Goal: Task Accomplishment & Management: Manage account settings

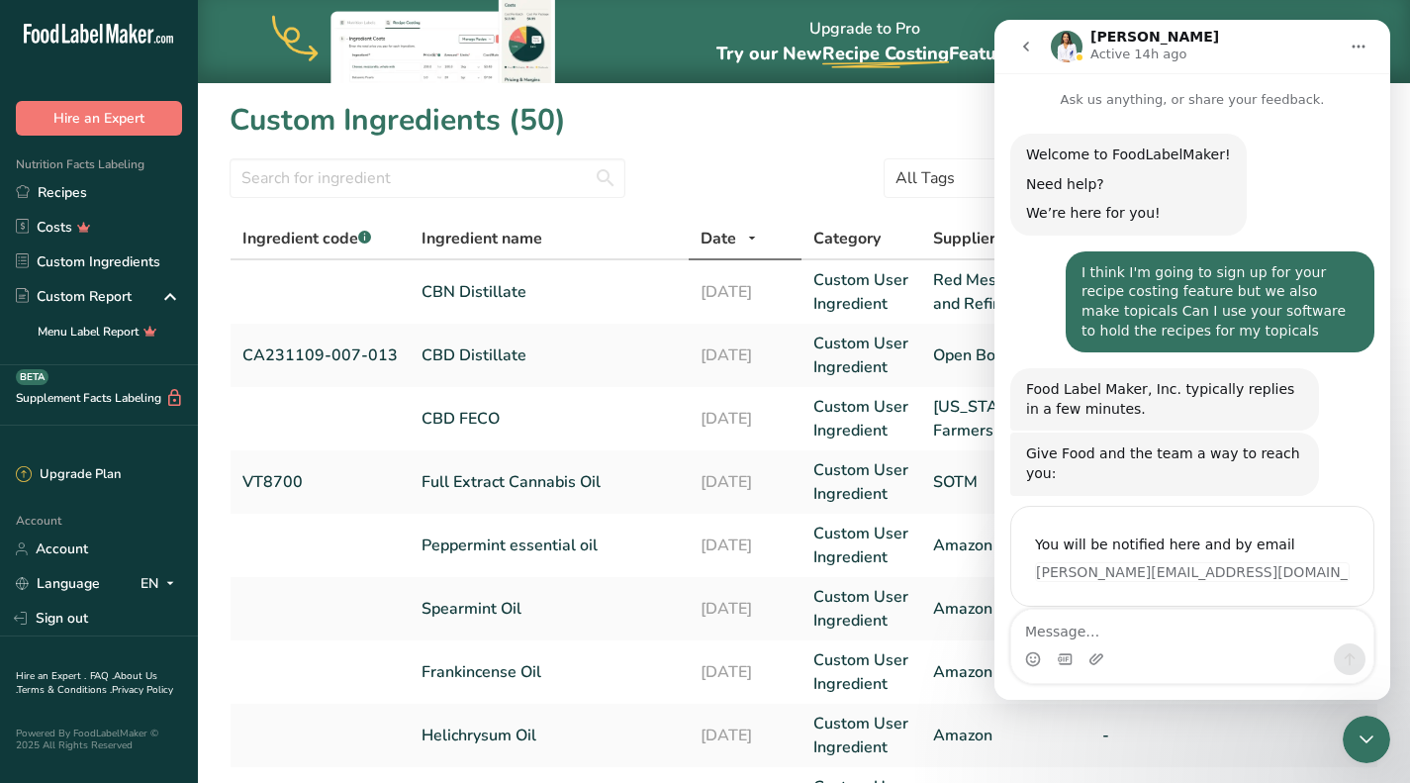
scroll to position [3, 0]
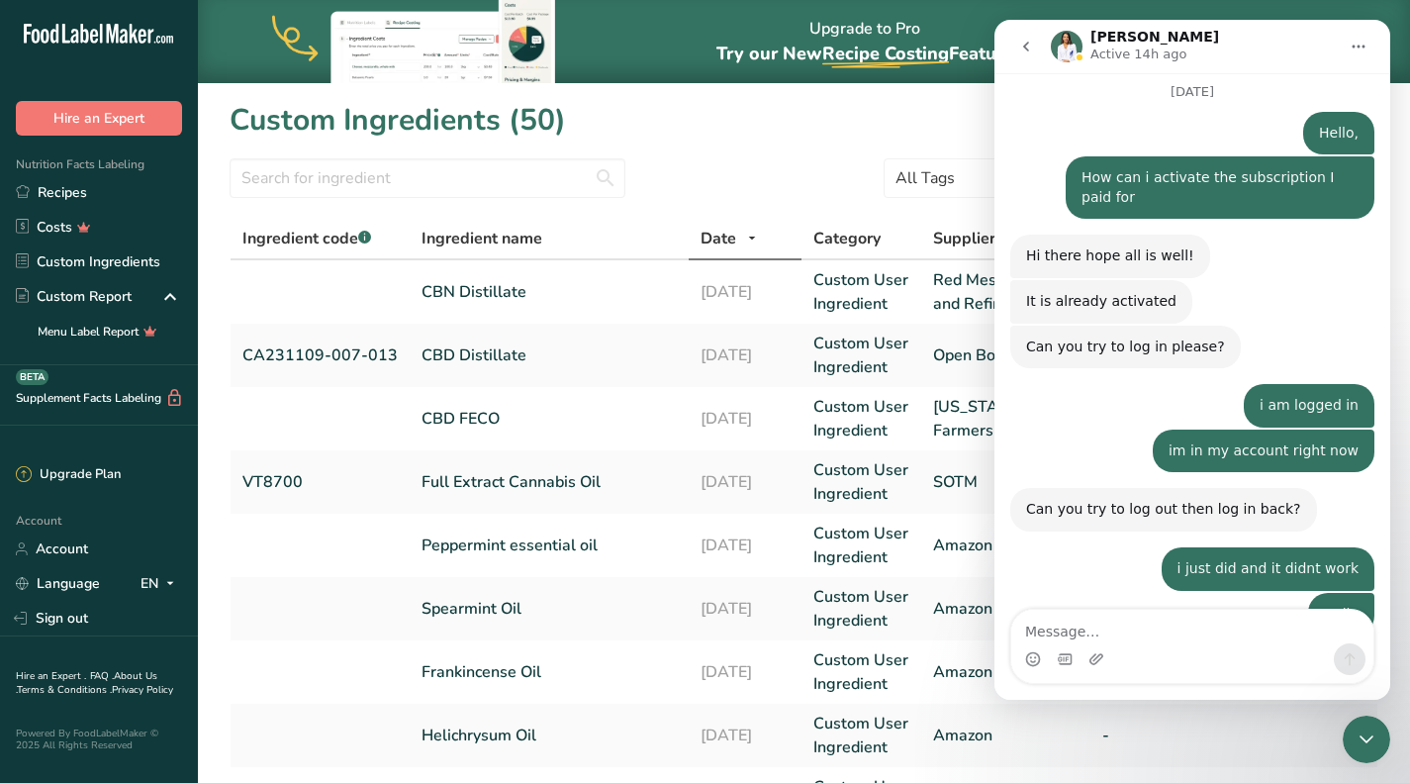
click at [1367, 742] on icon "Close Intercom Messenger" at bounding box center [1366, 739] width 24 height 24
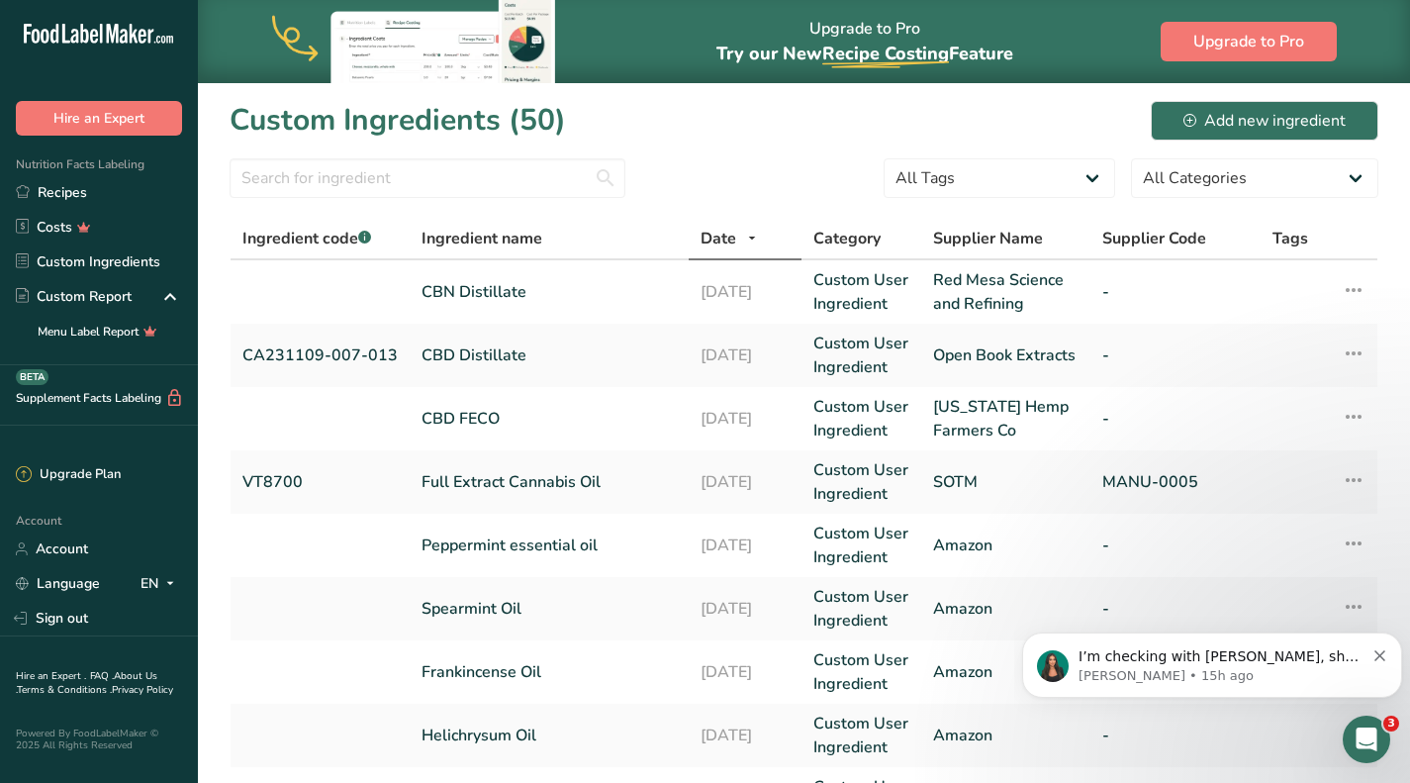
scroll to position [0, 0]
click at [76, 628] on link "Sign out" at bounding box center [99, 618] width 198 height 35
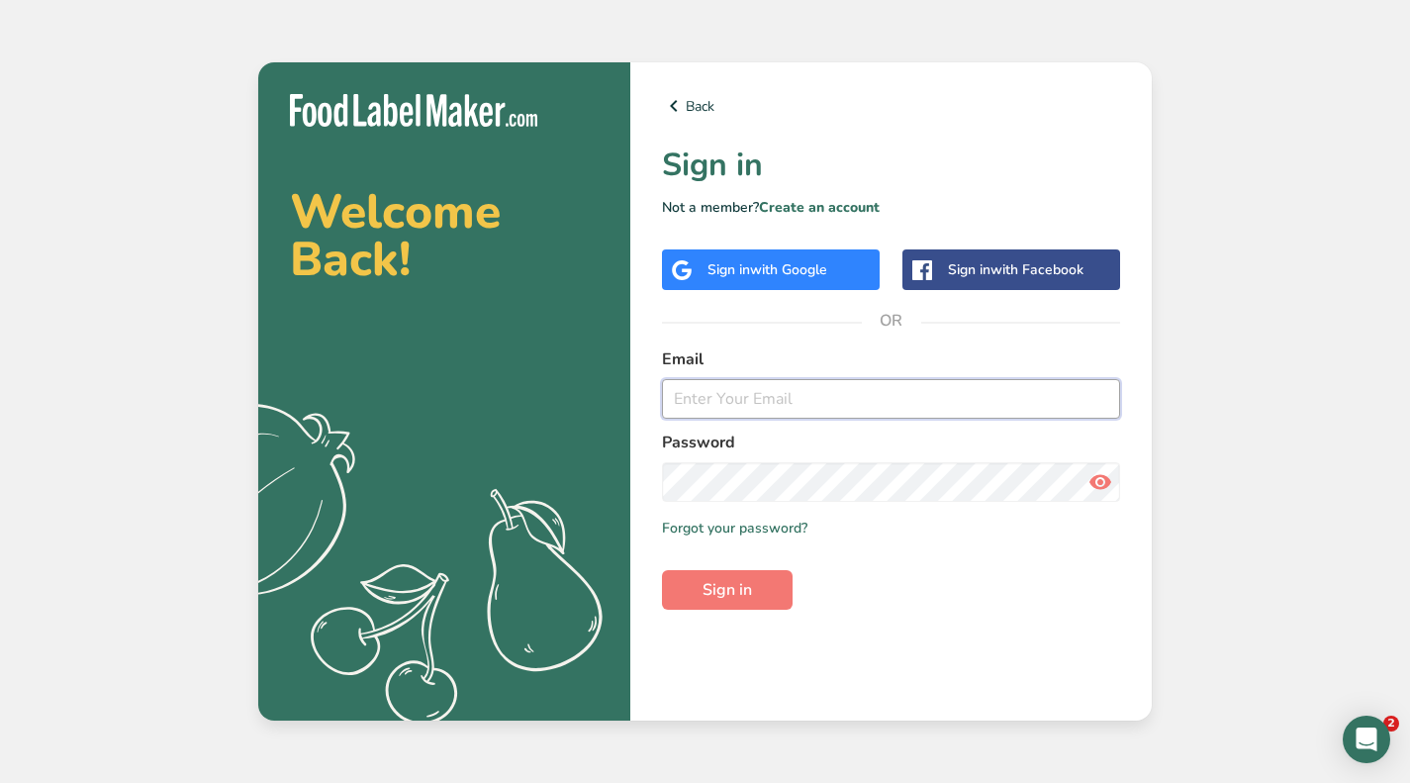
click at [833, 386] on input "email" at bounding box center [891, 399] width 458 height 40
type input "[PERSON_NAME][EMAIL_ADDRESS][DOMAIN_NAME]"
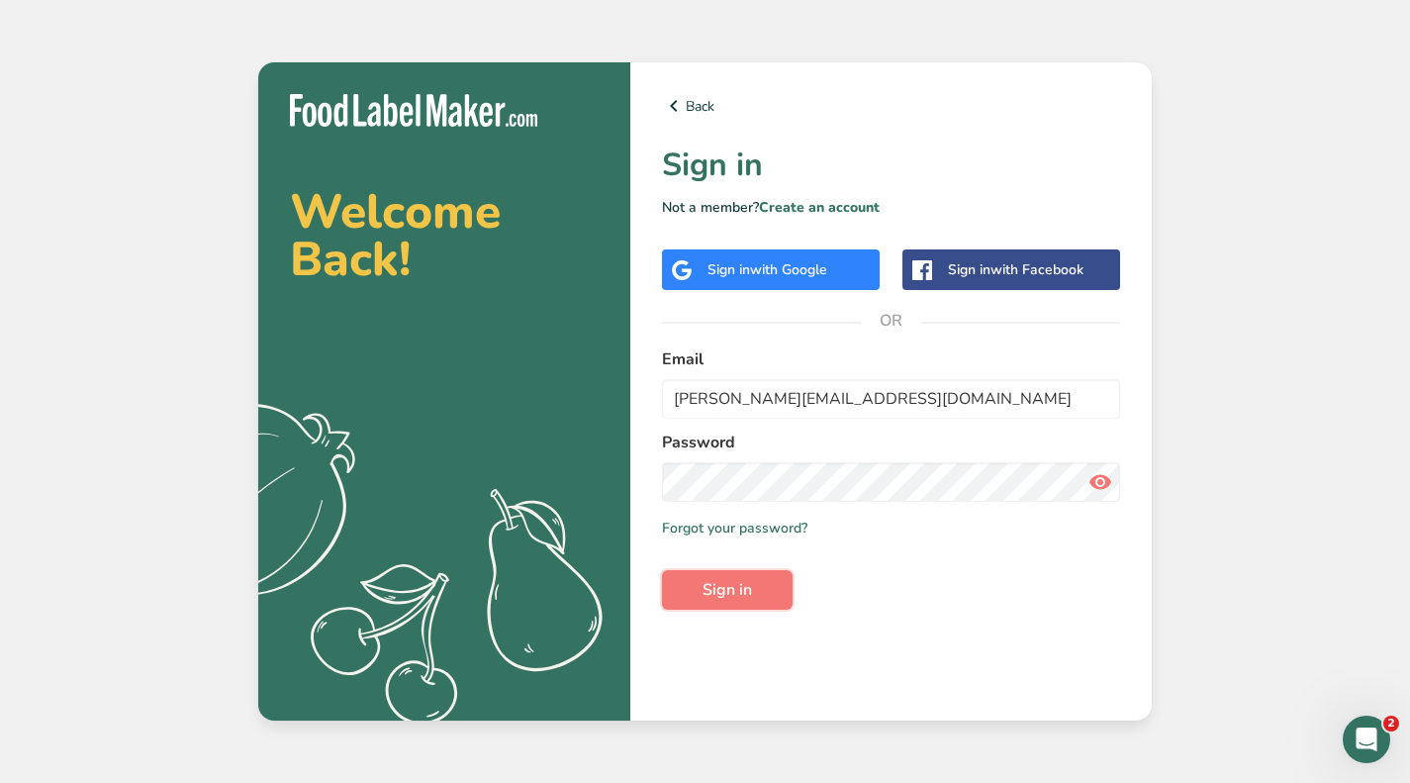
click at [727, 585] on span "Sign in" at bounding box center [726, 590] width 49 height 24
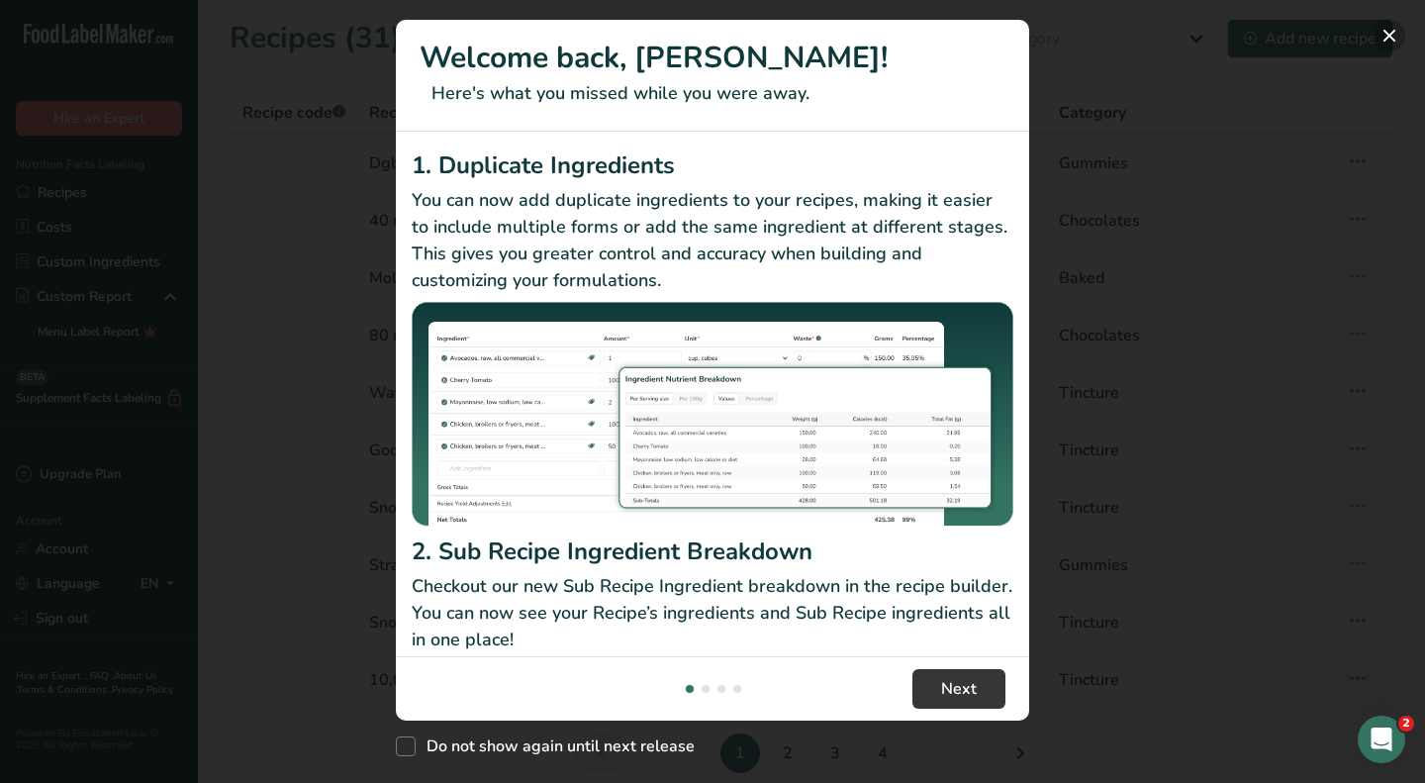
click at [1384, 36] on button "New Features" at bounding box center [1389, 36] width 32 height 32
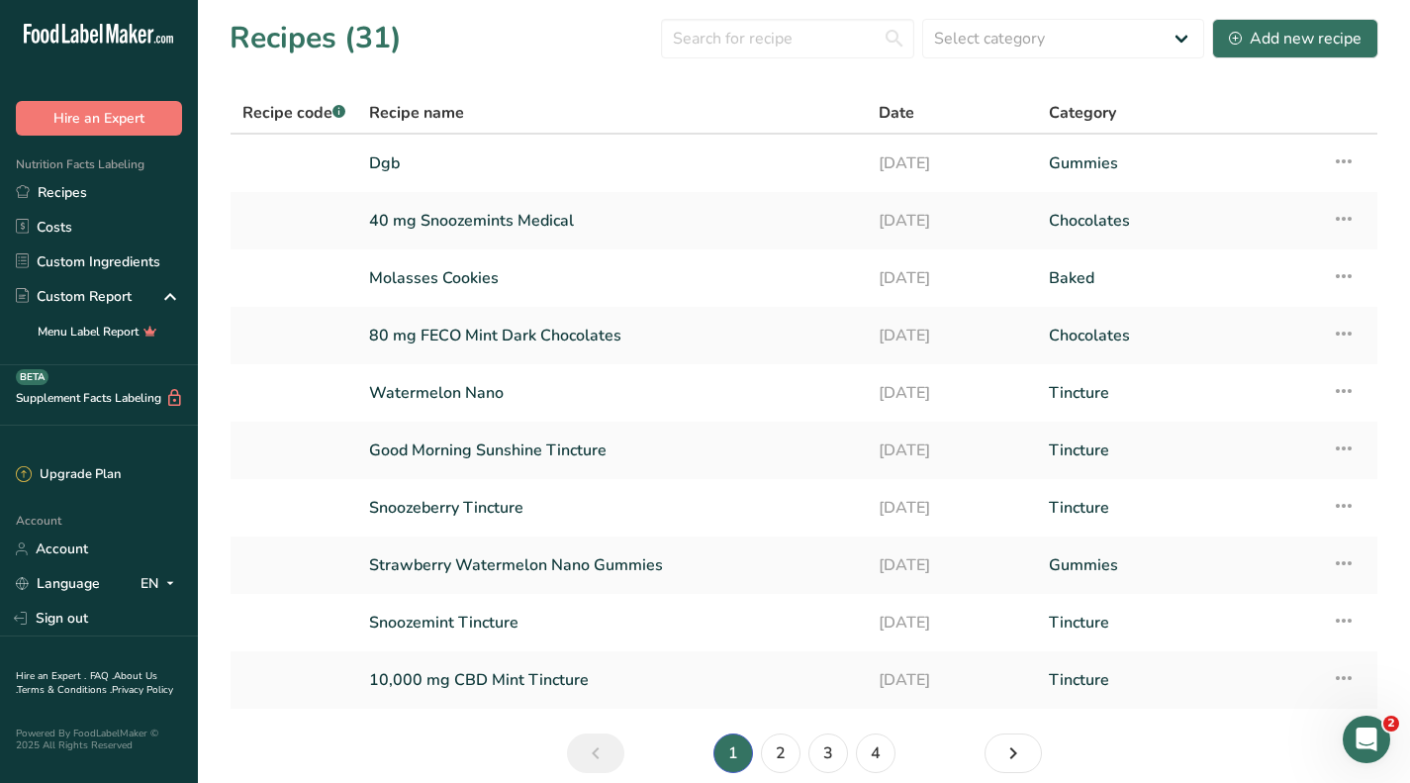
click at [141, 220] on link "Costs" at bounding box center [99, 227] width 198 height 35
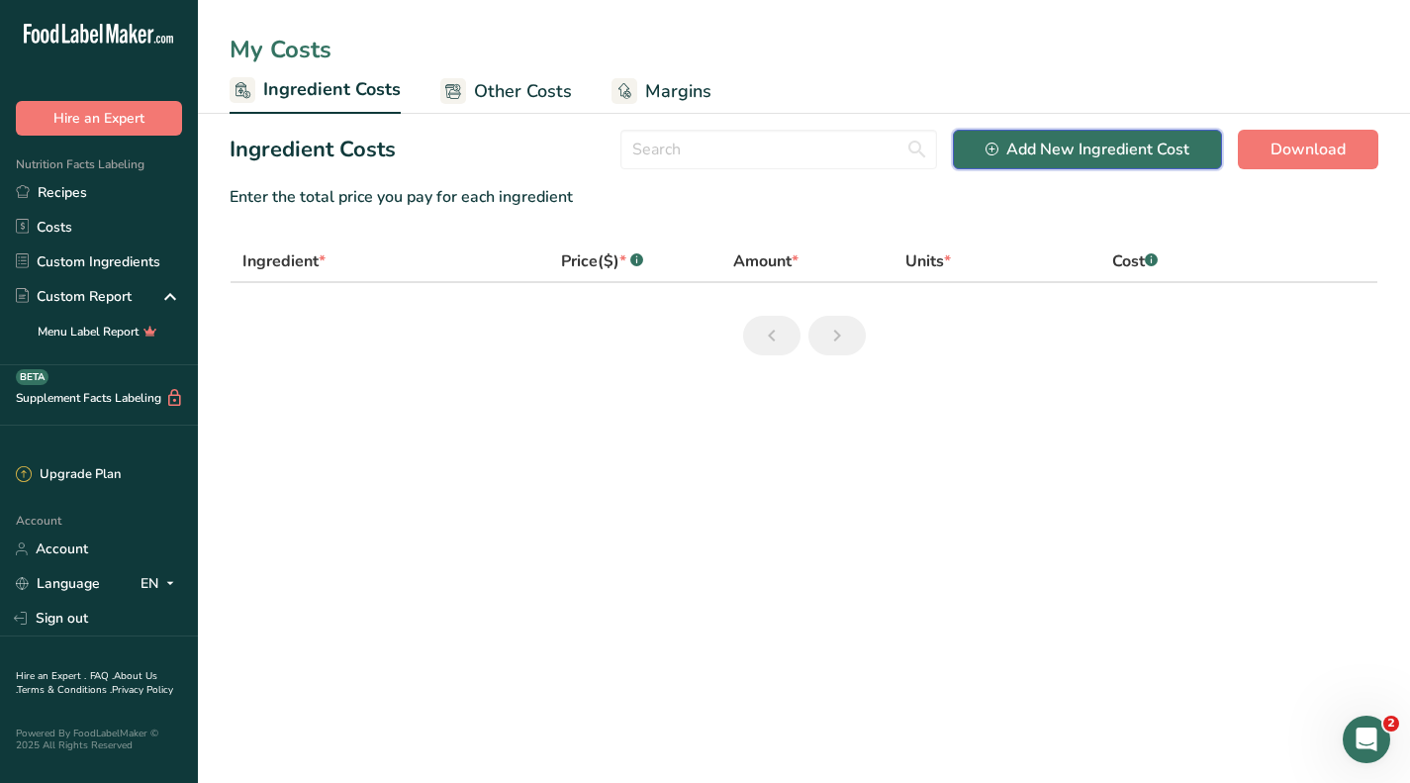
click at [1032, 147] on div "Add New Ingredient Cost" at bounding box center [1087, 150] width 204 height 24
select select "Add New Ingredient Cost Modal"
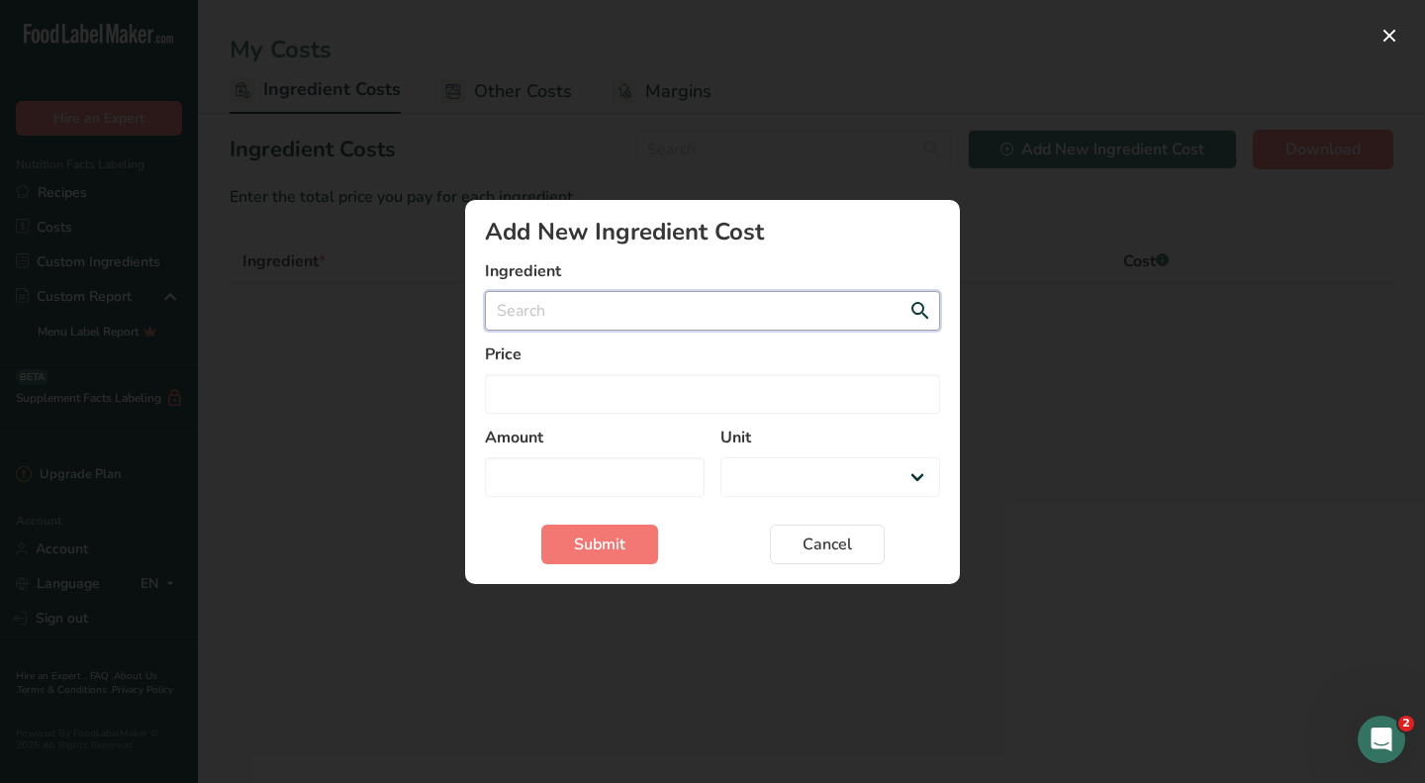
click at [687, 303] on input "Add New Ingredient Cost Modal" at bounding box center [712, 311] width 455 height 40
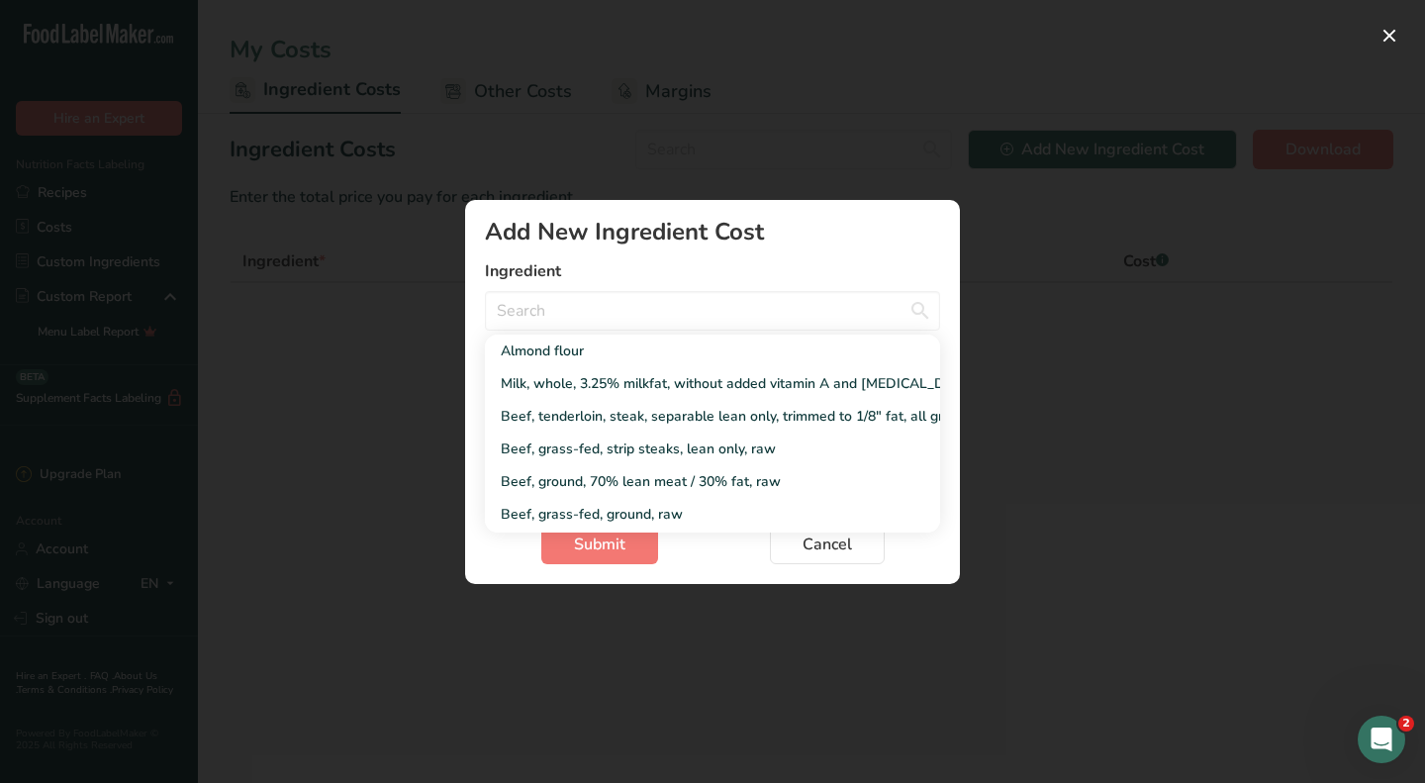
click at [893, 220] on div "Add New Ingredient Cost" at bounding box center [712, 232] width 455 height 24
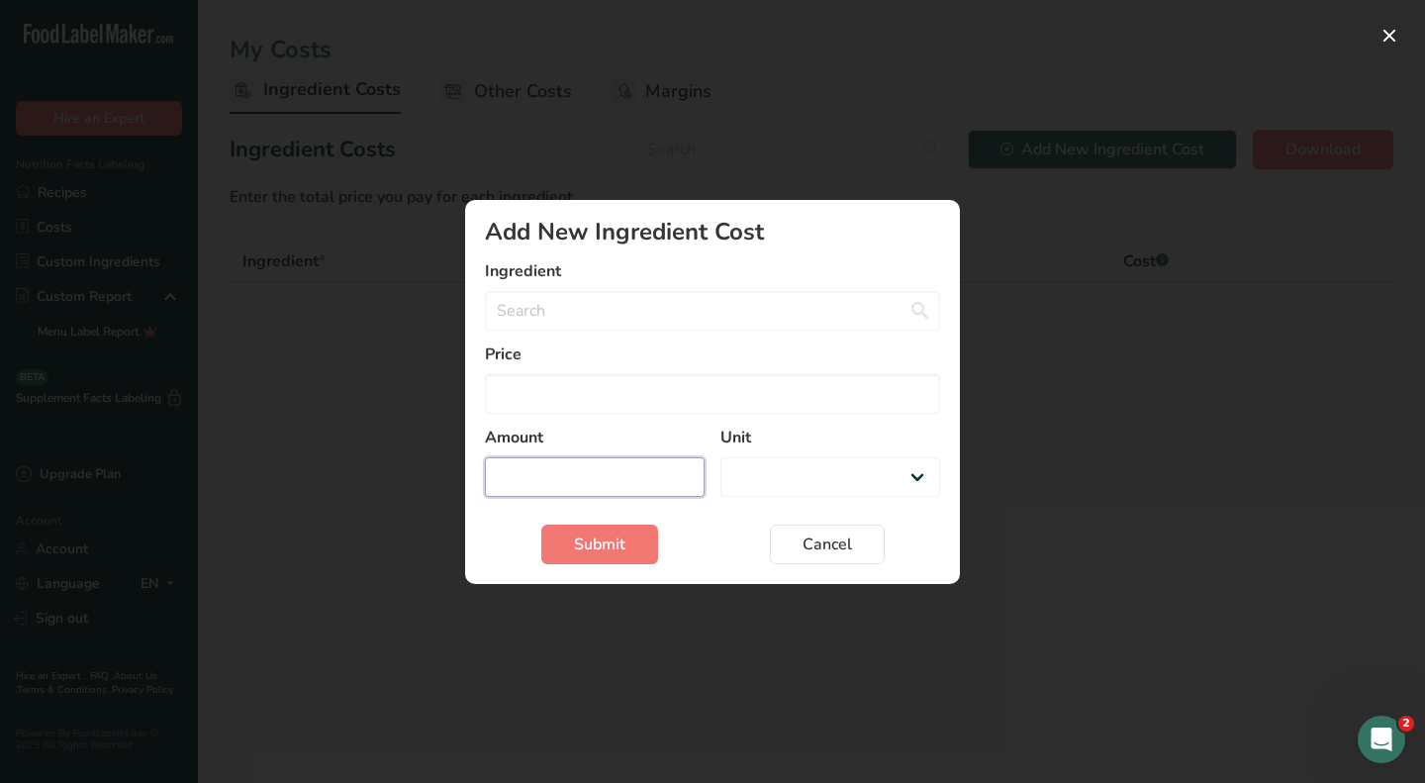
click at [617, 475] on input "Add New Ingredient Cost Modal" at bounding box center [595, 477] width 220 height 40
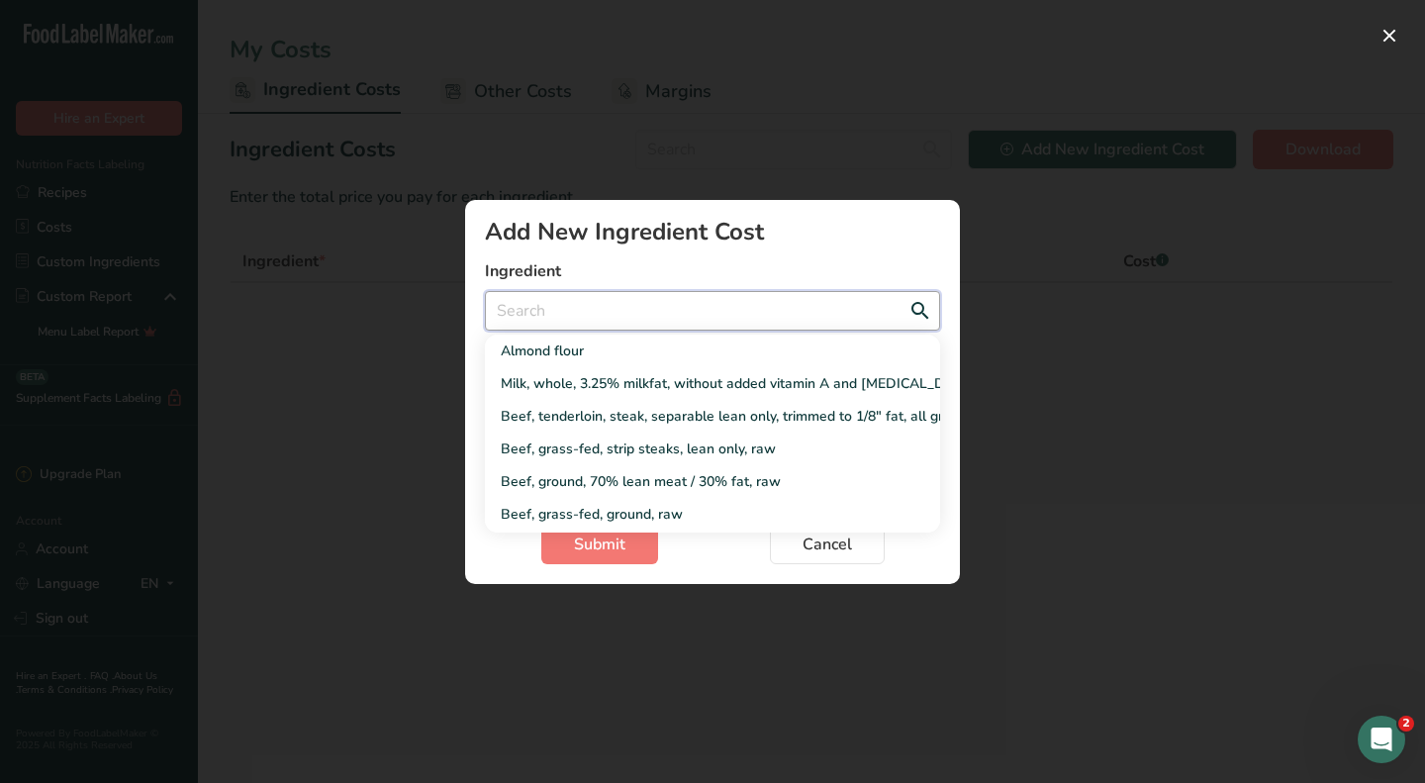
click at [806, 305] on input "Add New Ingredient Cost Modal" at bounding box center [712, 311] width 455 height 40
type input "r"
select select "Add New Ingredient Cost Modal"
type input "ra"
select select "Add New Ingredient Cost Modal"
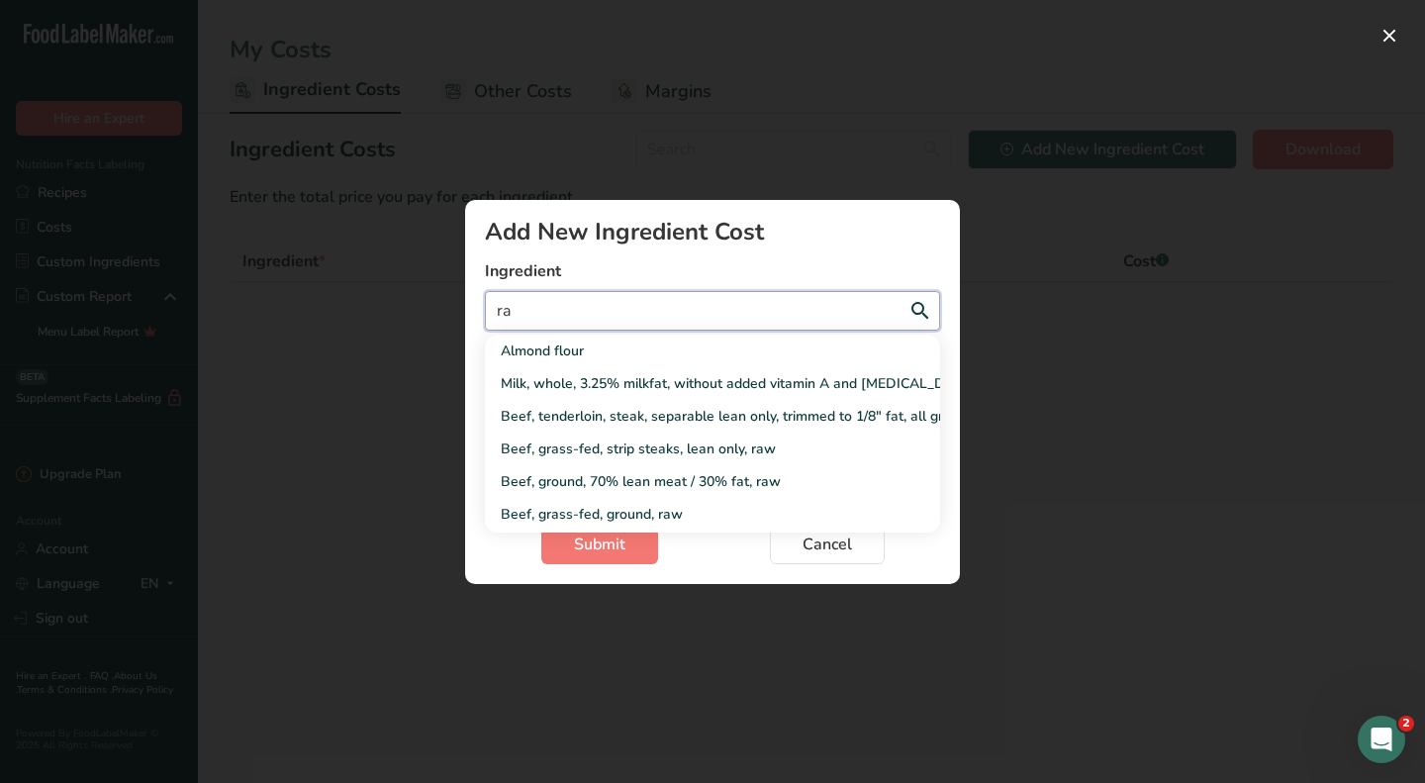
type input "ras"
select select "Add New Ingredient Cost Modal"
type input "rasp"
select select "Add New Ingredient Cost Modal"
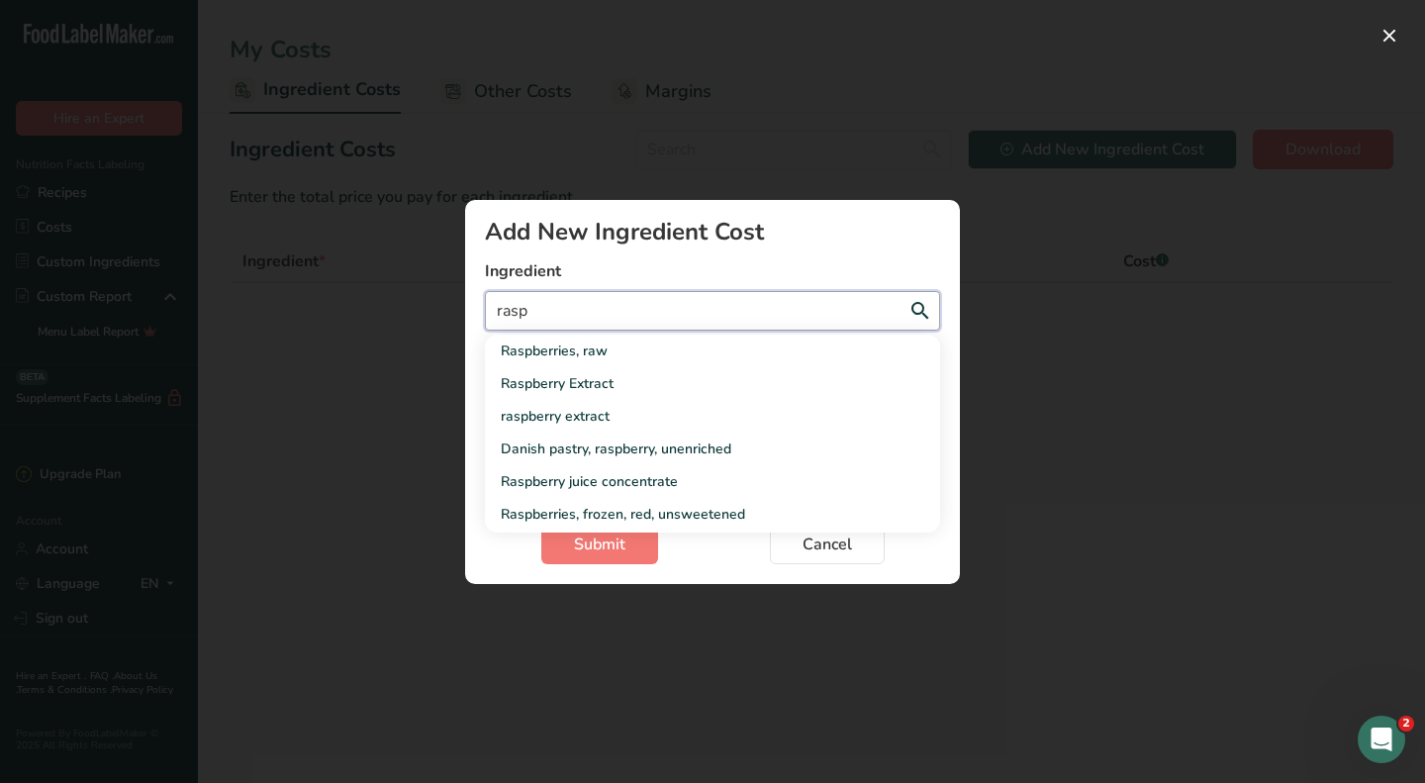
type input "raspb"
select select "Add New Ingredient Cost Modal"
type input "raspbe"
select select "Add New Ingredient Cost Modal"
type input "raspber"
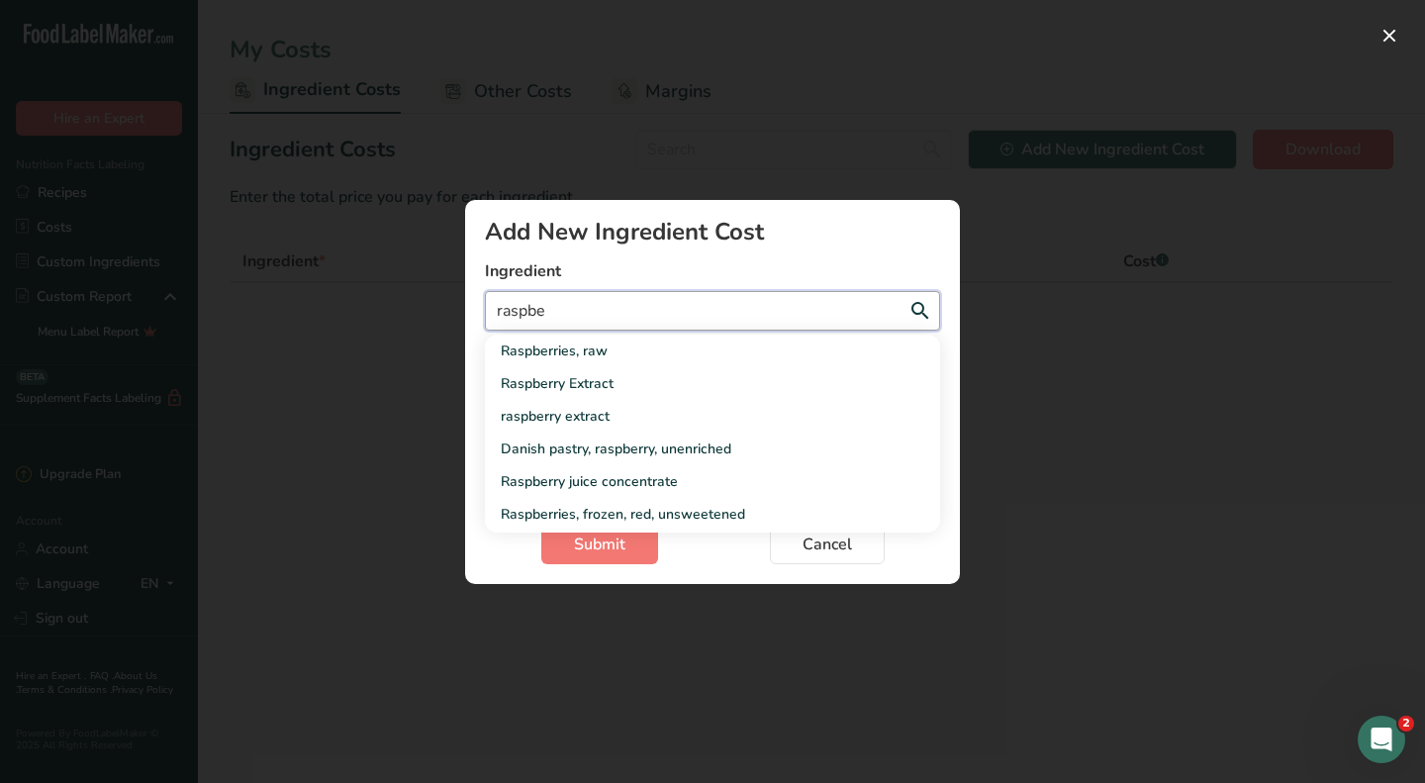
select select "Add New Ingredient Cost Modal"
type input "raspberr"
select select "Add New Ingredient Cost Modal"
type input "raspberry"
select select "Add New Ingredient Cost Modal"
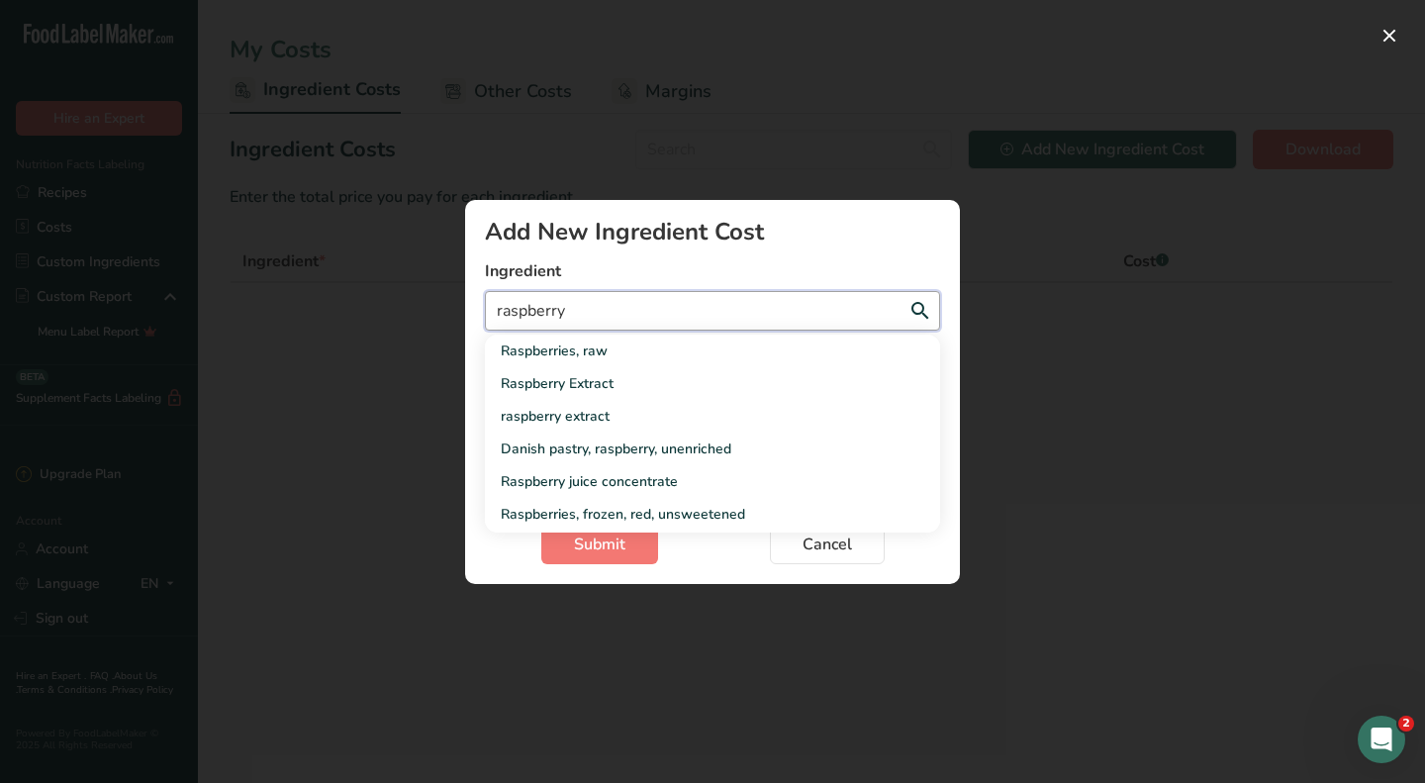
type input "raspberry"
select select "Add New Ingredient Cost Modal"
type input "raspberry e"
select select "Add New Ingredient Cost Modal"
type input "raspberry ex"
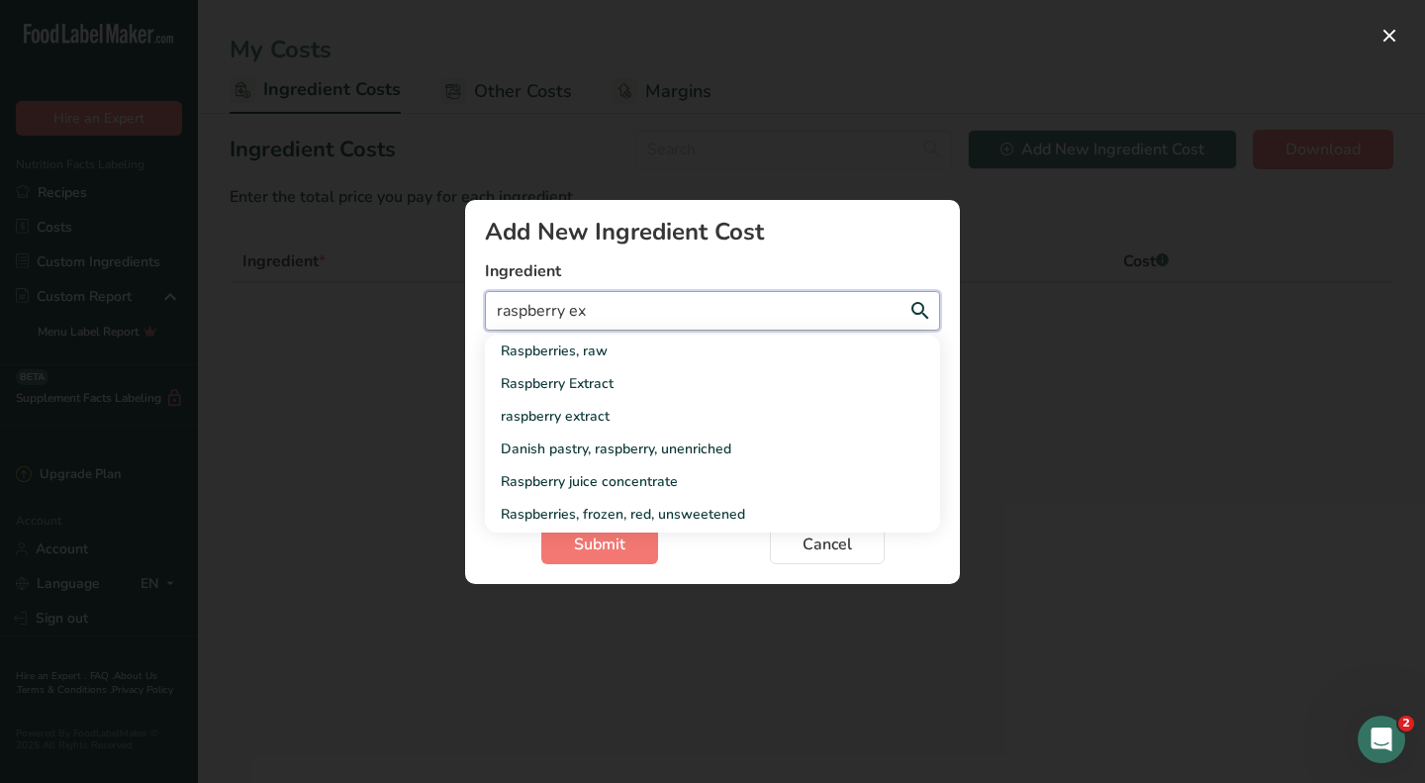
select select "Add New Ingredient Cost Modal"
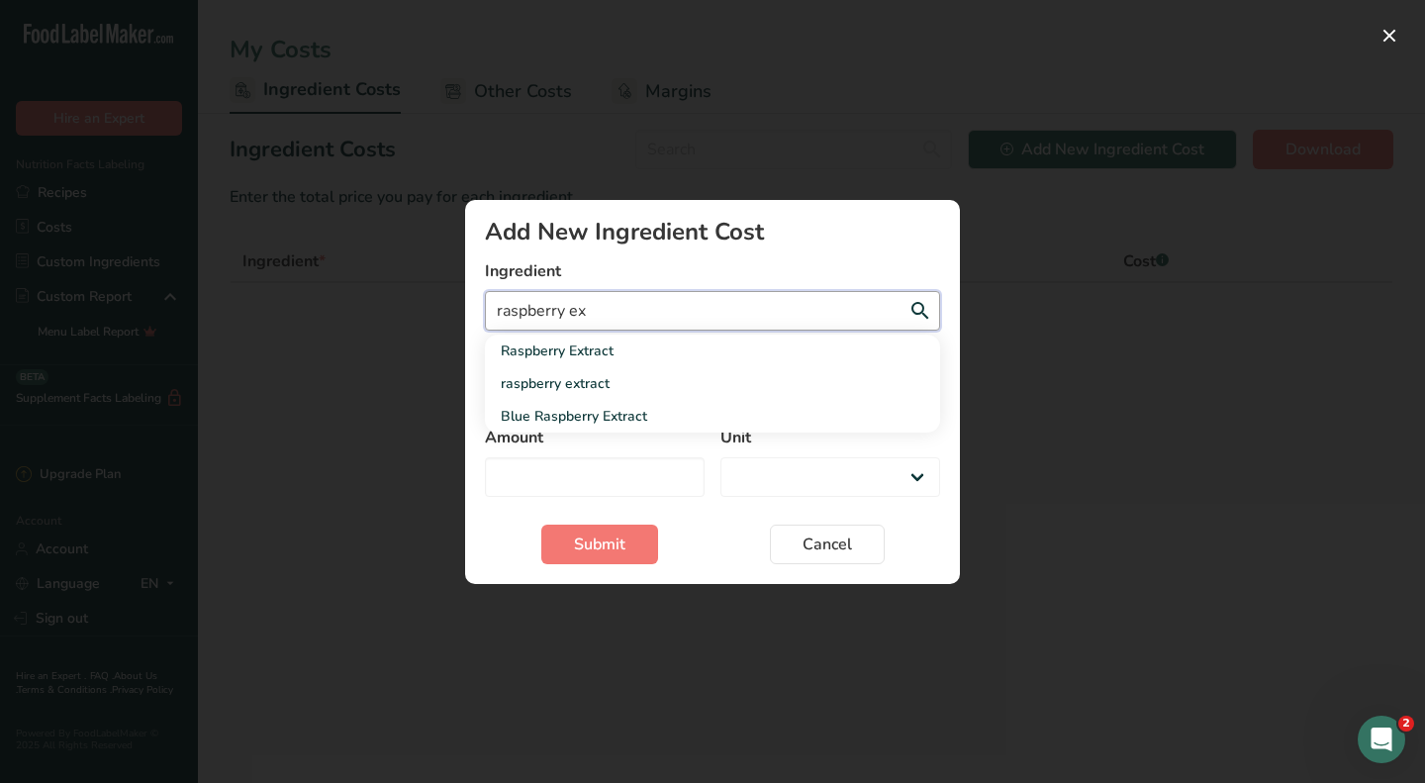
type input "raspberry ex"
click at [1389, 34] on button "Add New Ingredient Cost Modal" at bounding box center [1389, 36] width 32 height 32
select select "Add New Ingredient Cost Modal"
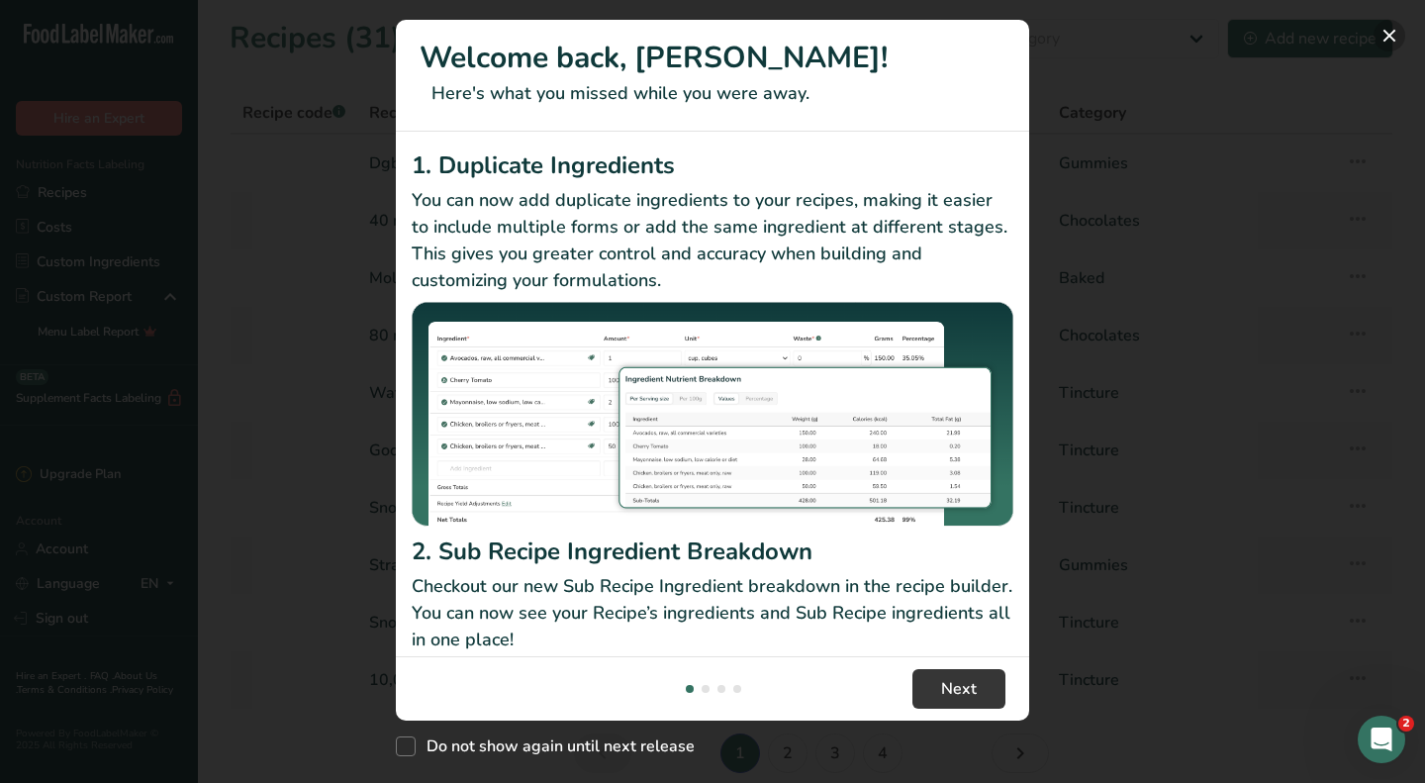
click at [1399, 36] on button "New Features" at bounding box center [1389, 36] width 32 height 32
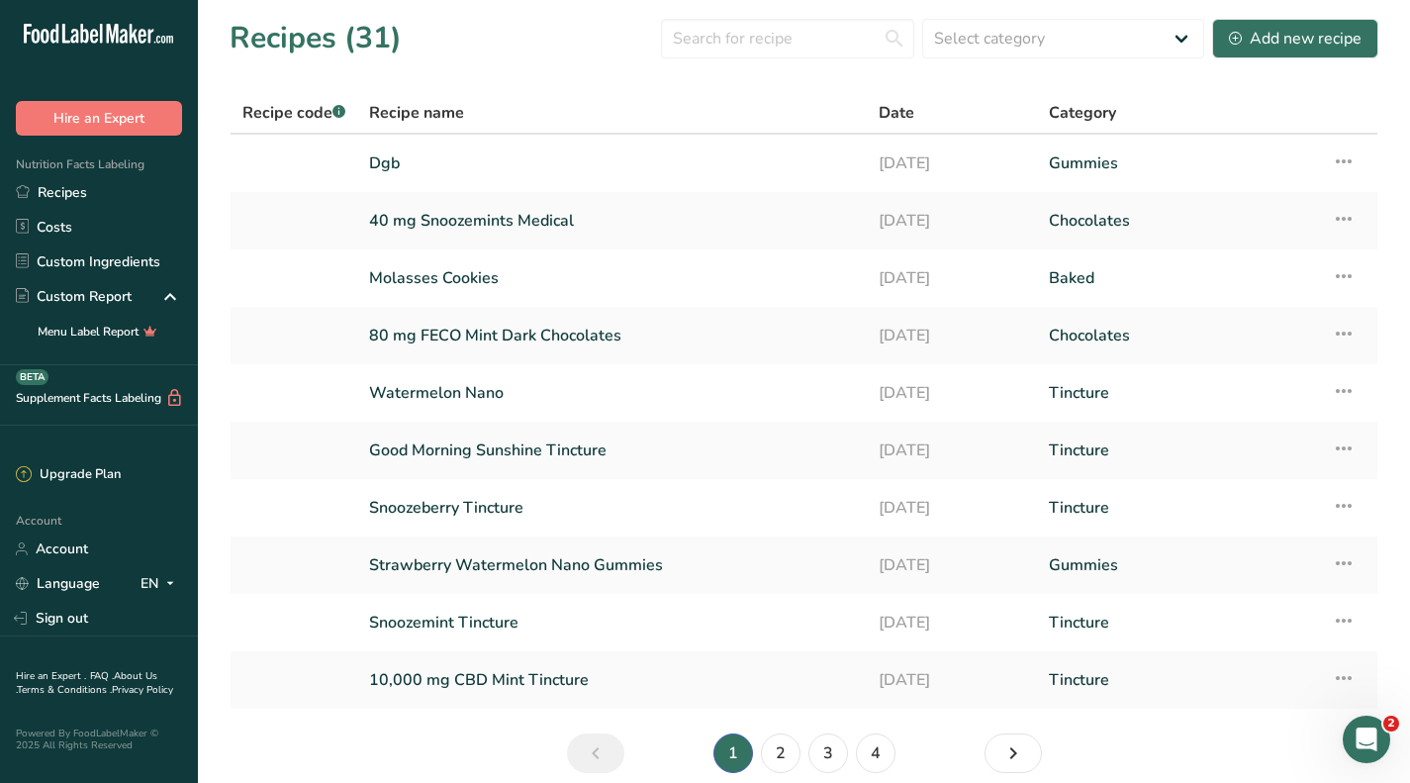
click at [129, 246] on link "Custom Ingredients" at bounding box center [99, 261] width 198 height 35
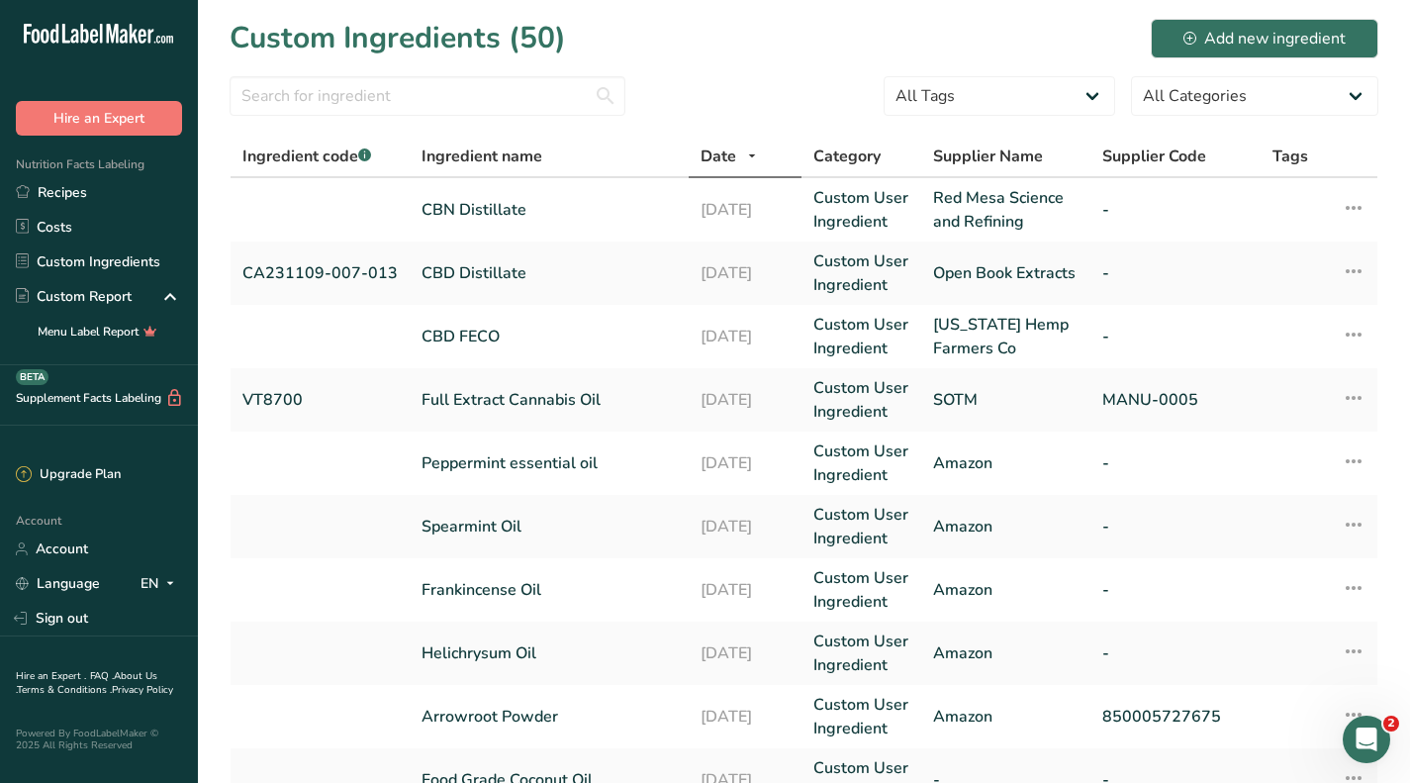
click at [462, 212] on link "CBN Distillate" at bounding box center [548, 210] width 255 height 24
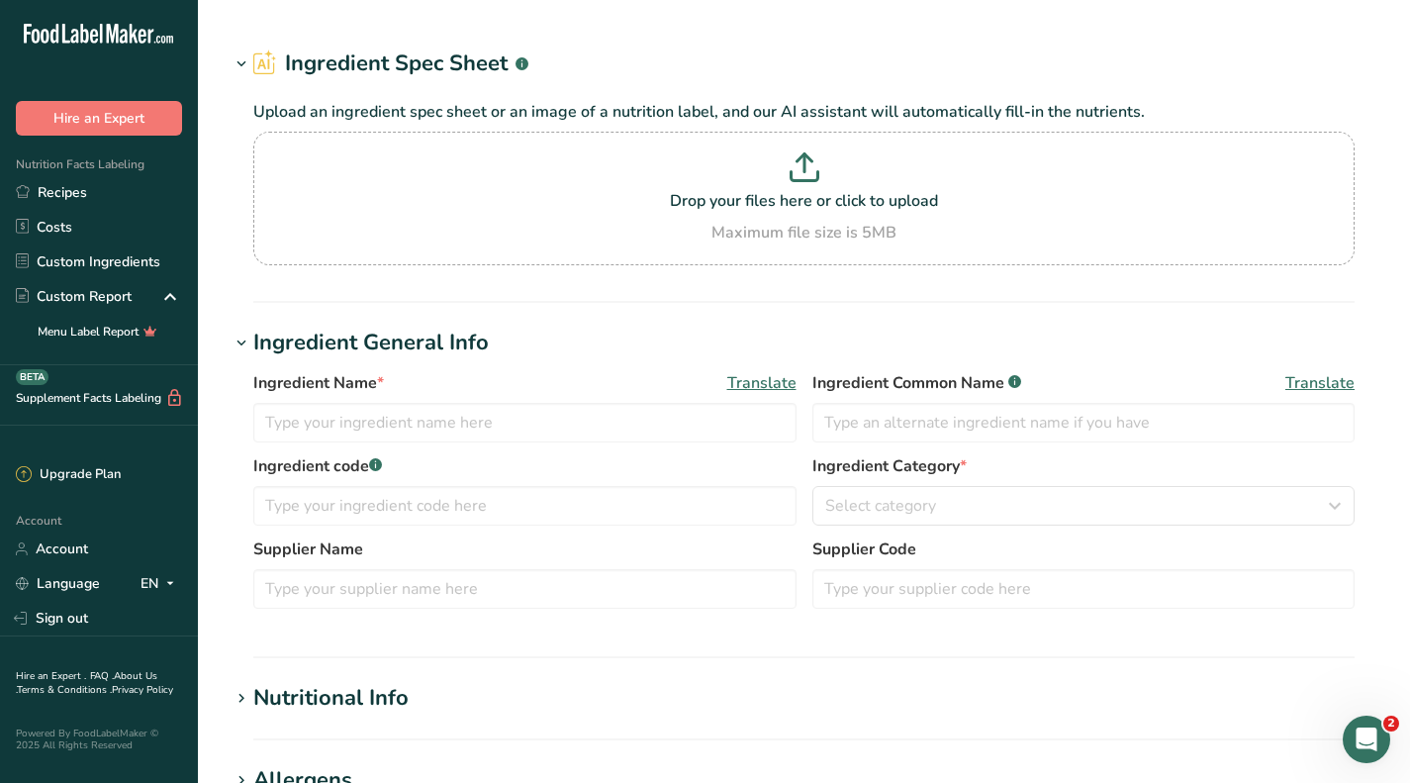
type input "CBN Distillate"
type input "Red Mesa Science and Refining"
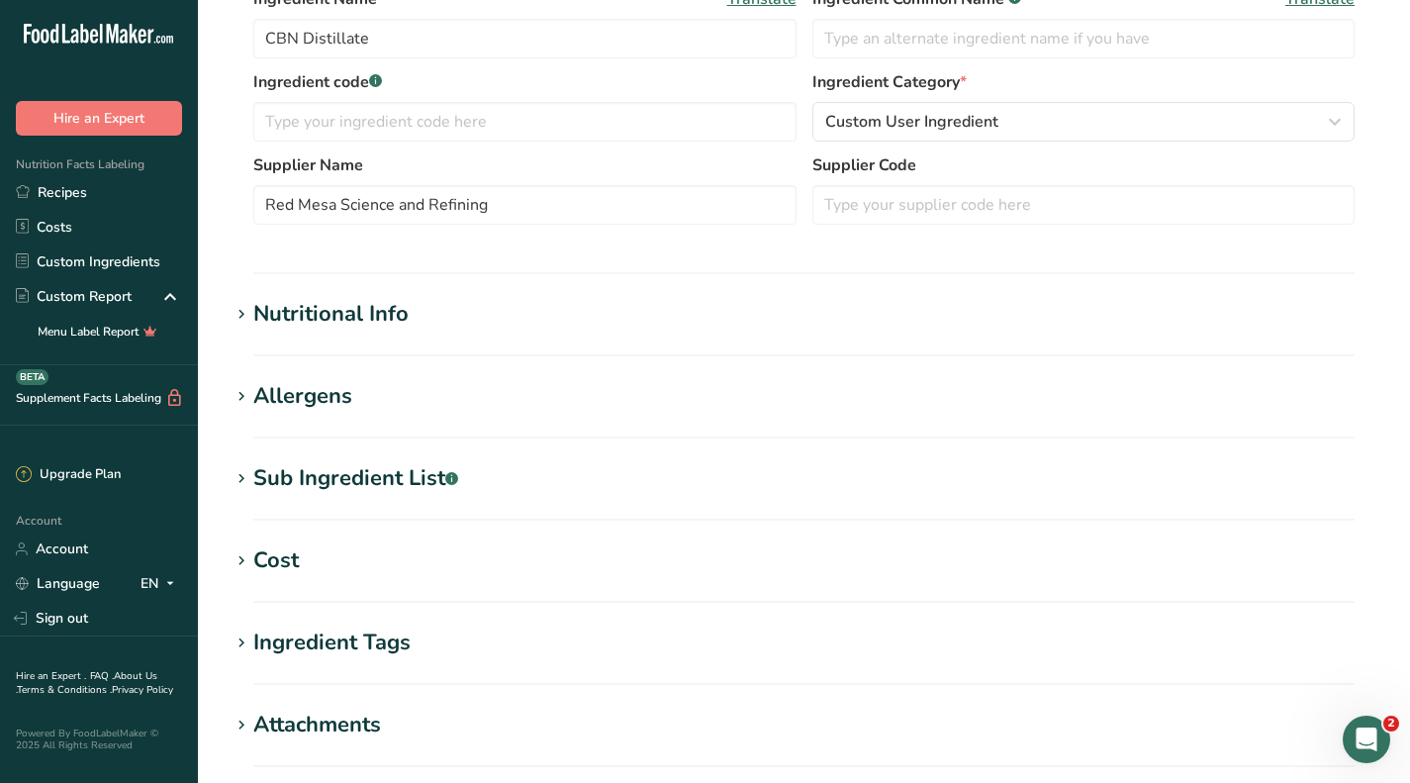
scroll to position [396, 0]
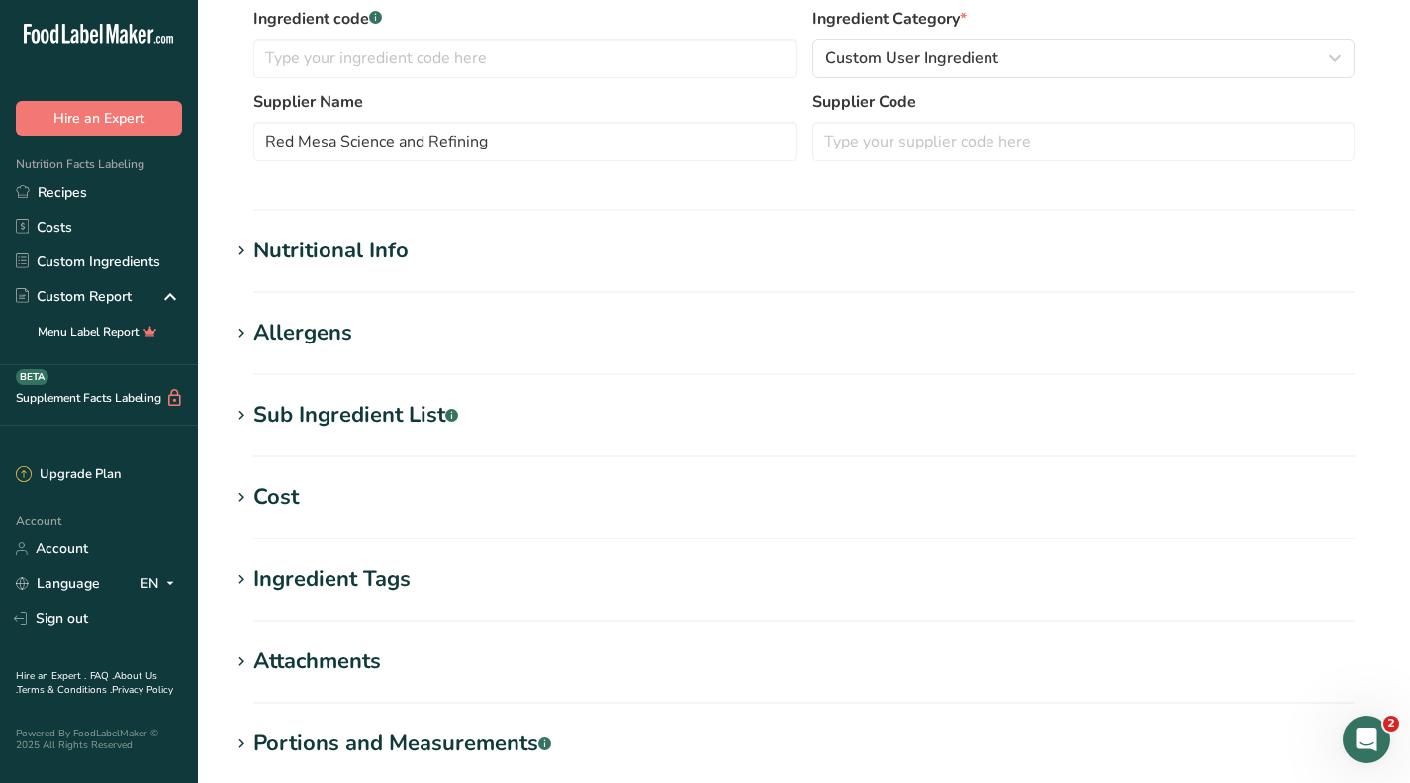
click at [262, 506] on div "Cost" at bounding box center [276, 497] width 46 height 33
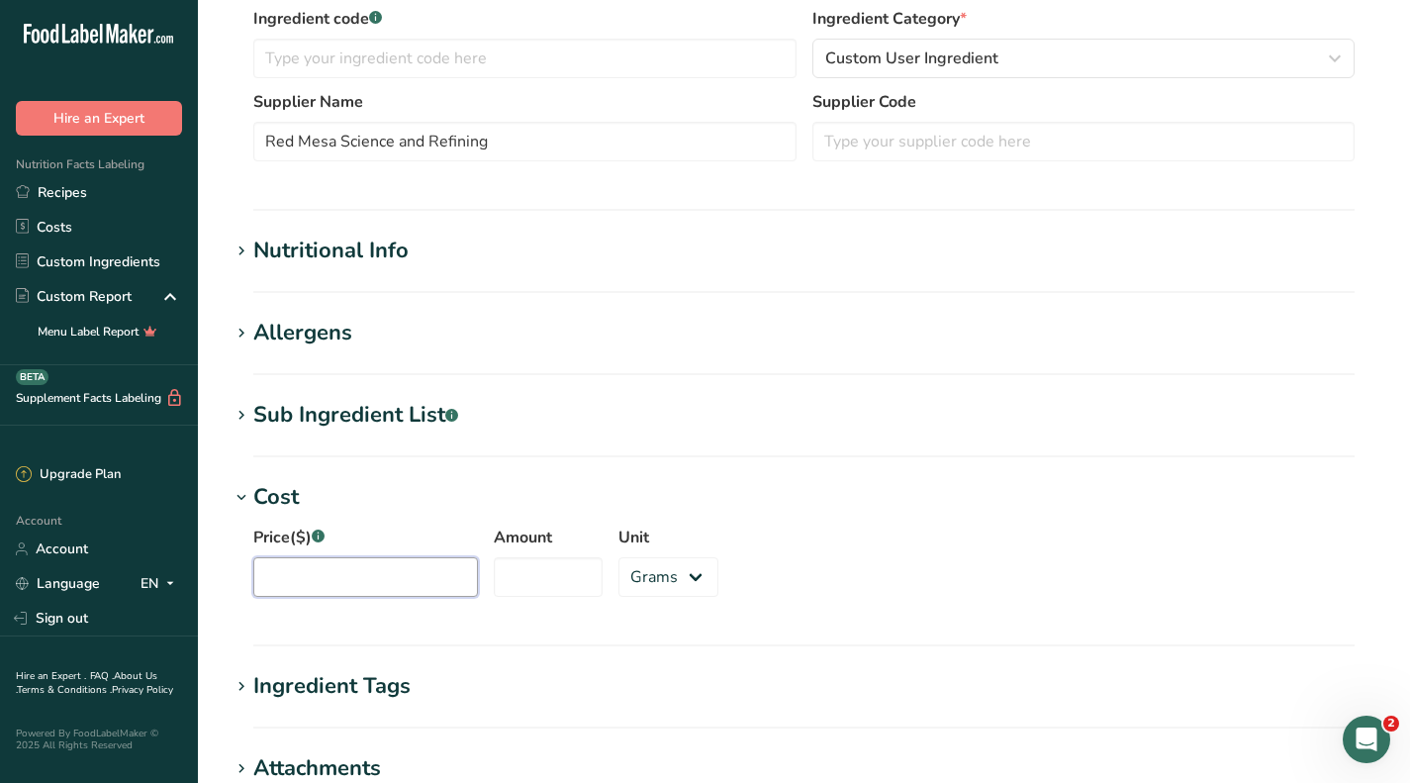
click at [365, 571] on input "Price($) .a-a{fill:#347362;}.b-a{fill:#fff;}" at bounding box center [365, 577] width 225 height 40
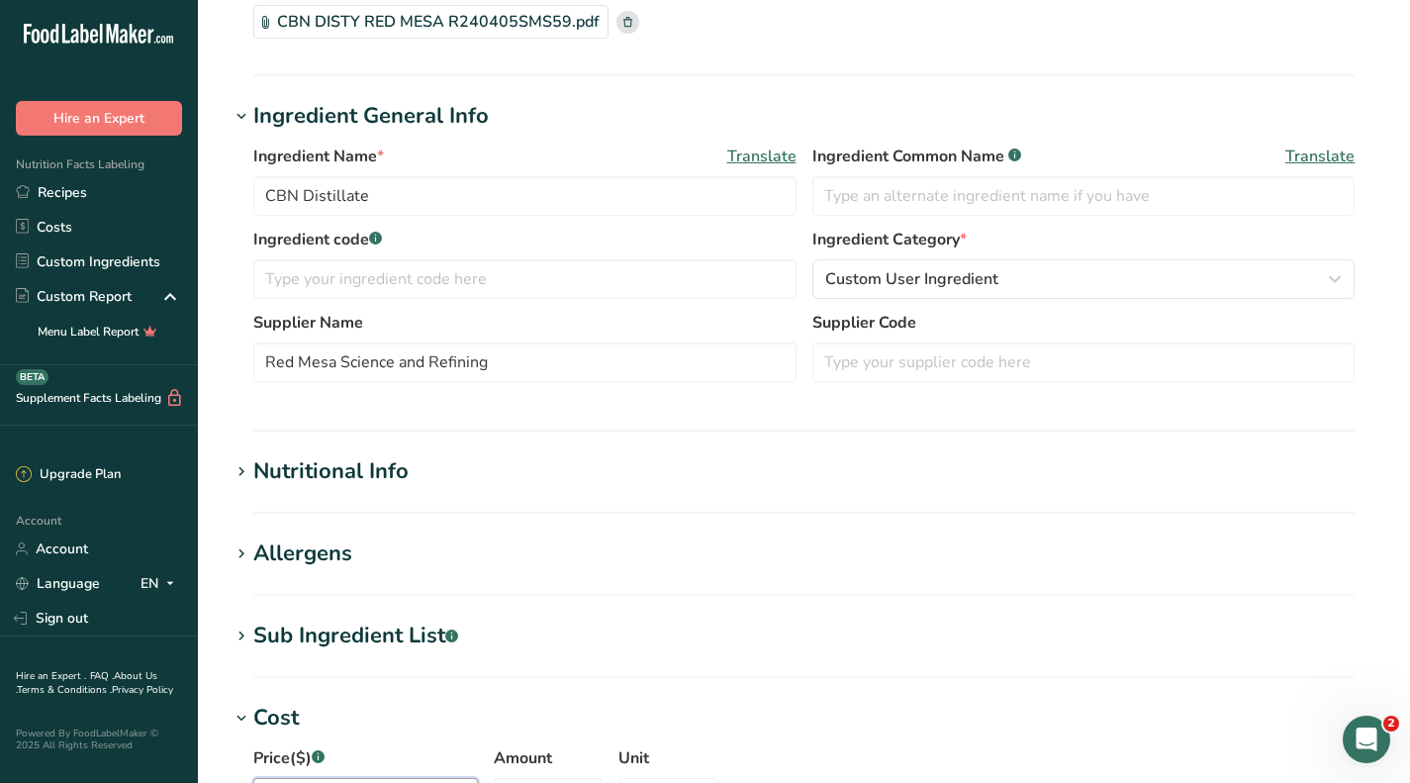
scroll to position [0, 0]
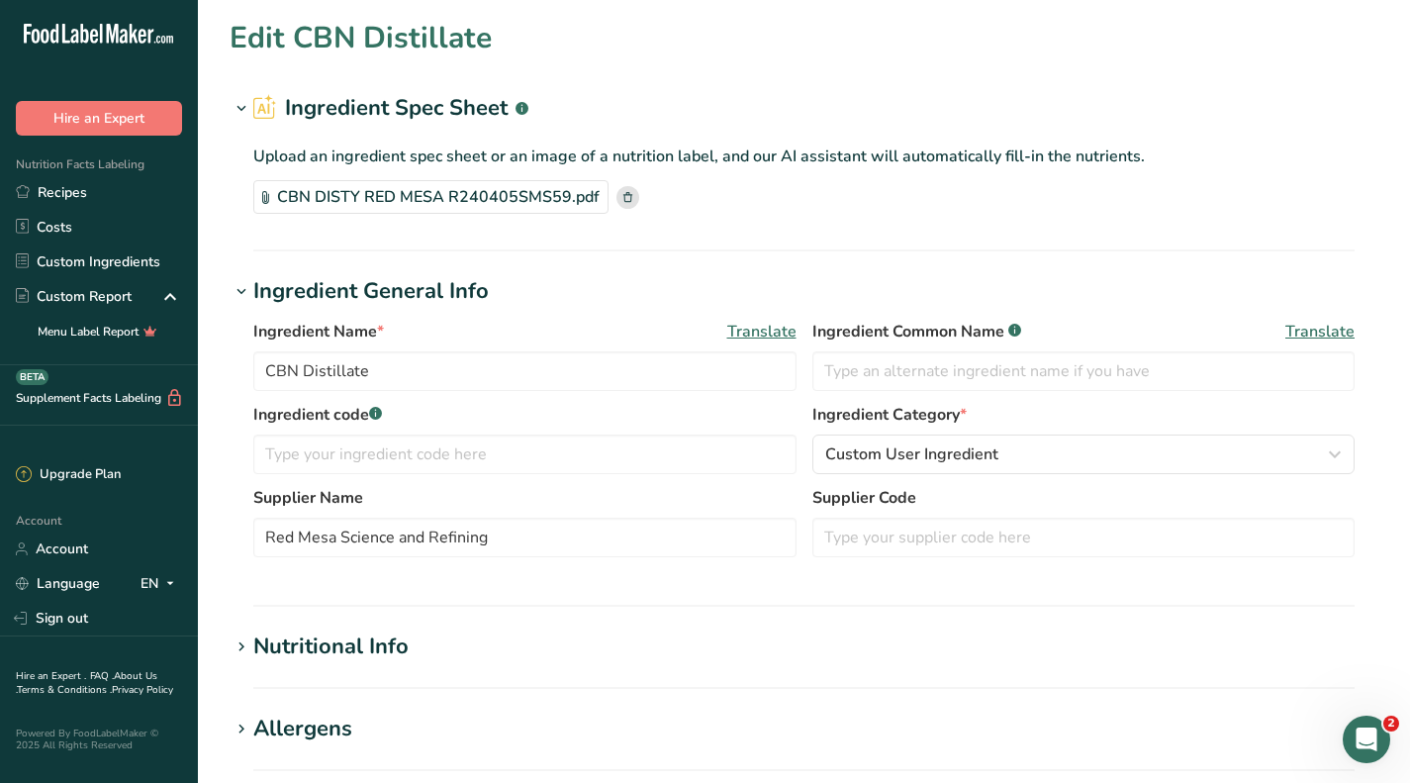
type input "0.0001"
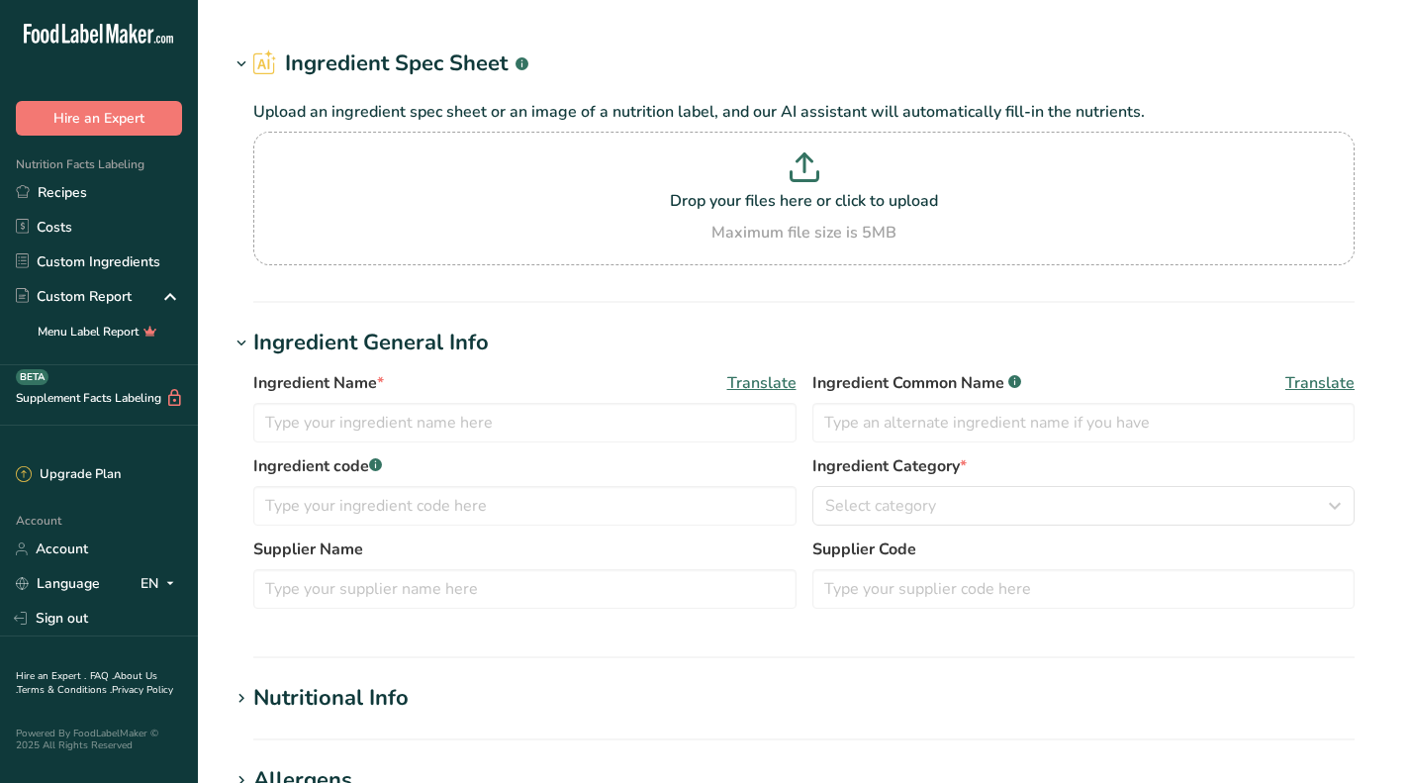
type input "CBN Distillate"
type input "Red Mesa Science and Refining"
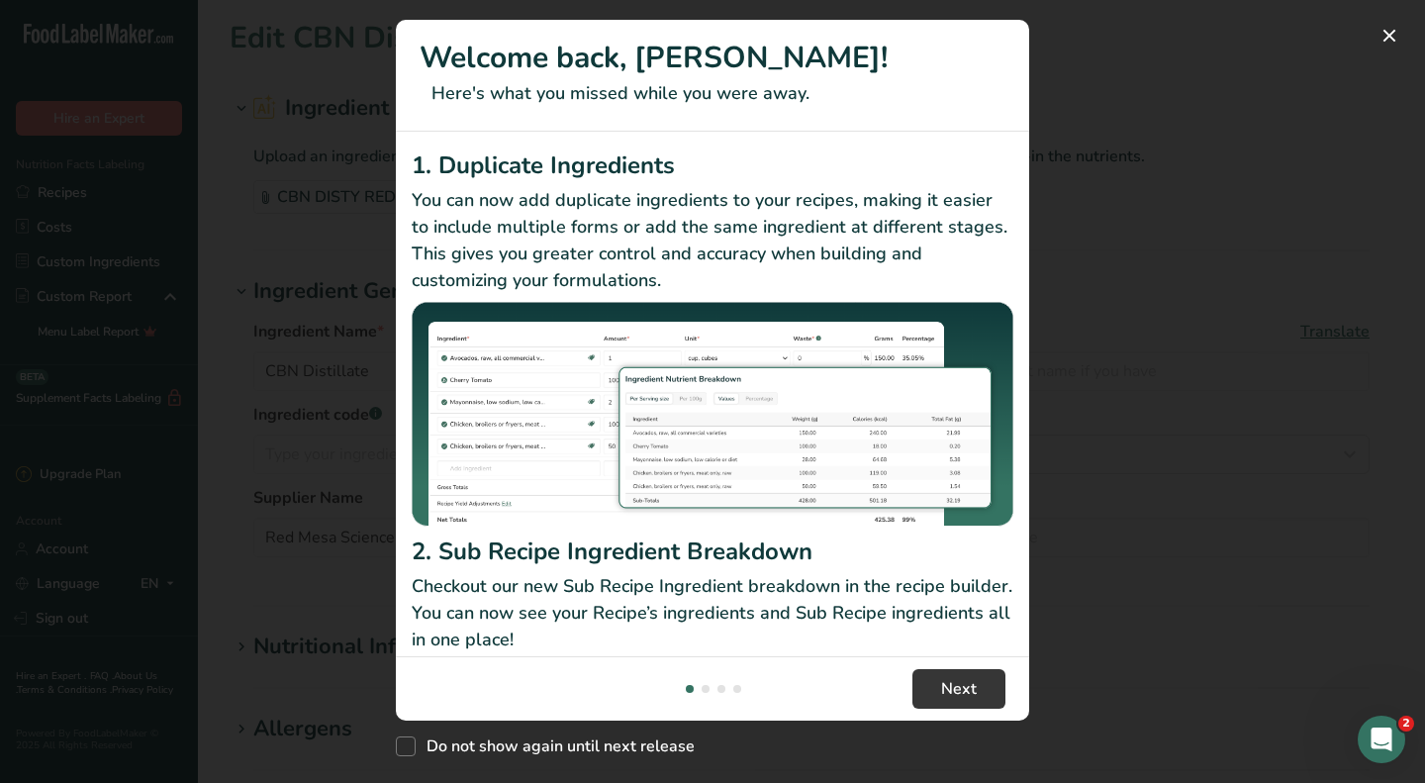
click at [414, 750] on span "New Features" at bounding box center [406, 746] width 20 height 20
click at [409, 750] on input "Do not show again until next release" at bounding box center [402, 746] width 13 height 13
checkbox input "true"
click at [1390, 34] on button "New Features" at bounding box center [1389, 36] width 32 height 32
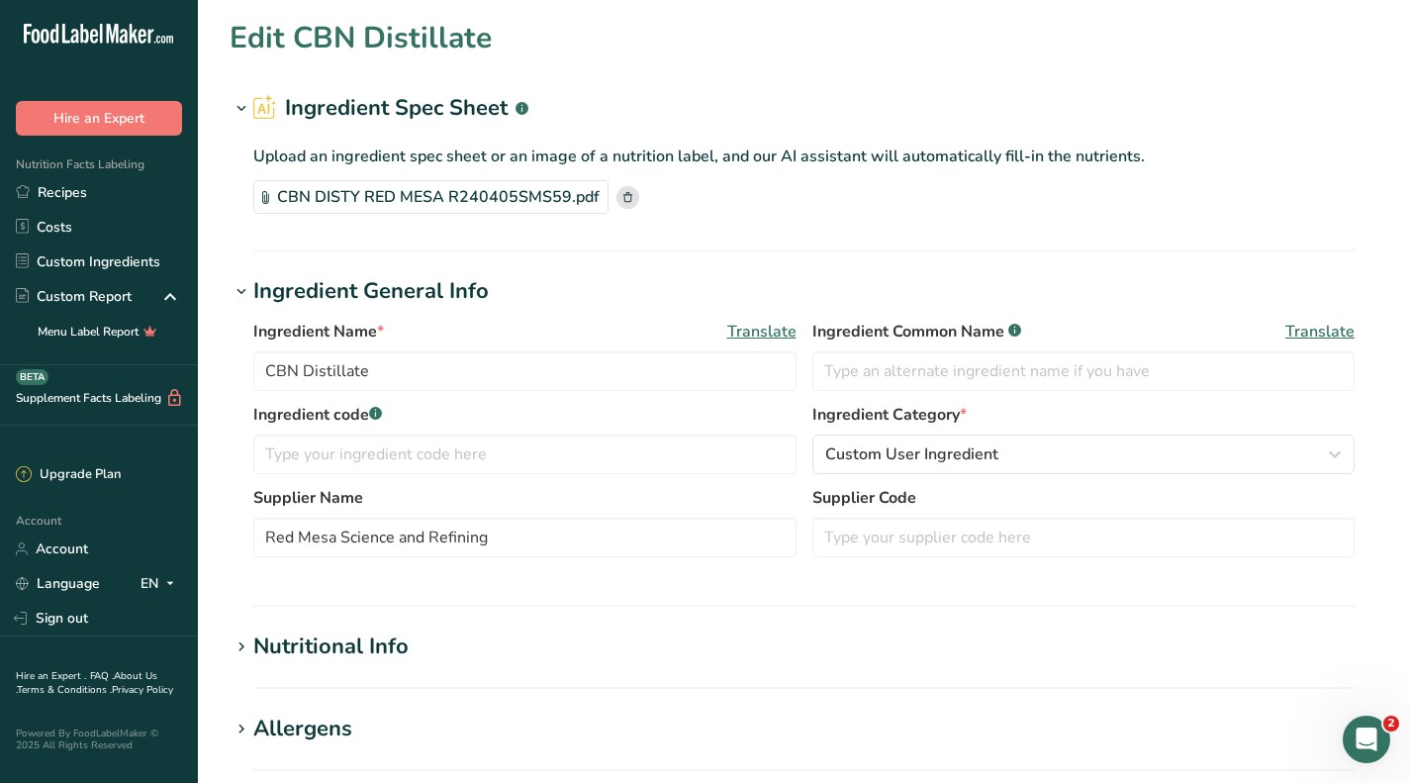
click at [62, 268] on link "Custom Ingredients" at bounding box center [99, 261] width 198 height 35
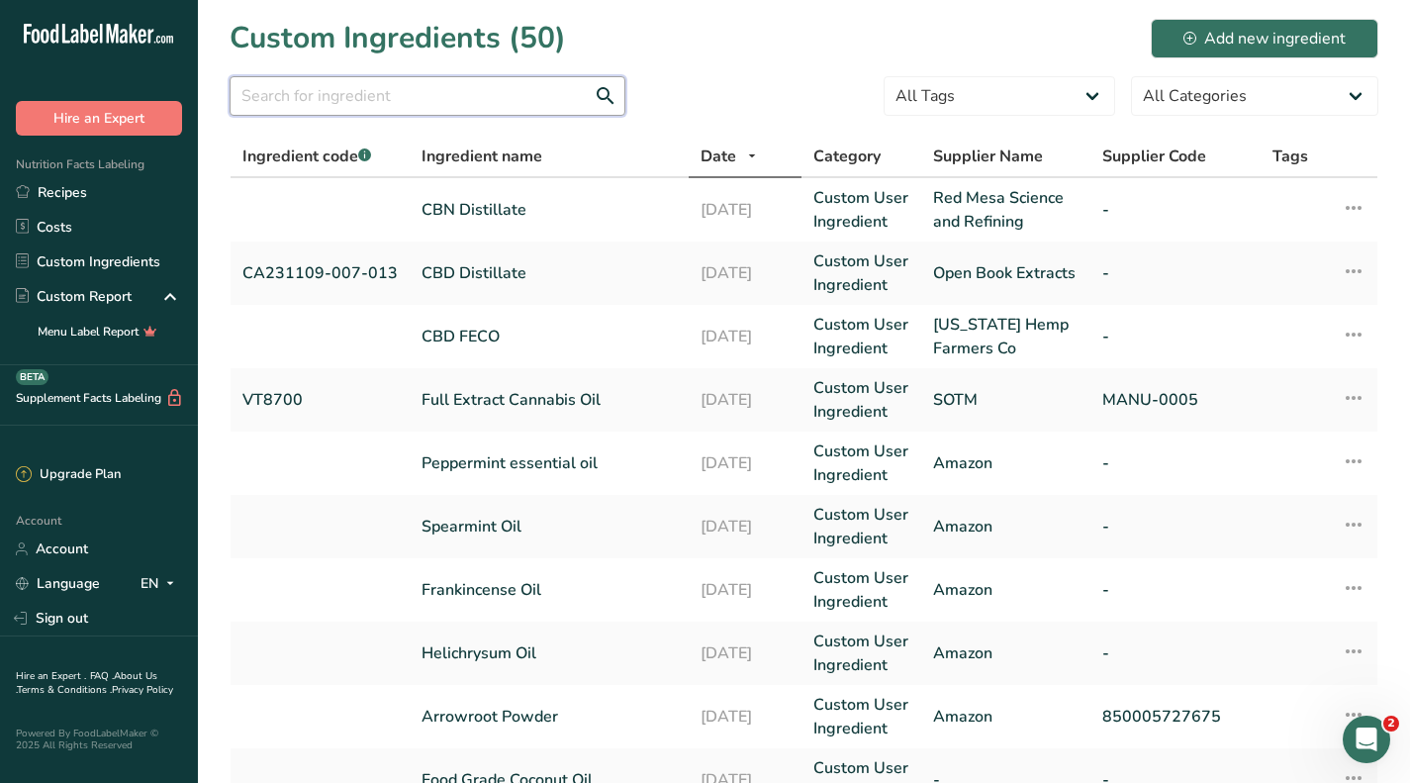
click at [490, 90] on input "text" at bounding box center [428, 96] width 396 height 40
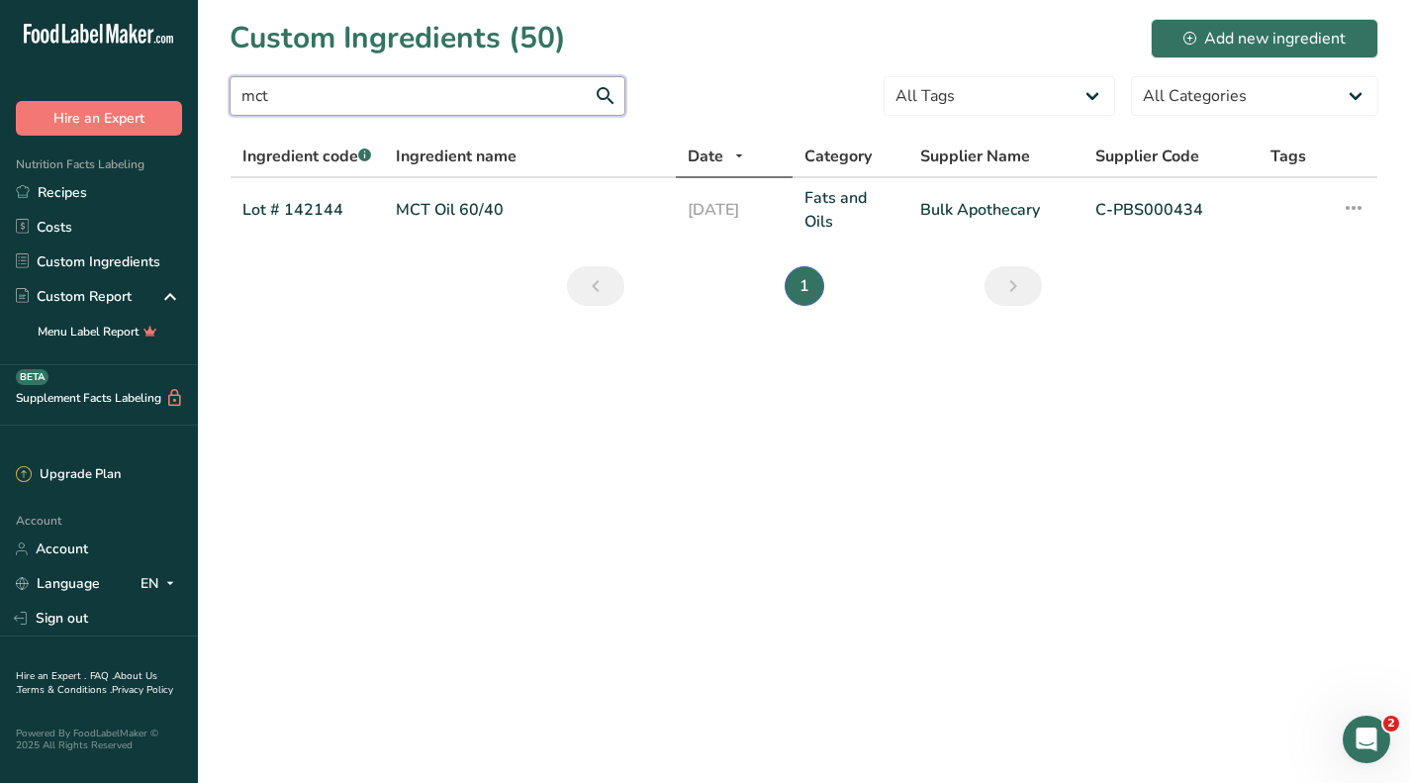
type input "mct"
click at [662, 207] on link "MCT Oil 60/40" at bounding box center [530, 210] width 268 height 24
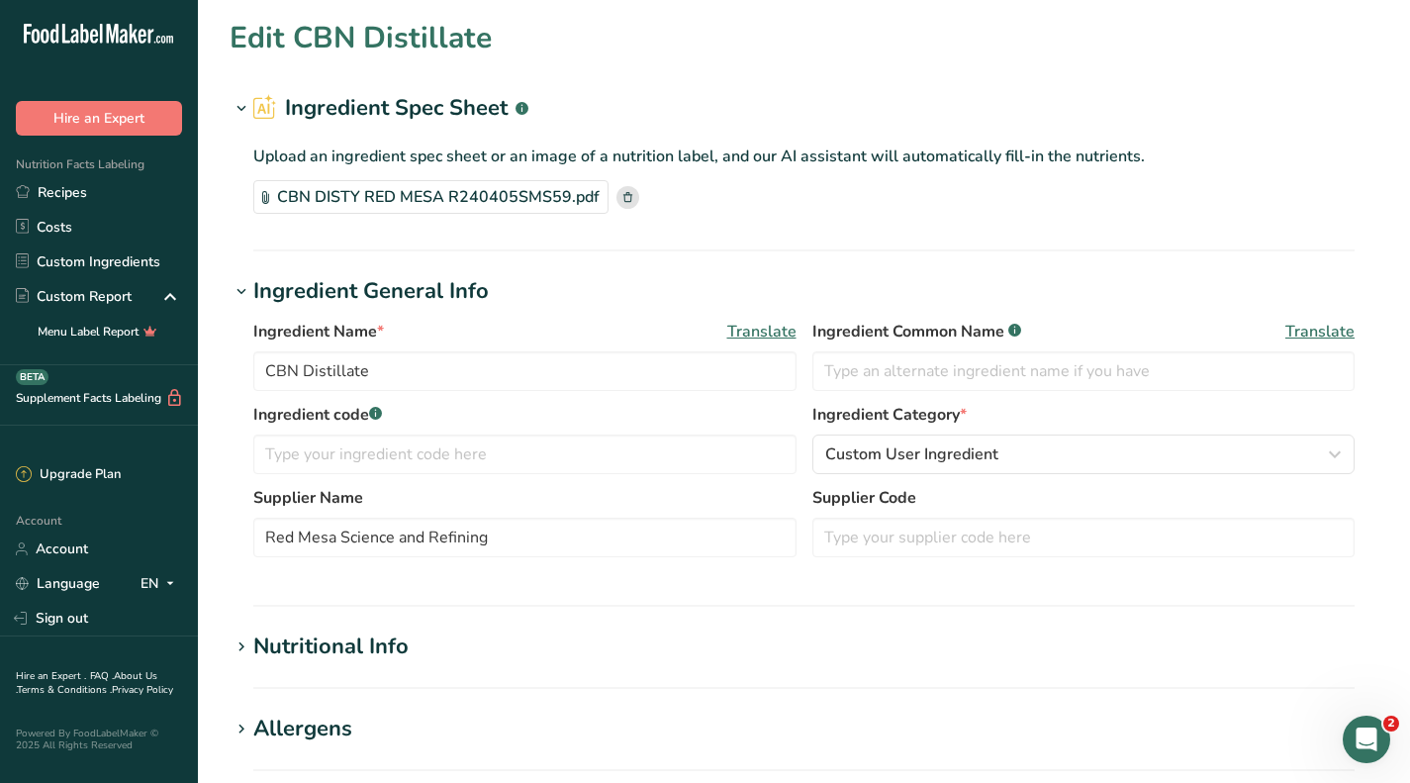
type input "MCT Oil 60/40"
type input "Lot # 142144"
type input "Bulk Apothecary"
type input "C-PBS000434"
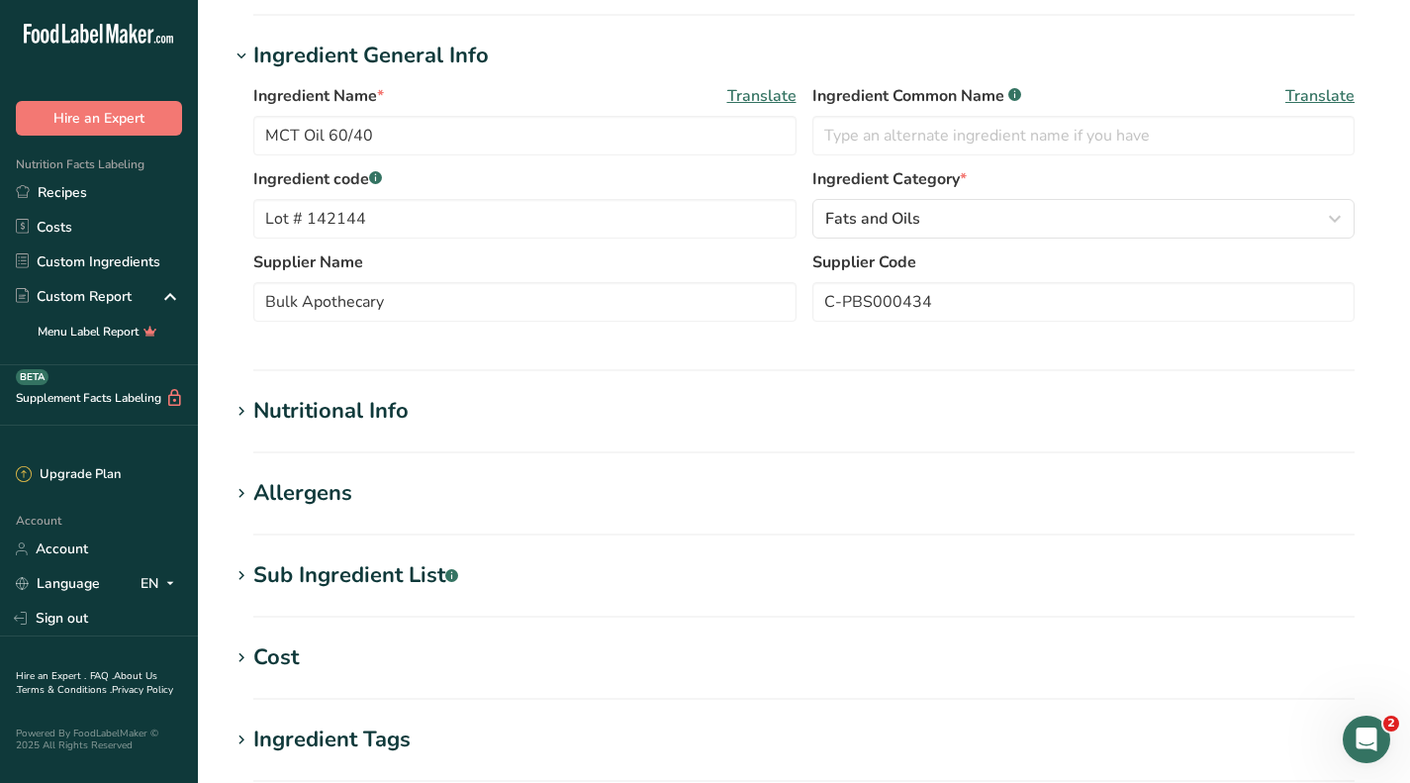
scroll to position [396, 0]
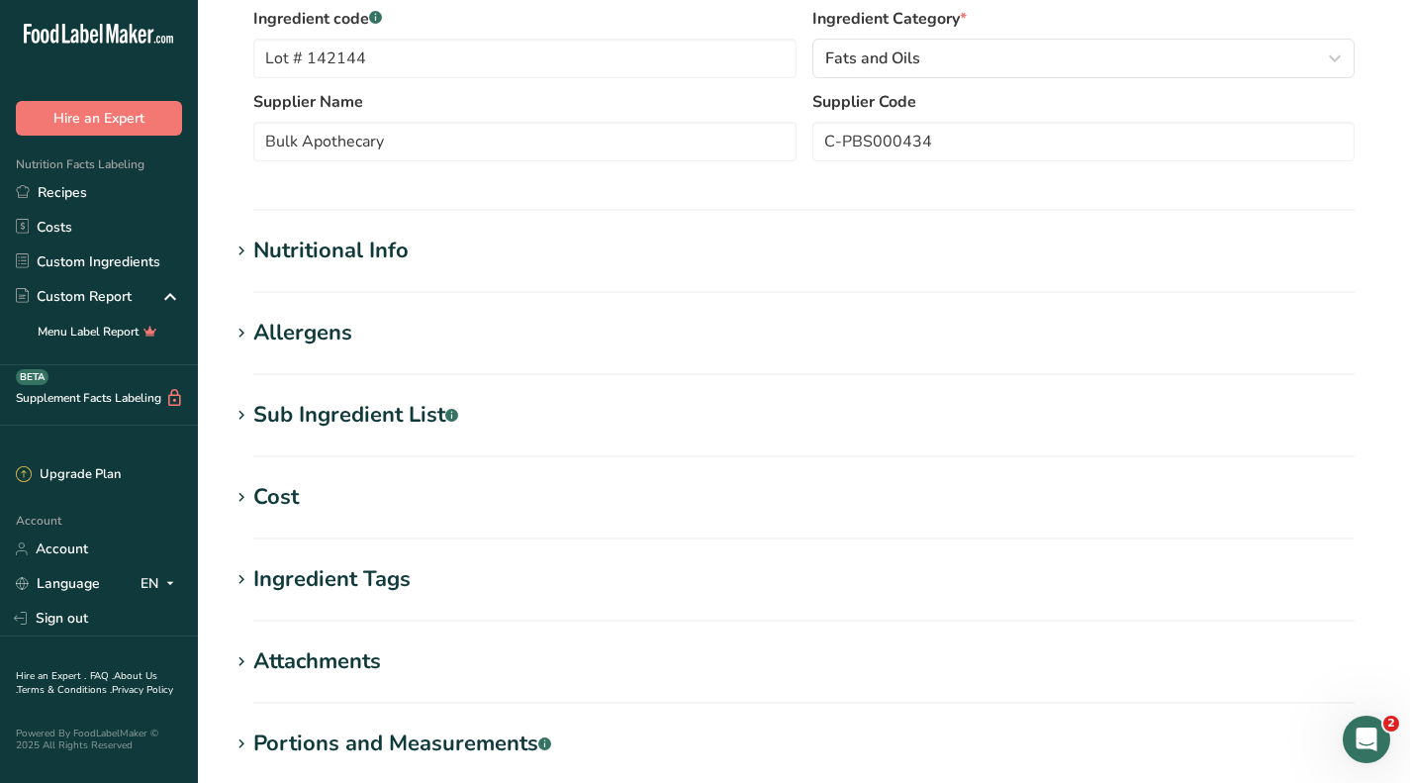
click at [254, 501] on div "Cost" at bounding box center [276, 497] width 46 height 33
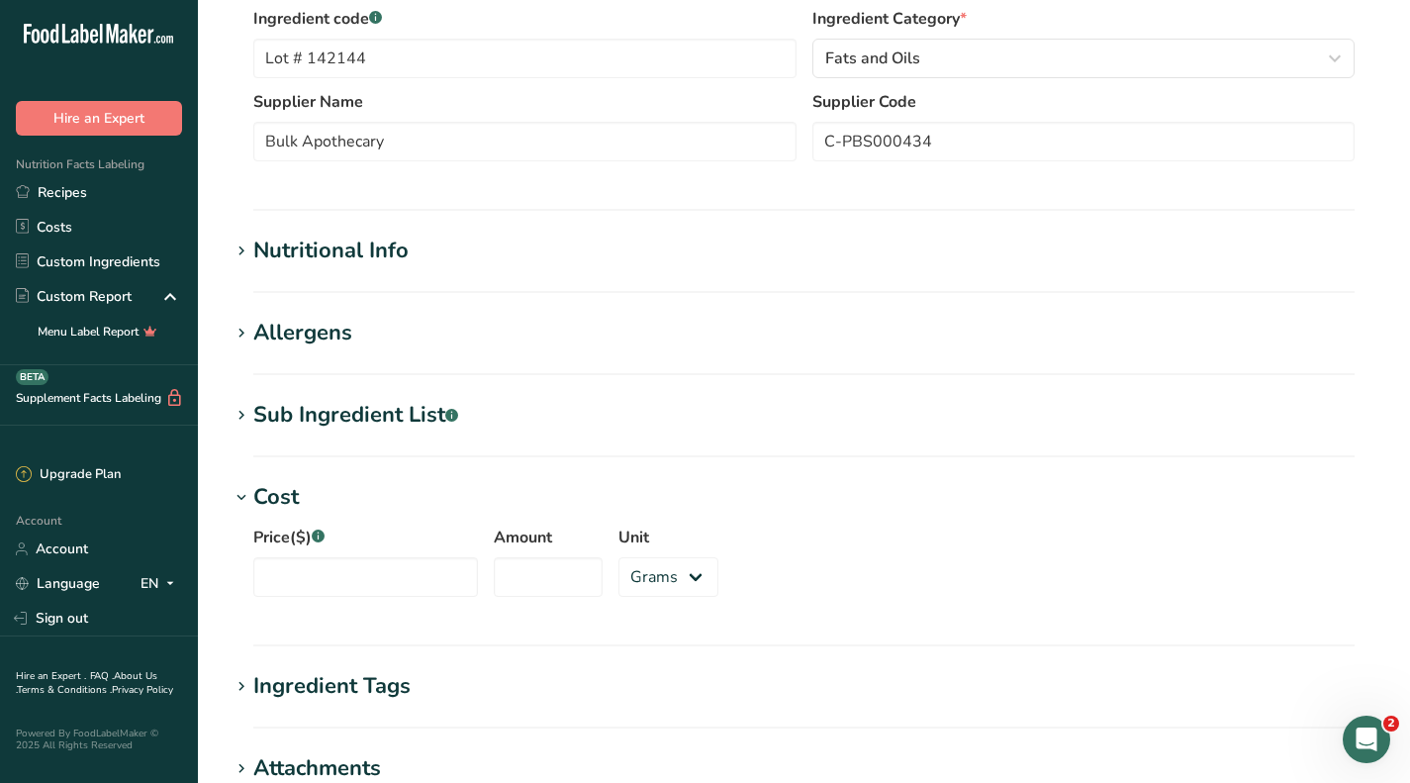
scroll to position [594, 0]
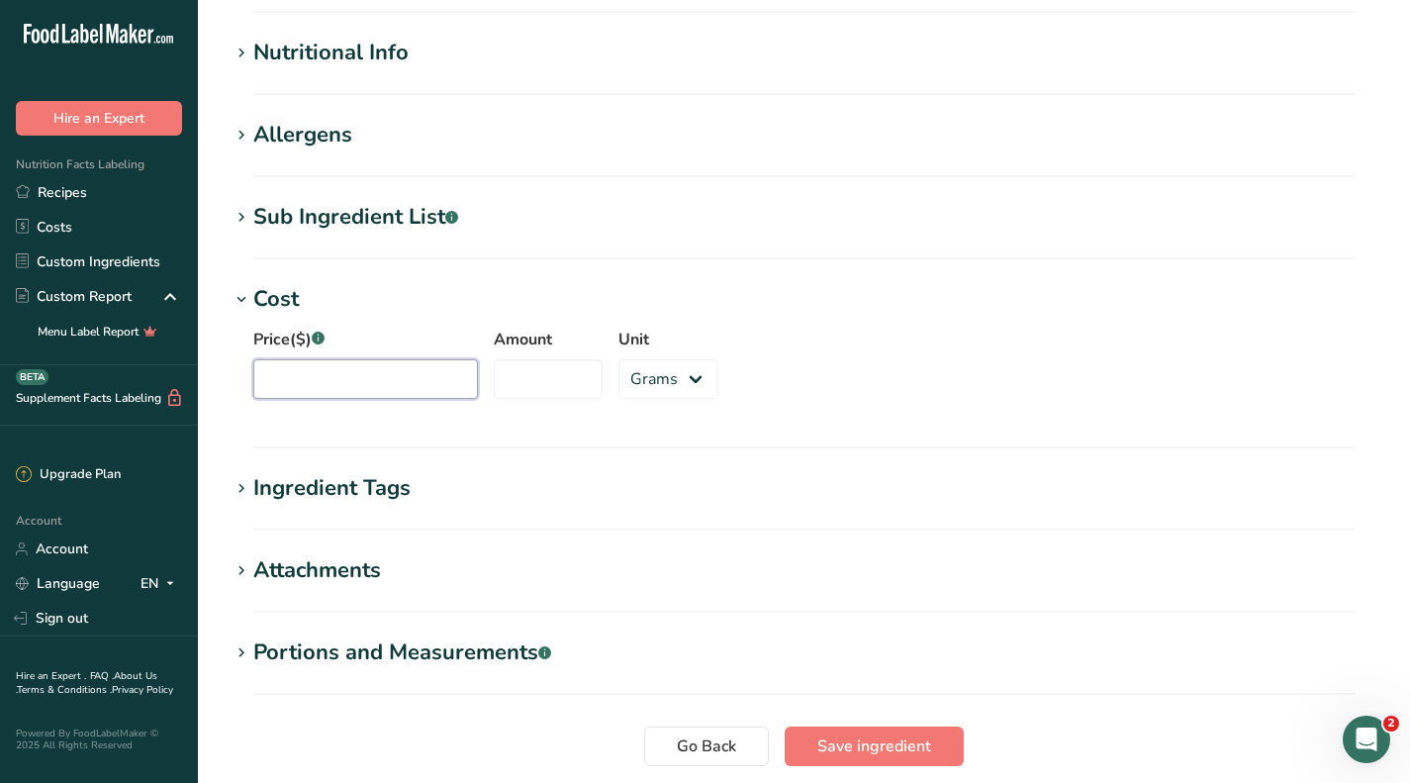
click at [371, 370] on input "Price($) .a-a{fill:#347362;}.b-a{fill:#fff;}" at bounding box center [365, 379] width 225 height 40
click at [494, 387] on input "Amount" at bounding box center [548, 379] width 109 height 40
click at [641, 386] on select "Grams kg mg mcg lb oz" at bounding box center [668, 379] width 100 height 40
select select "1"
click at [618, 359] on select "Grams kg mg mcg lb oz" at bounding box center [668, 379] width 100 height 40
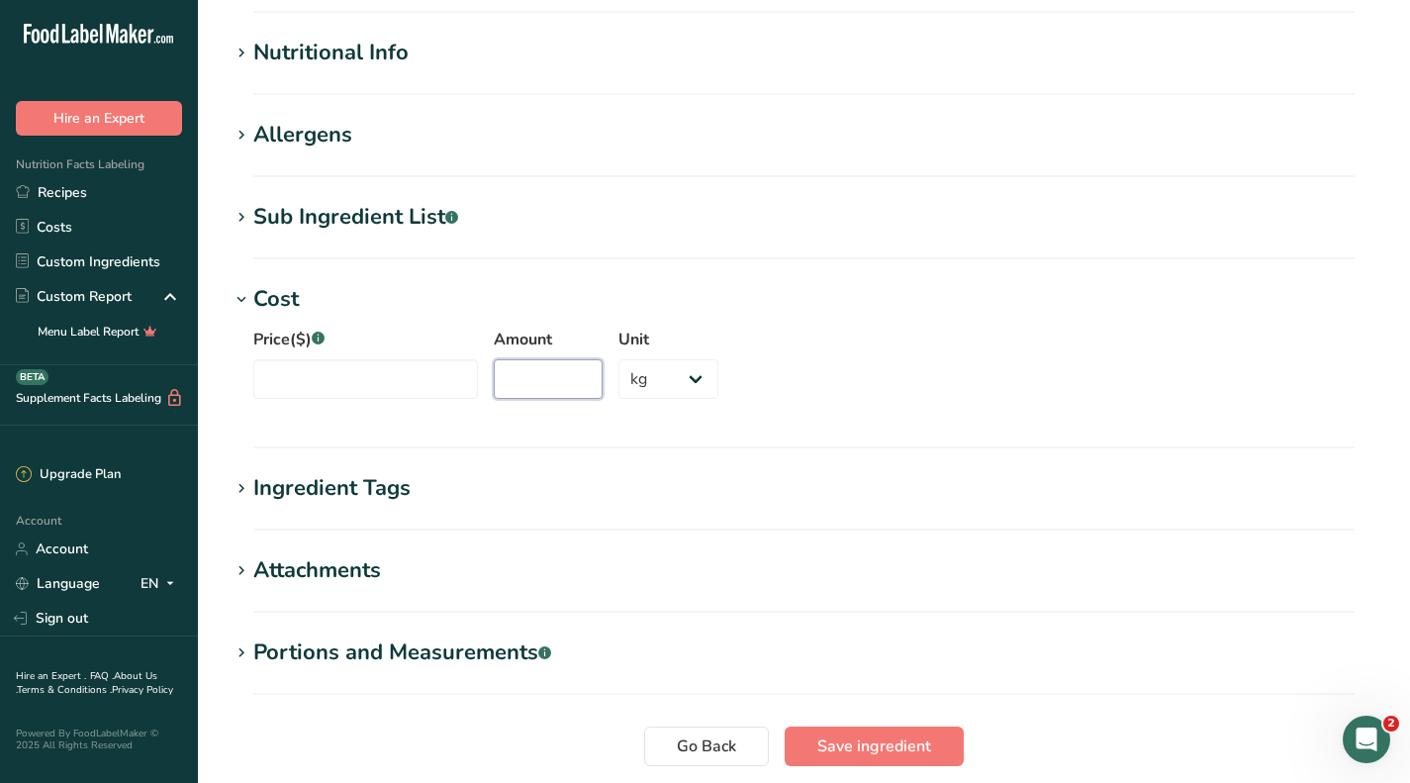
click at [506, 381] on input "Amount" at bounding box center [548, 379] width 109 height 40
type input "190"
click at [421, 399] on div "Price($) .a-a{fill:#347362;}.b-a{fill:#fff;} Amount 190 Unit Grams kg mg mcg lb…" at bounding box center [804, 369] width 1149 height 107
click at [421, 383] on input "Price($) .a-a{fill:#347362;}.b-a{fill:#fff;}" at bounding box center [365, 379] width 225 height 40
type input "1545"
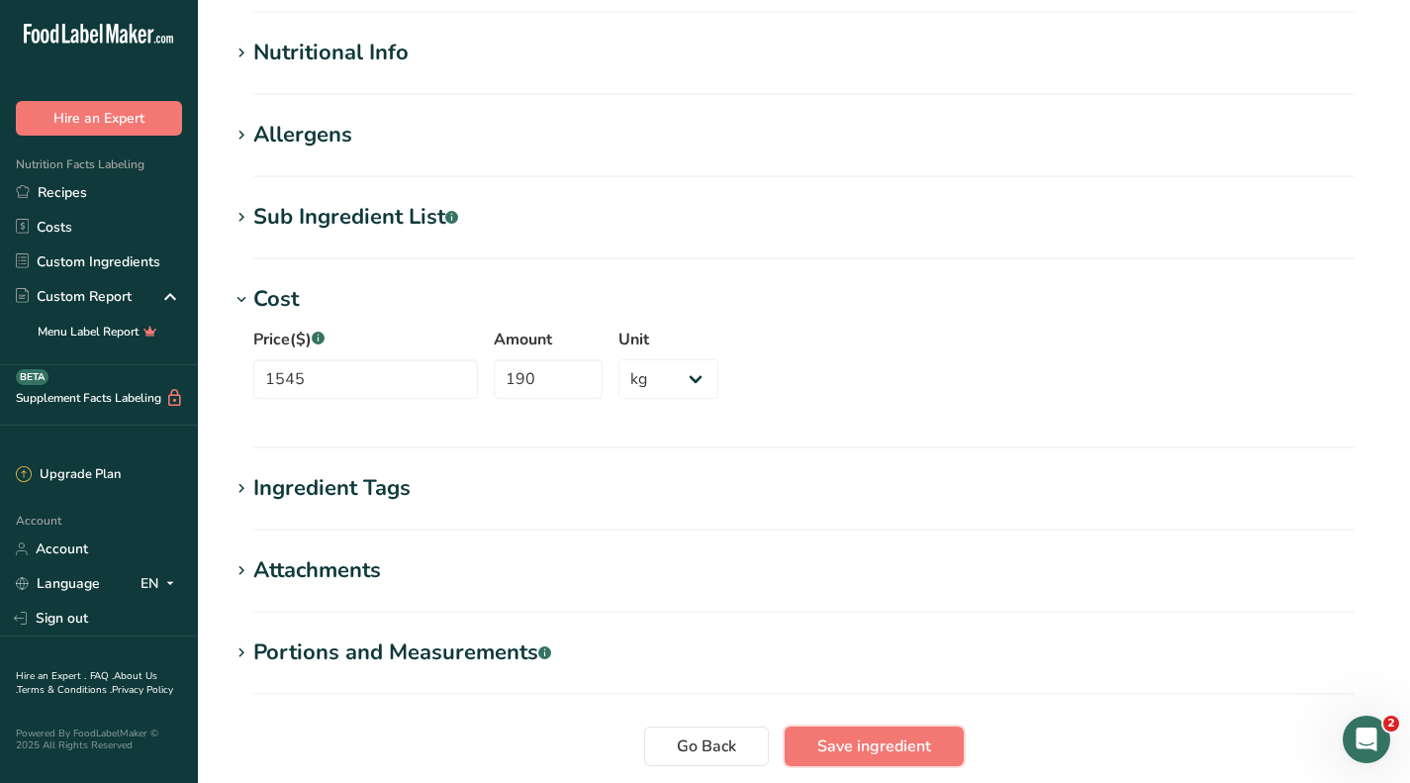
click at [876, 745] on span "Save ingredient" at bounding box center [874, 746] width 114 height 24
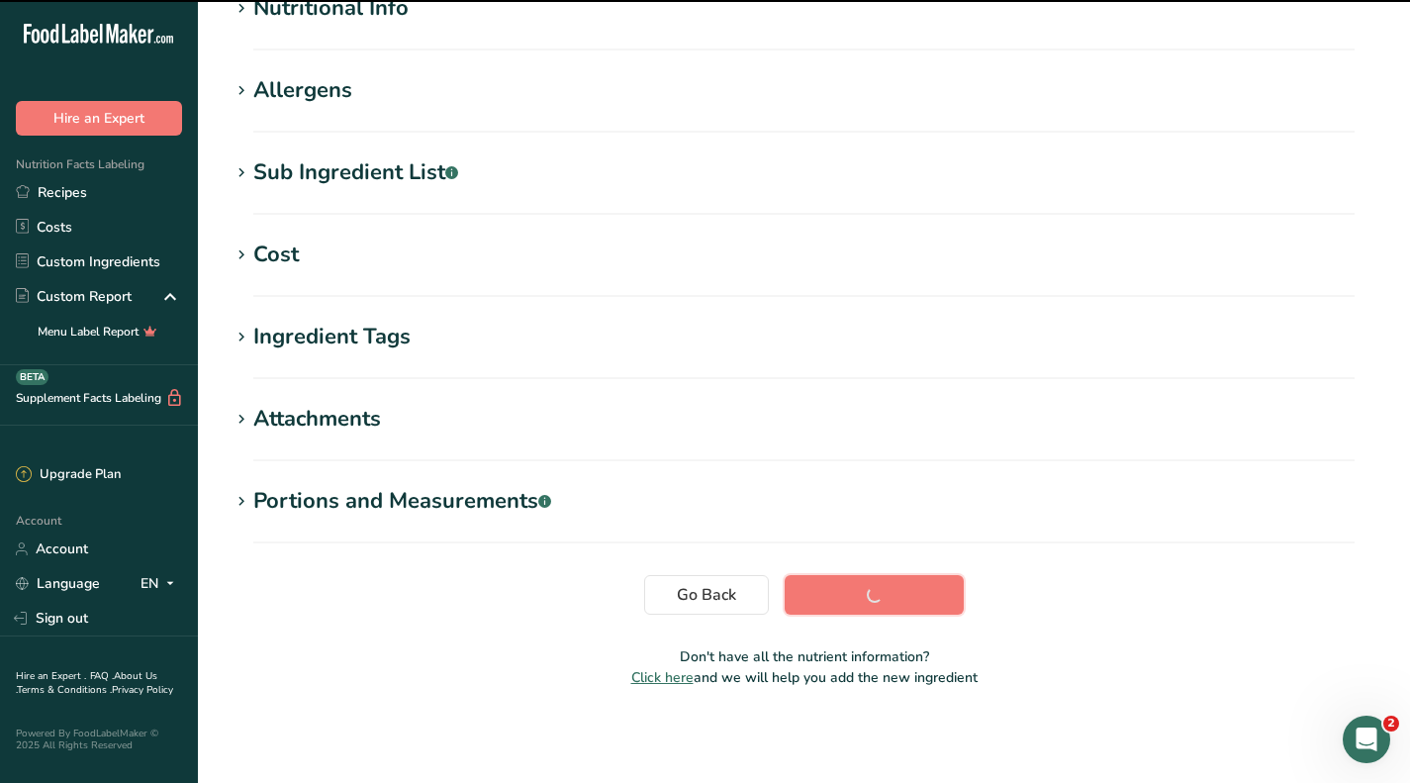
scroll to position [220, 0]
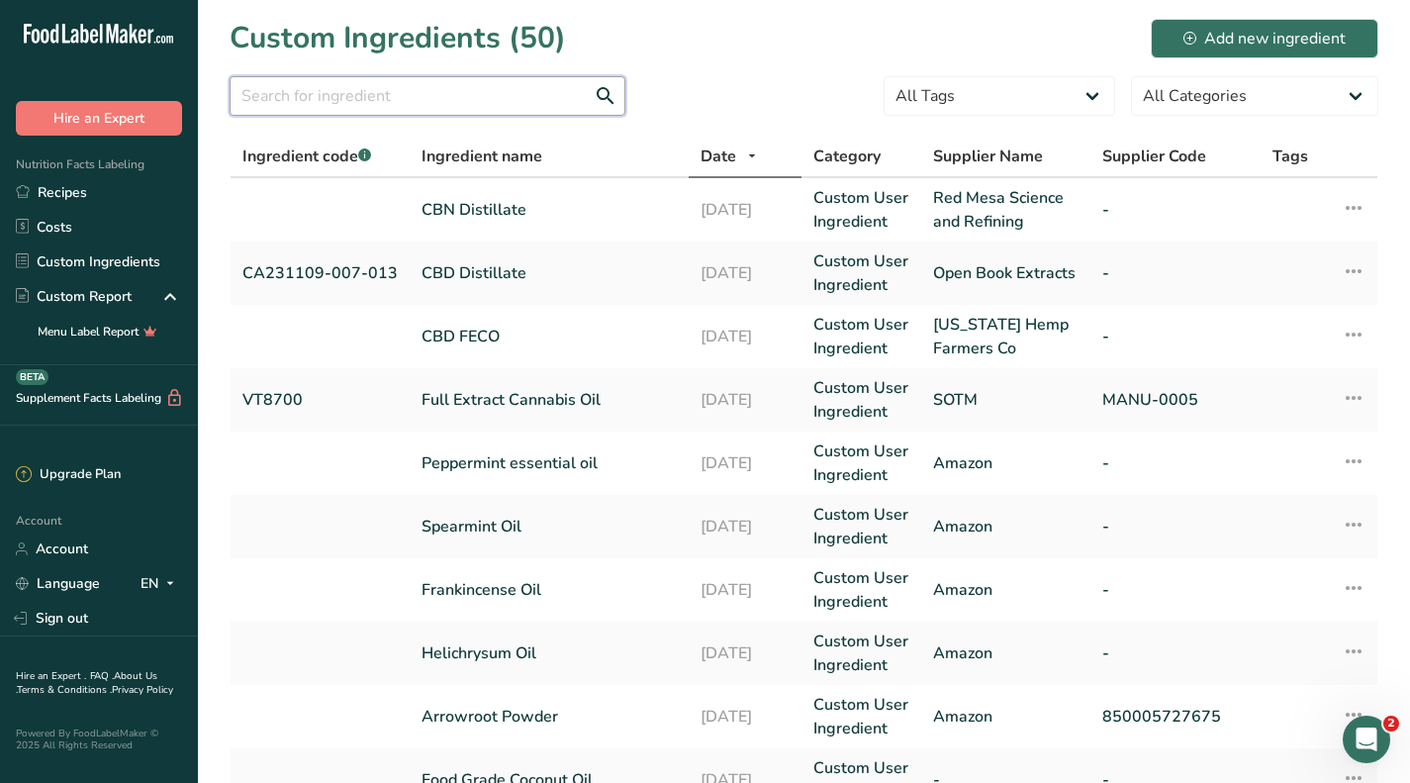
click at [463, 101] on input "text" at bounding box center [428, 96] width 396 height 40
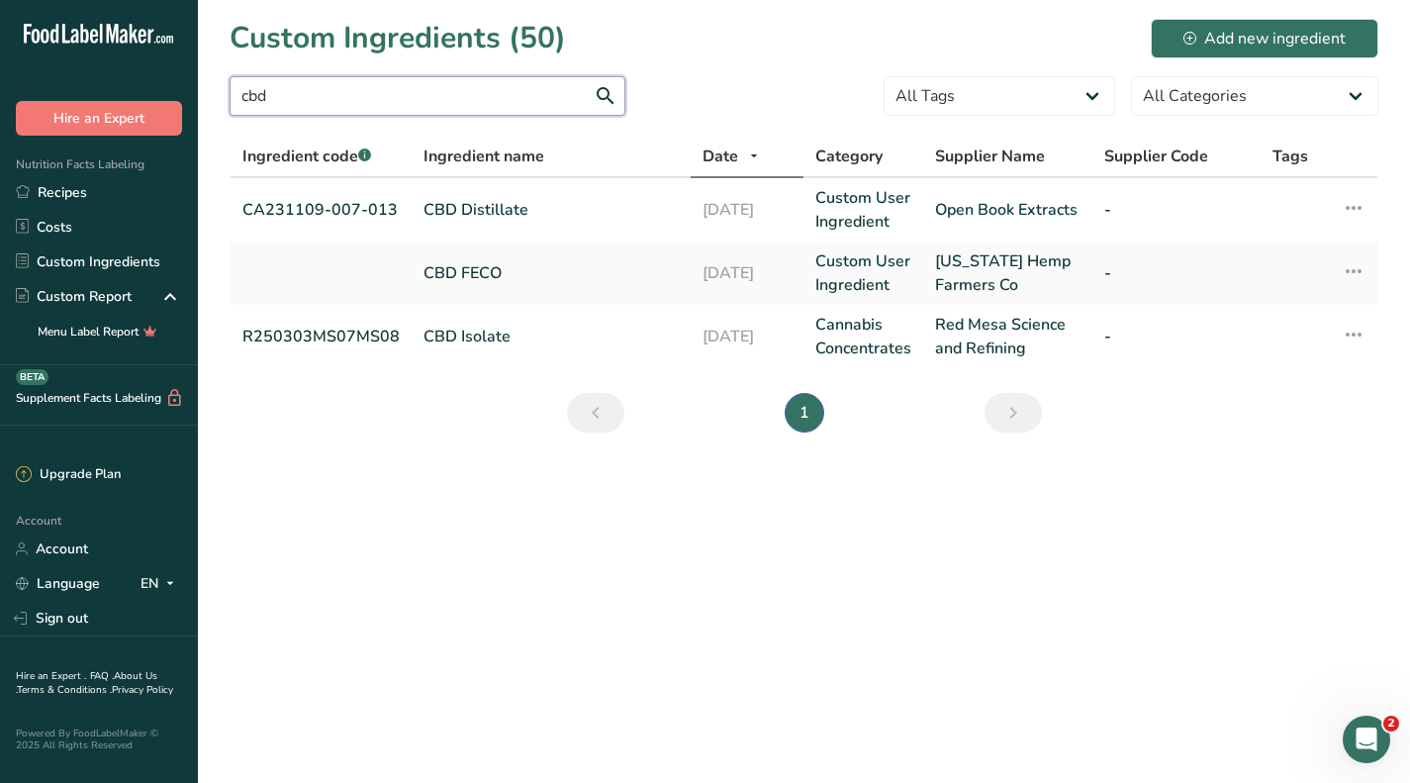
type input "cbd"
click at [501, 319] on td "CBD Isolate" at bounding box center [551, 336] width 279 height 63
click at [502, 342] on link "CBD Isolate" at bounding box center [550, 337] width 255 height 24
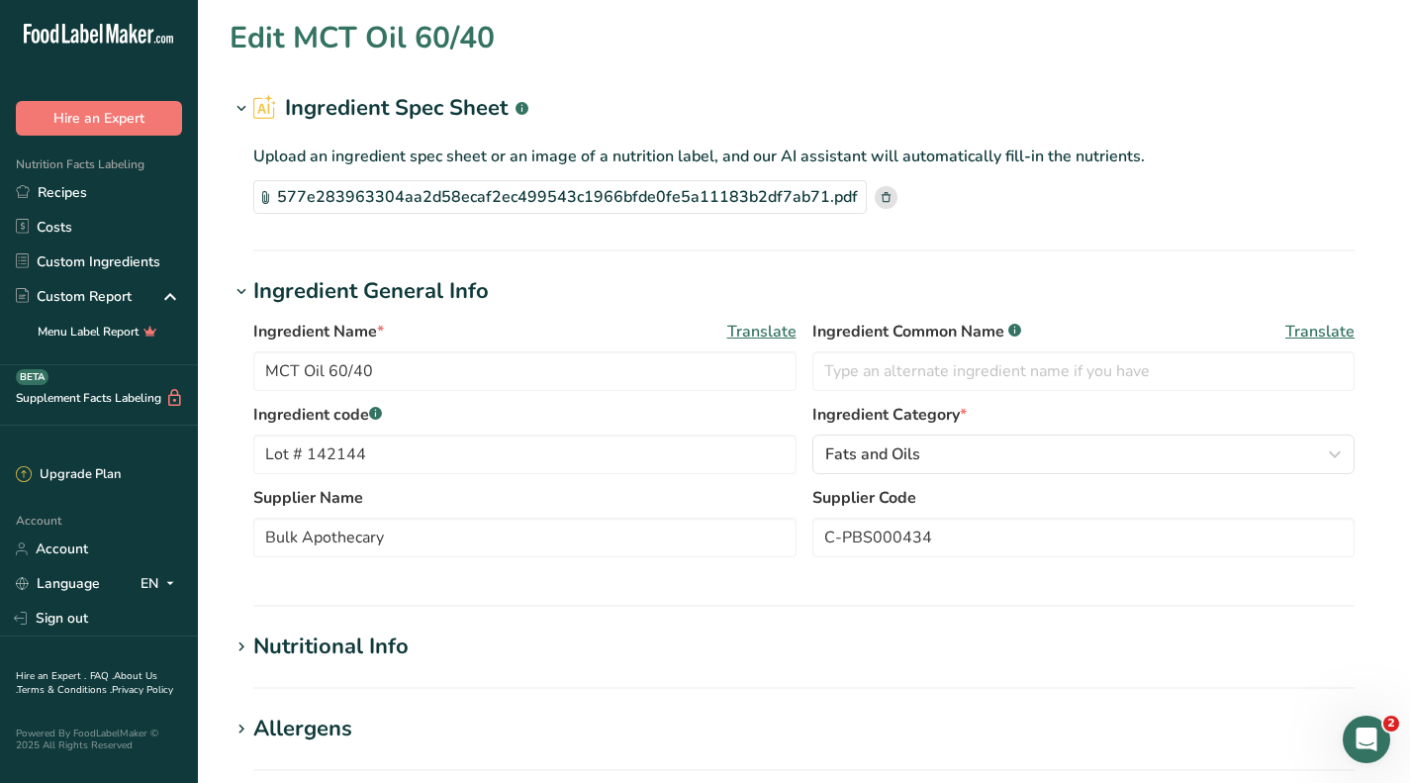
type input "CBD Isolate"
type input "R250303MS07MS08"
type input "Red Mesa Science and Refining"
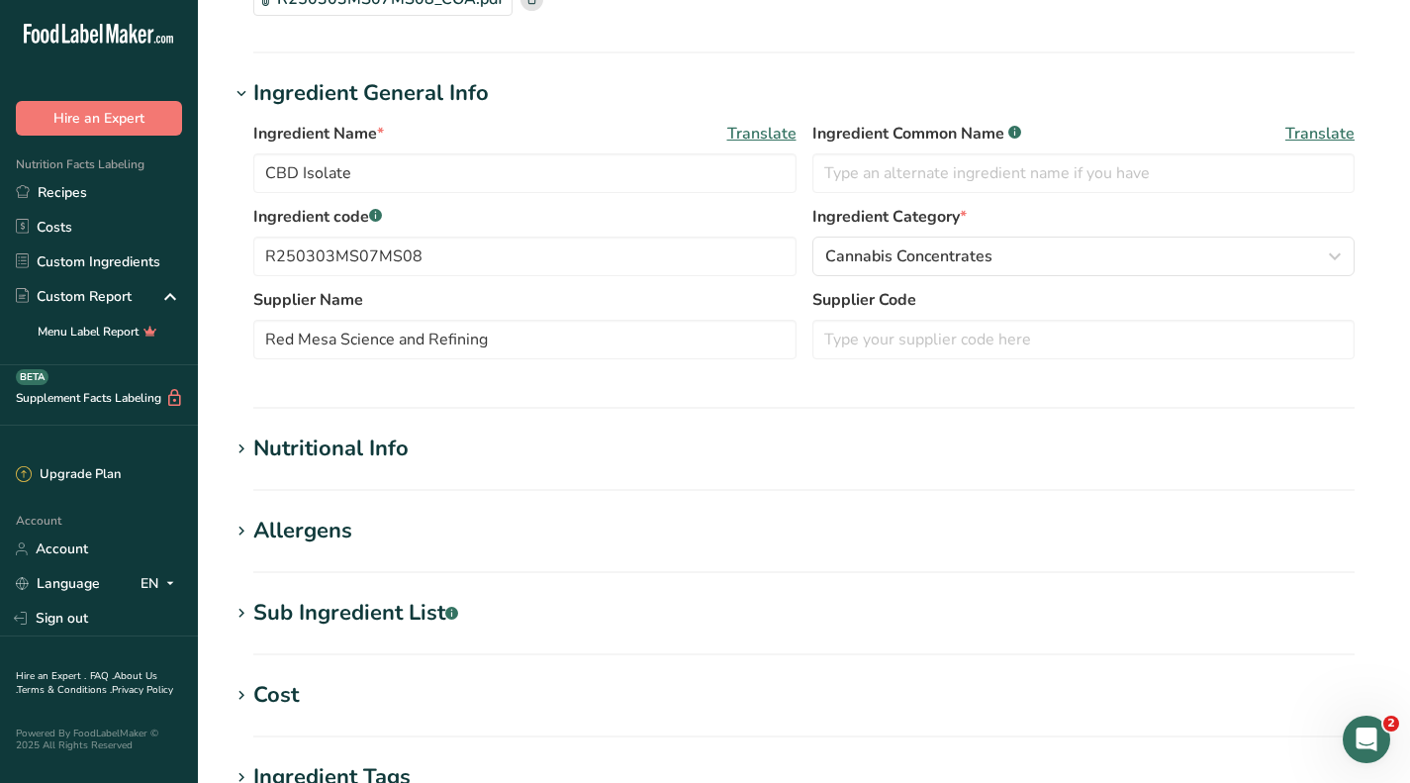
scroll to position [396, 0]
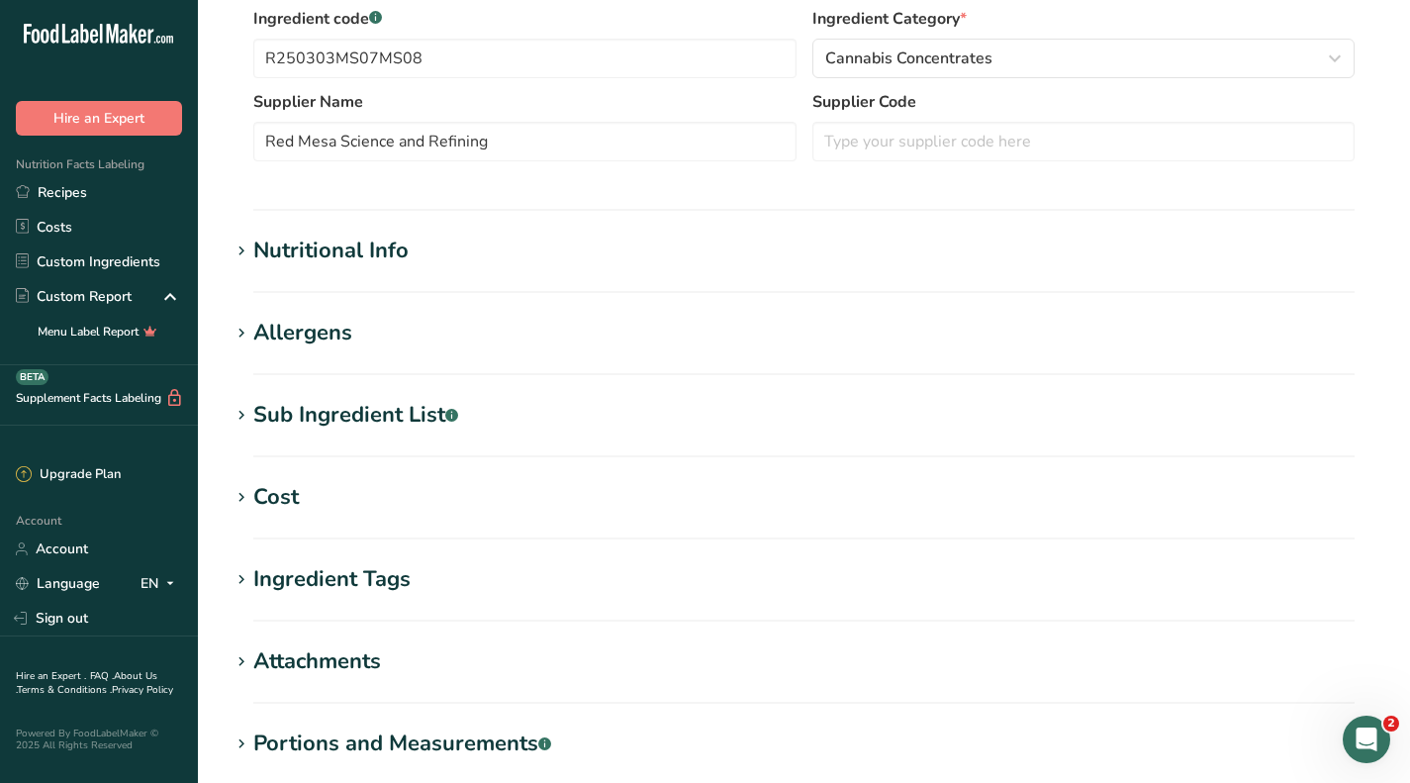
click at [269, 467] on section "Edit CBD Isolate Ingredient Spec Sheet .a-a{fill:#347362;}.b-a{fill:#fff;} Uplo…" at bounding box center [804, 282] width 1212 height 1357
click at [268, 499] on div "Cost" at bounding box center [276, 497] width 46 height 33
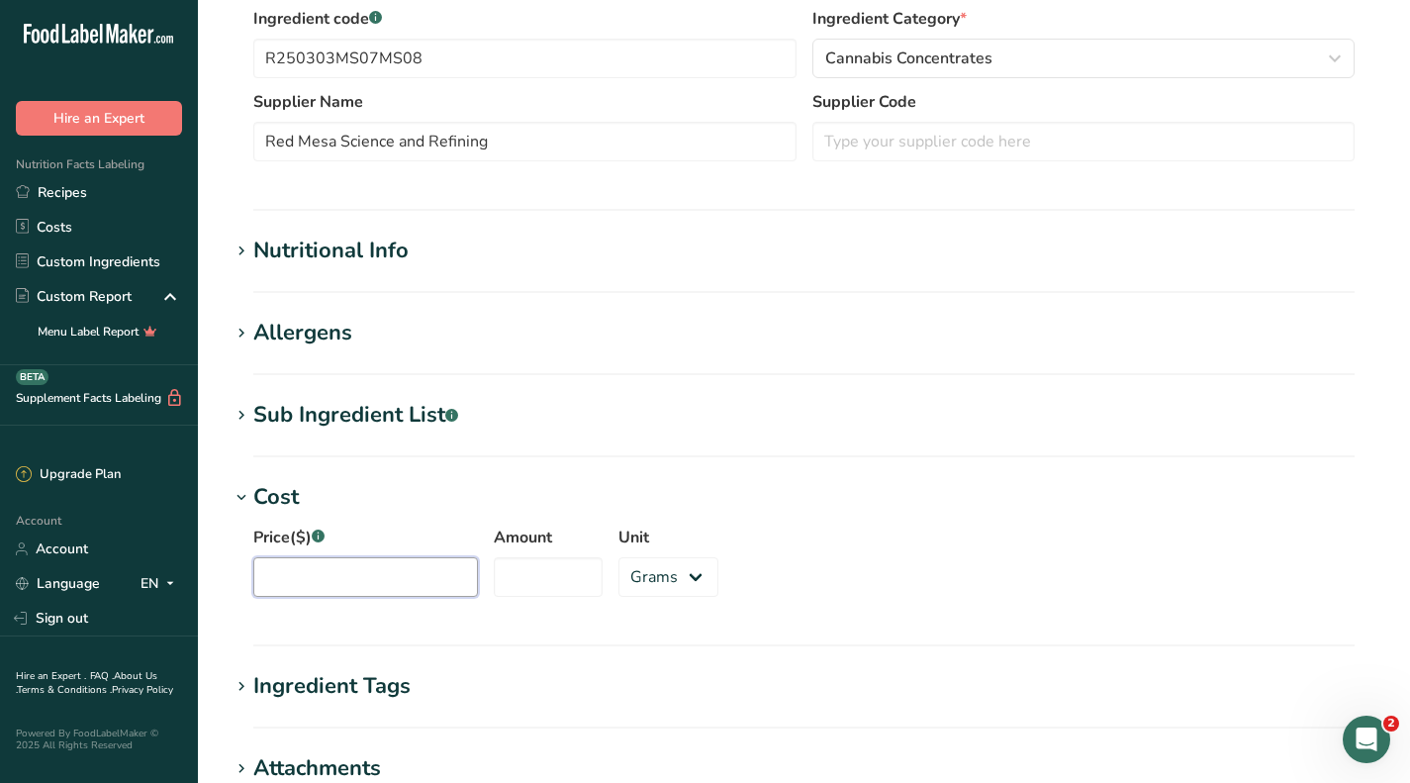
click at [400, 564] on input "Price($) .a-a{fill:#347362;}.b-a{fill:#fff;}" at bounding box center [365, 577] width 225 height 40
type input "2211"
click at [550, 580] on input "Amount" at bounding box center [548, 577] width 109 height 40
type input "5"
click at [623, 567] on select "Grams kg mg mcg lb oz" at bounding box center [668, 577] width 100 height 40
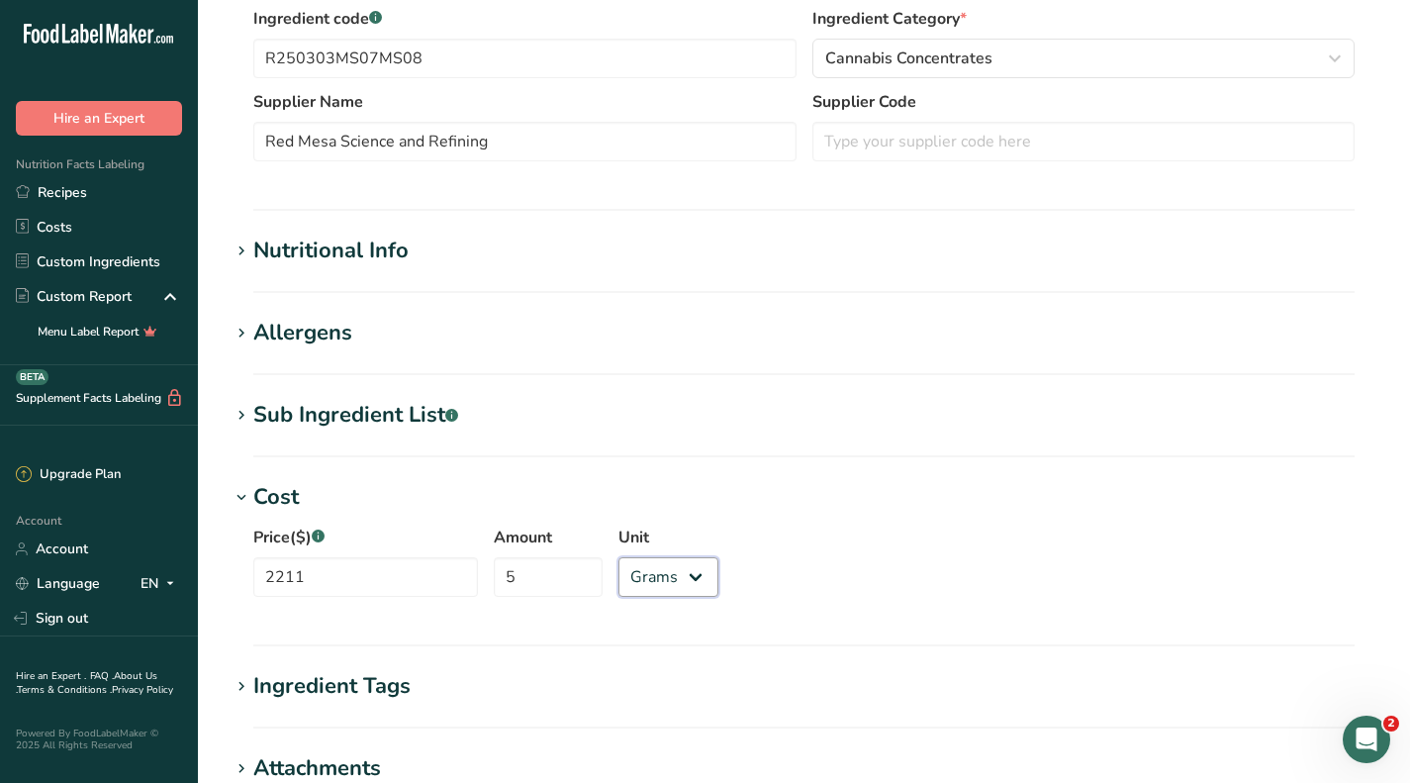
select select "1"
click at [618, 557] on select "Grams kg mg mcg lb oz" at bounding box center [668, 577] width 100 height 40
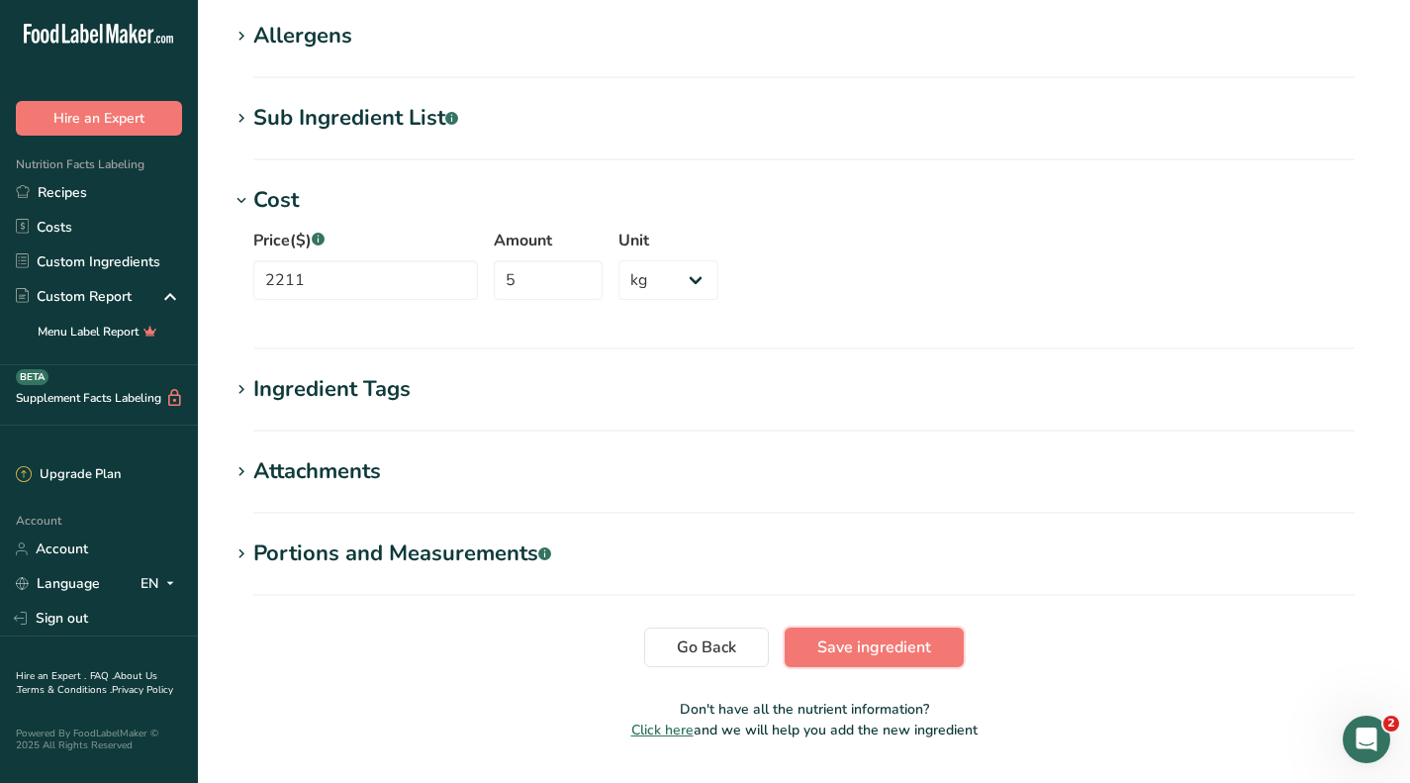
click at [910, 649] on span "Save ingredient" at bounding box center [874, 647] width 114 height 24
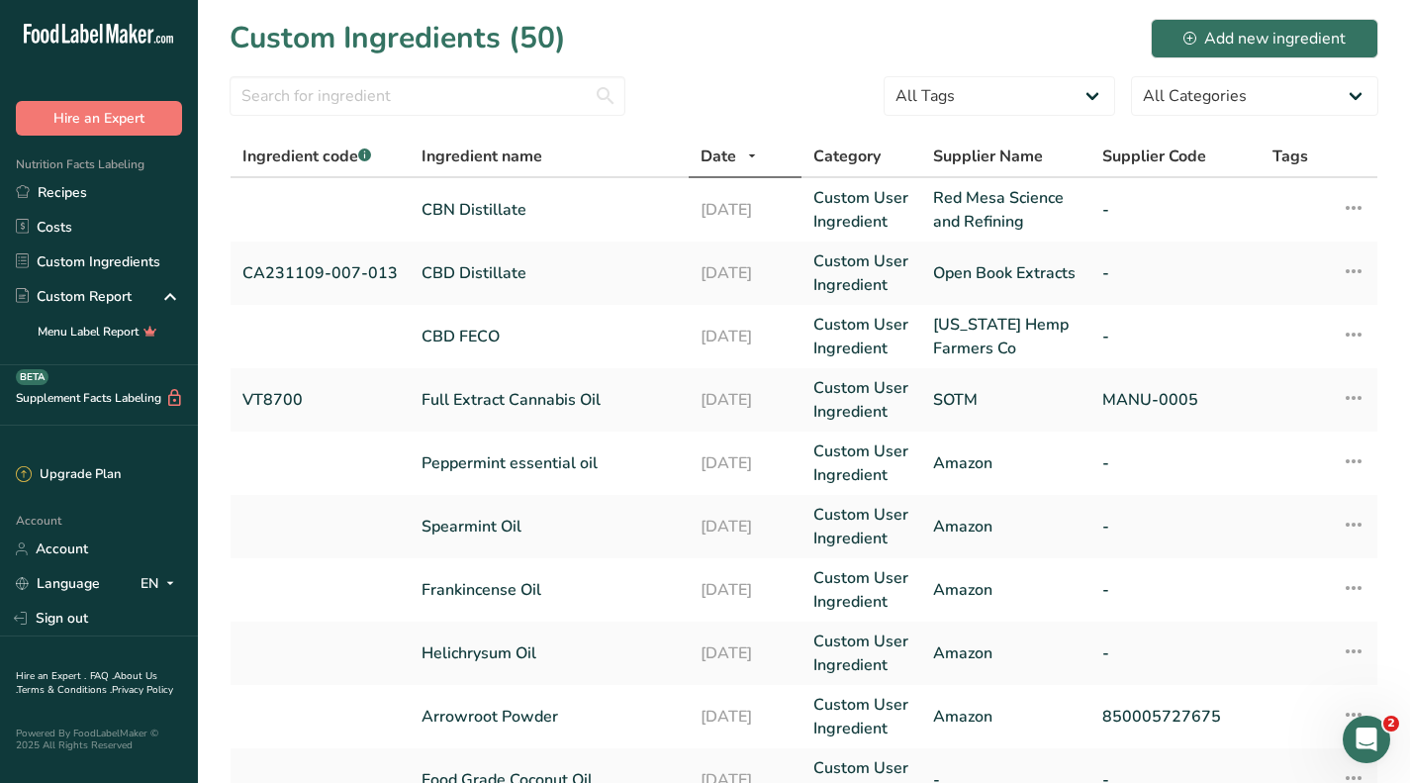
drag, startPoint x: 447, startPoint y: 216, endPoint x: 610, endPoint y: 255, distance: 168.0
click at [447, 216] on link "CBN Distillate" at bounding box center [548, 210] width 255 height 24
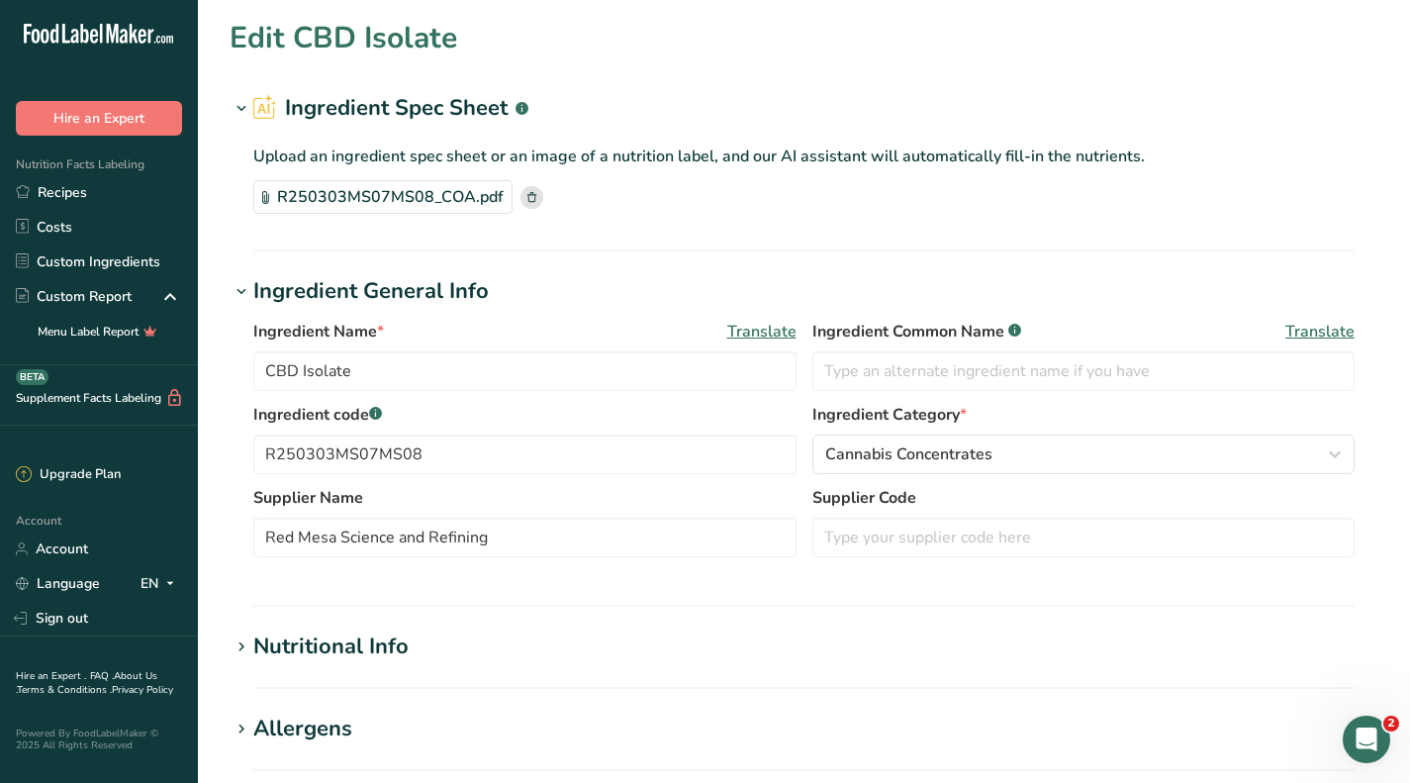
type input "CBN Distillate"
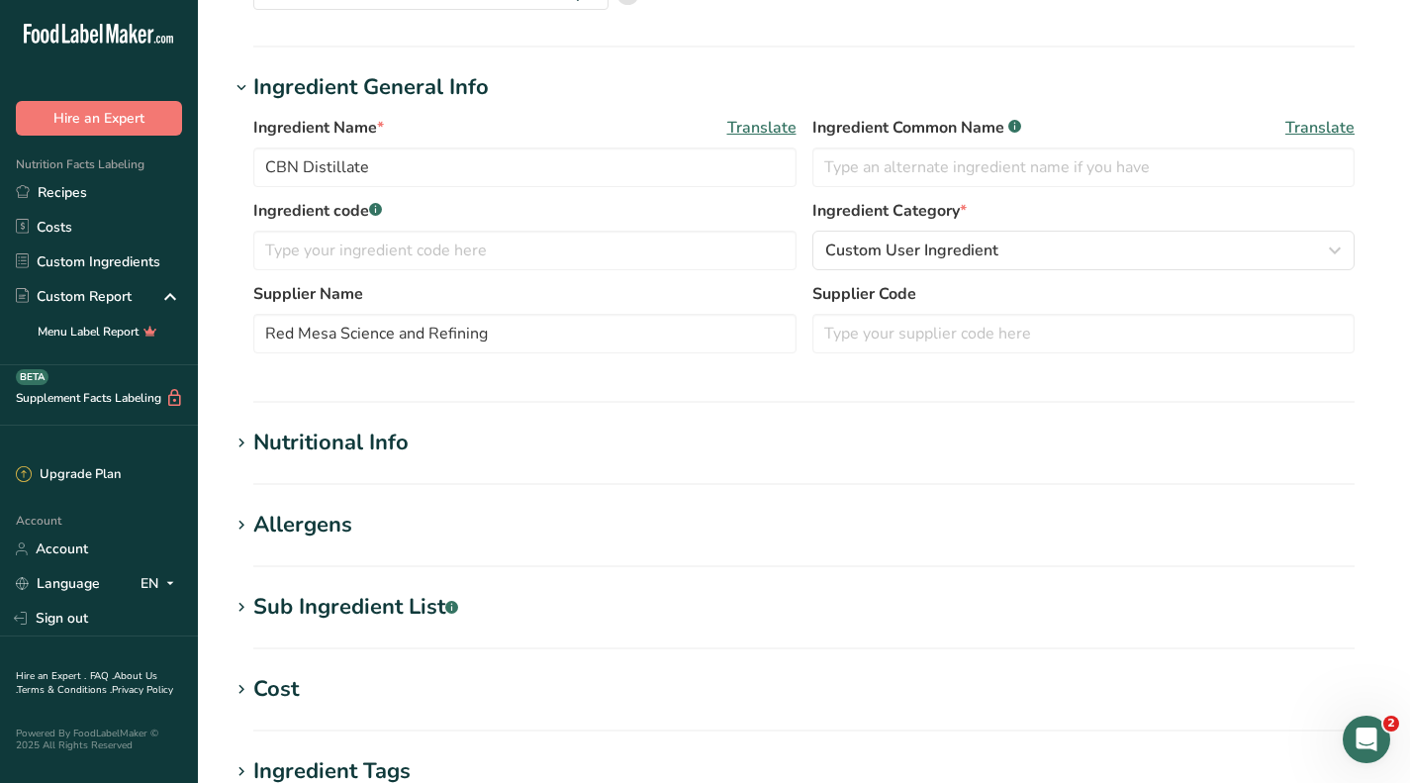
scroll to position [297, 0]
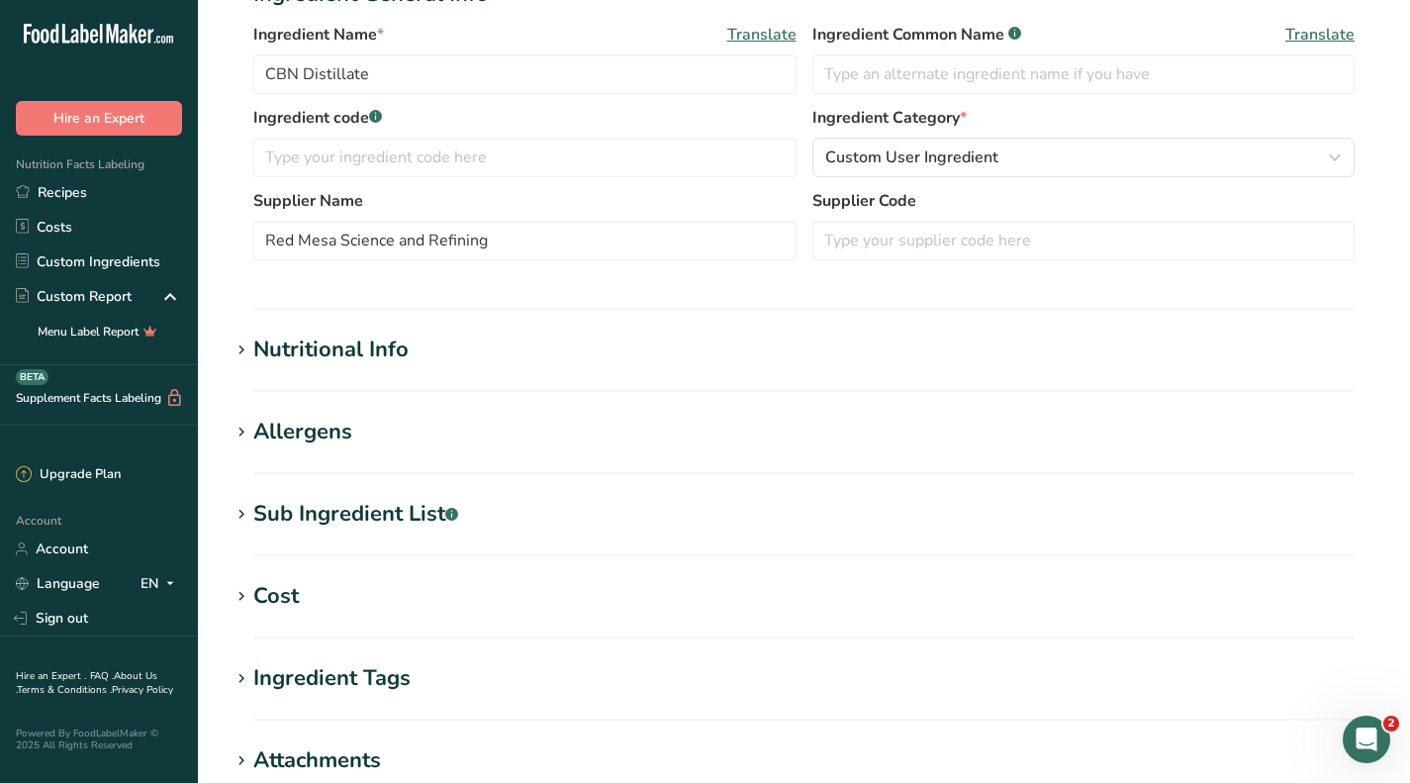
click at [266, 586] on div "Cost" at bounding box center [276, 596] width 46 height 33
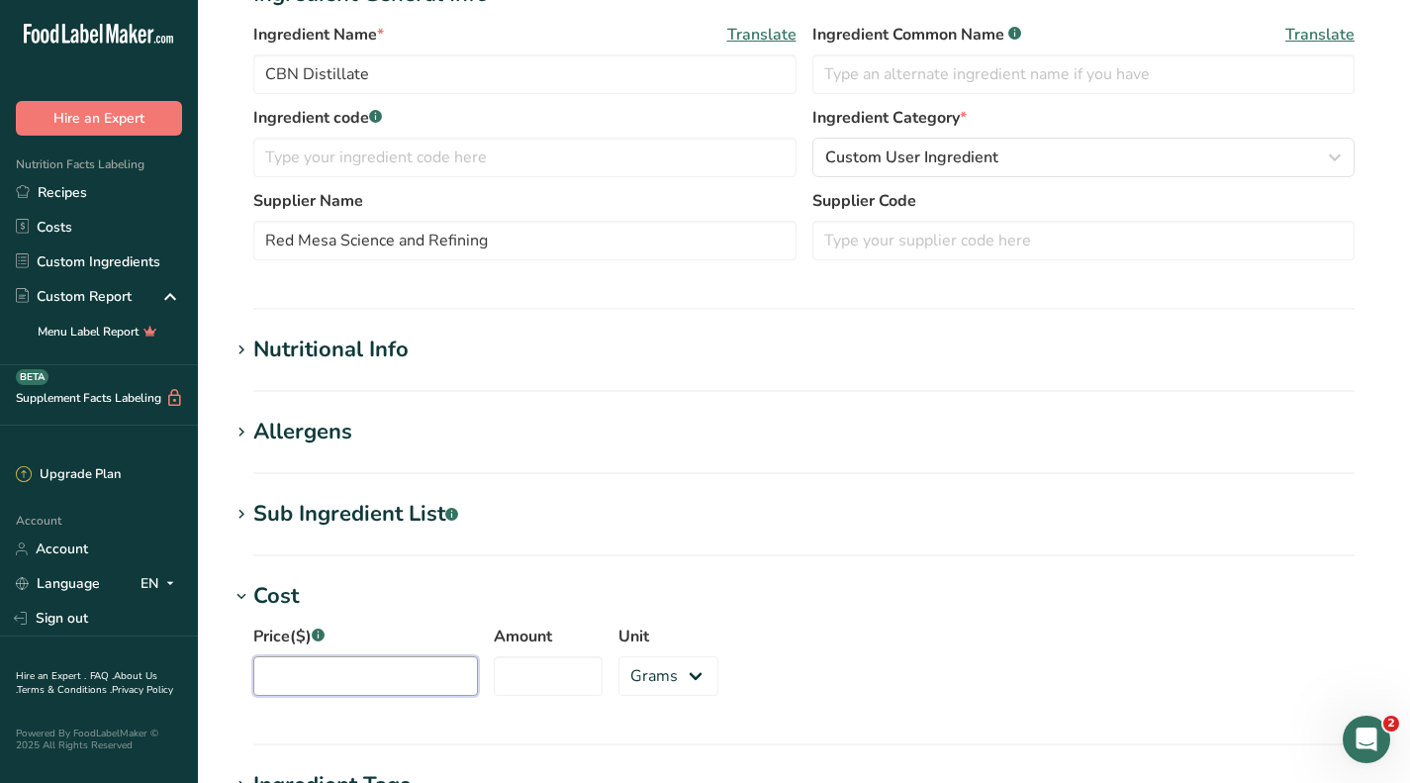
click at [315, 687] on input "Price($) .a-a{fill:#347362;}.b-a{fill:#fff;}" at bounding box center [365, 676] width 225 height 40
type input "1314"
click at [494, 655] on div "Amount" at bounding box center [548, 659] width 109 height 71
click at [494, 674] on input "Amount" at bounding box center [548, 676] width 109 height 40
type input "1"
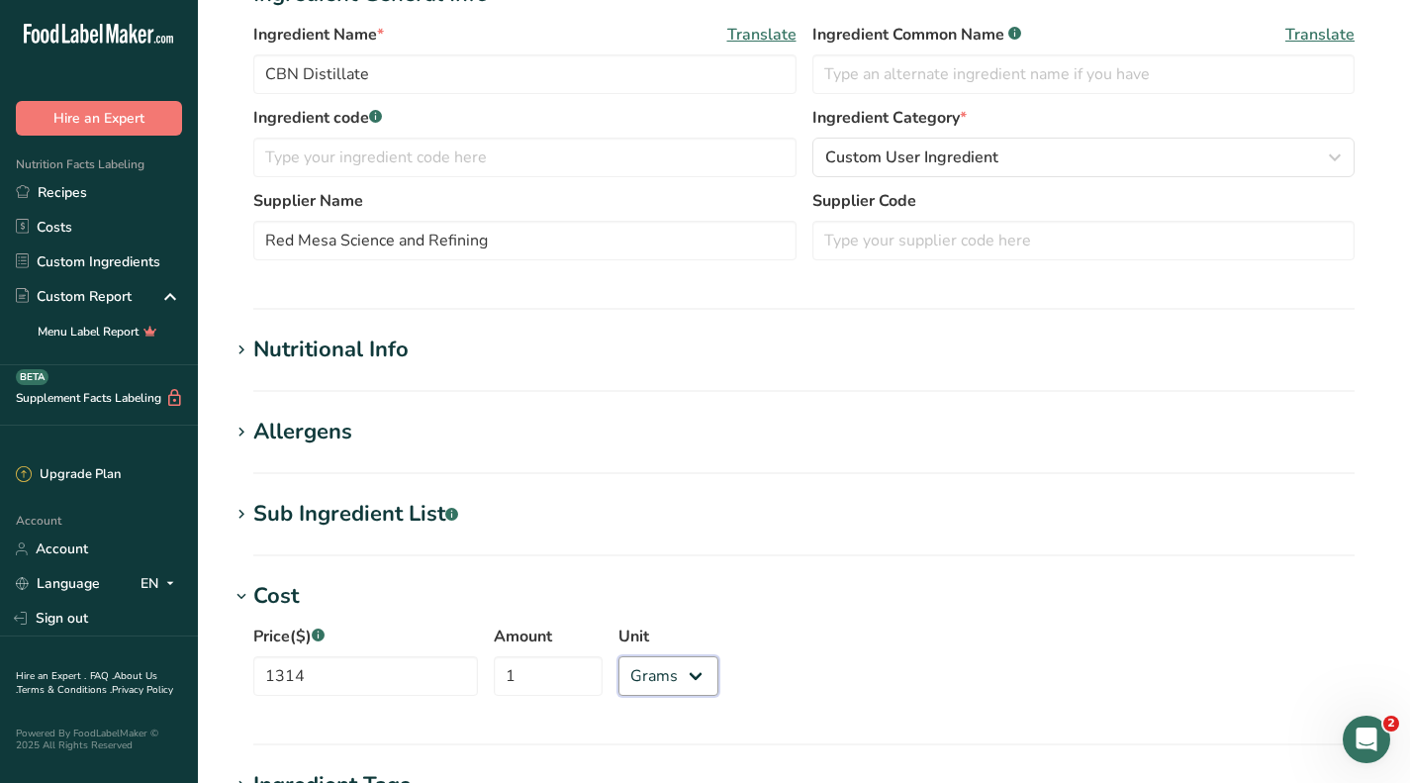
click at [654, 662] on select "Grams kg mg mcg lb oz" at bounding box center [668, 676] width 100 height 40
select select "1"
click at [618, 656] on select "Grams kg mg mcg lb oz" at bounding box center [668, 676] width 100 height 40
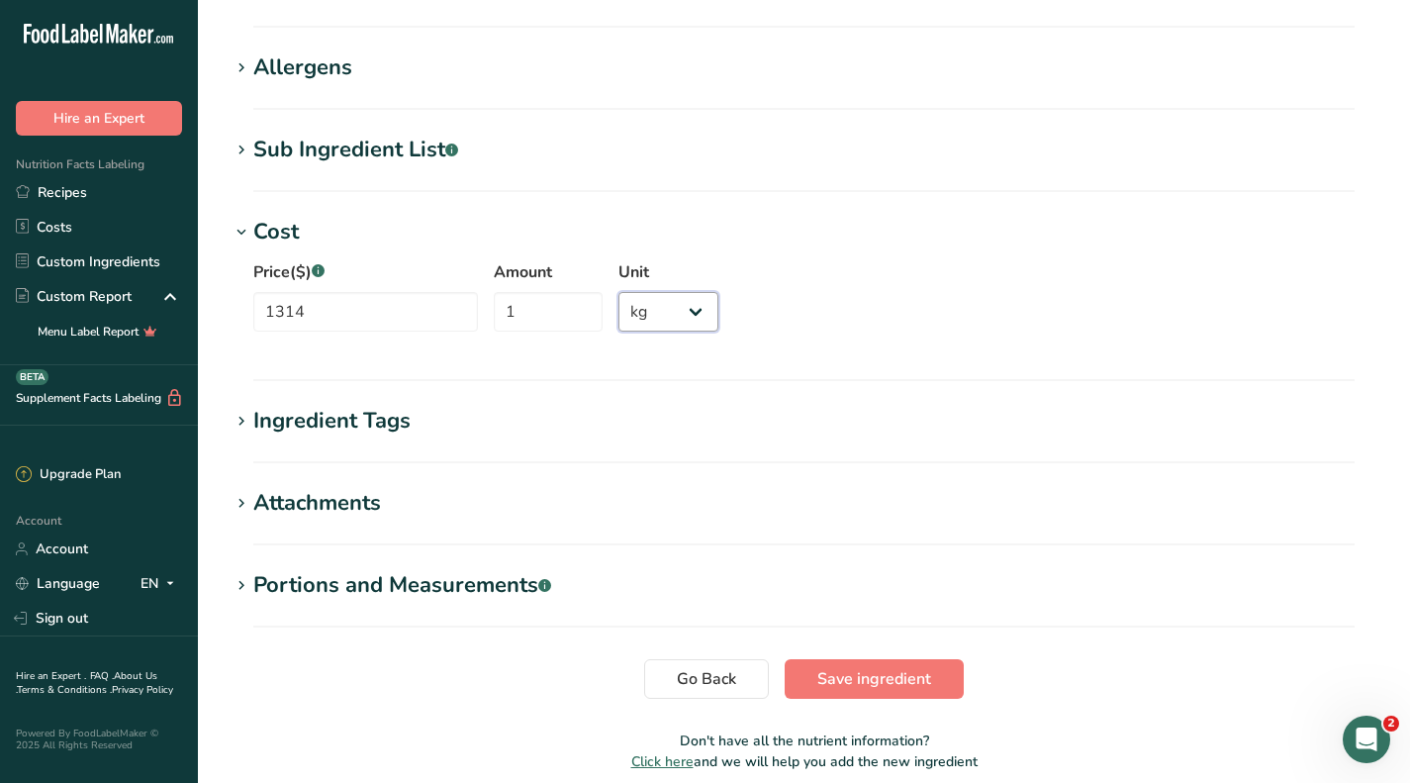
scroll to position [745, 0]
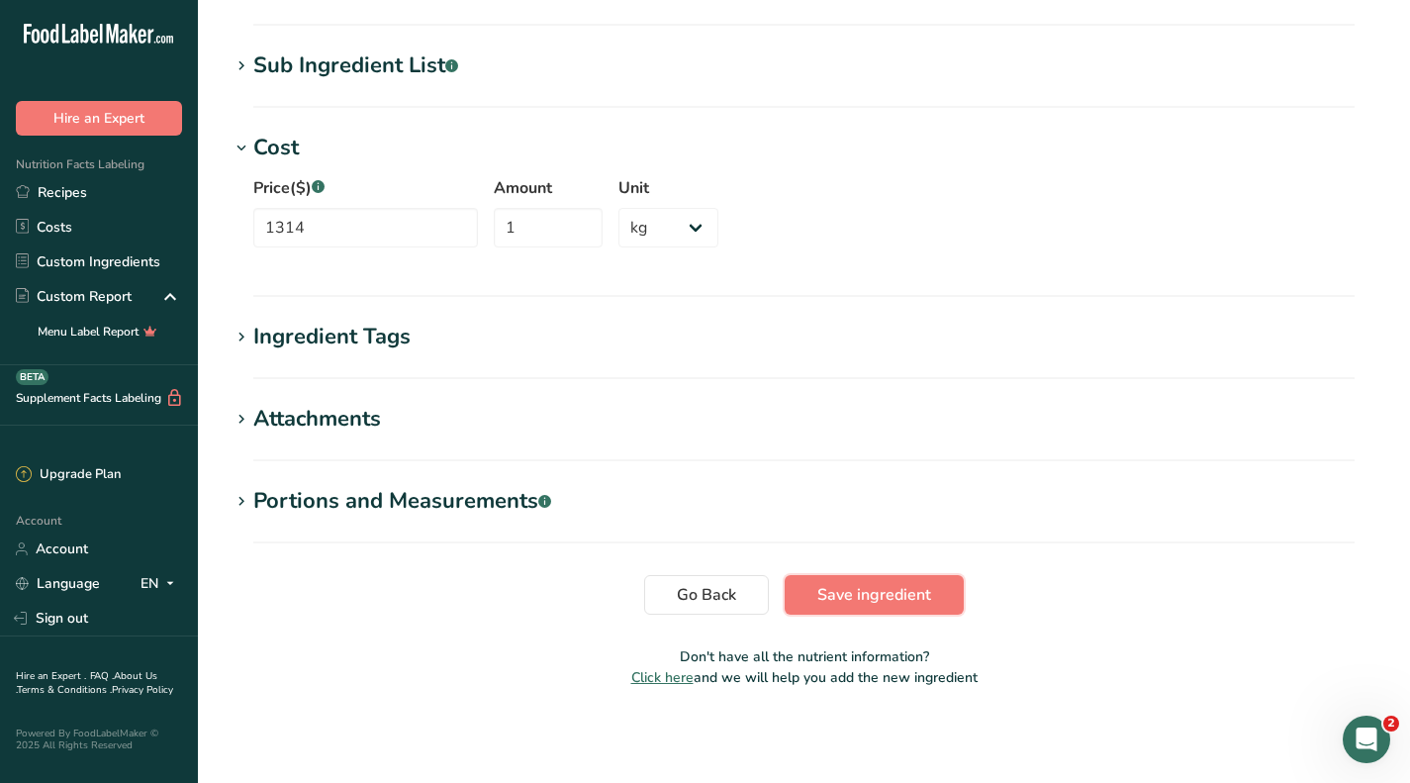
click at [933, 593] on button "Save ingredient" at bounding box center [874, 595] width 179 height 40
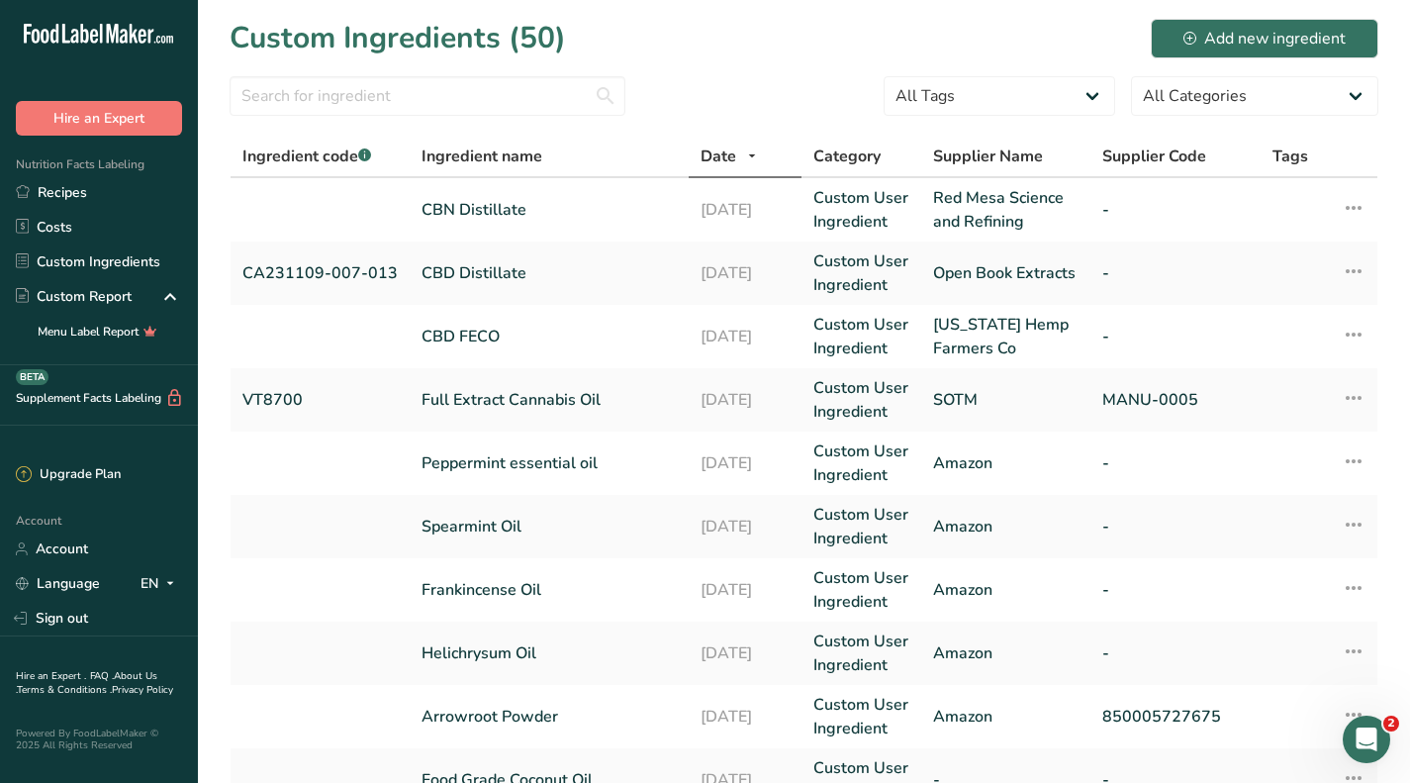
click at [620, 324] on td "CBD FECO" at bounding box center [549, 336] width 279 height 63
click at [482, 333] on link "CBD FECO" at bounding box center [548, 337] width 255 height 24
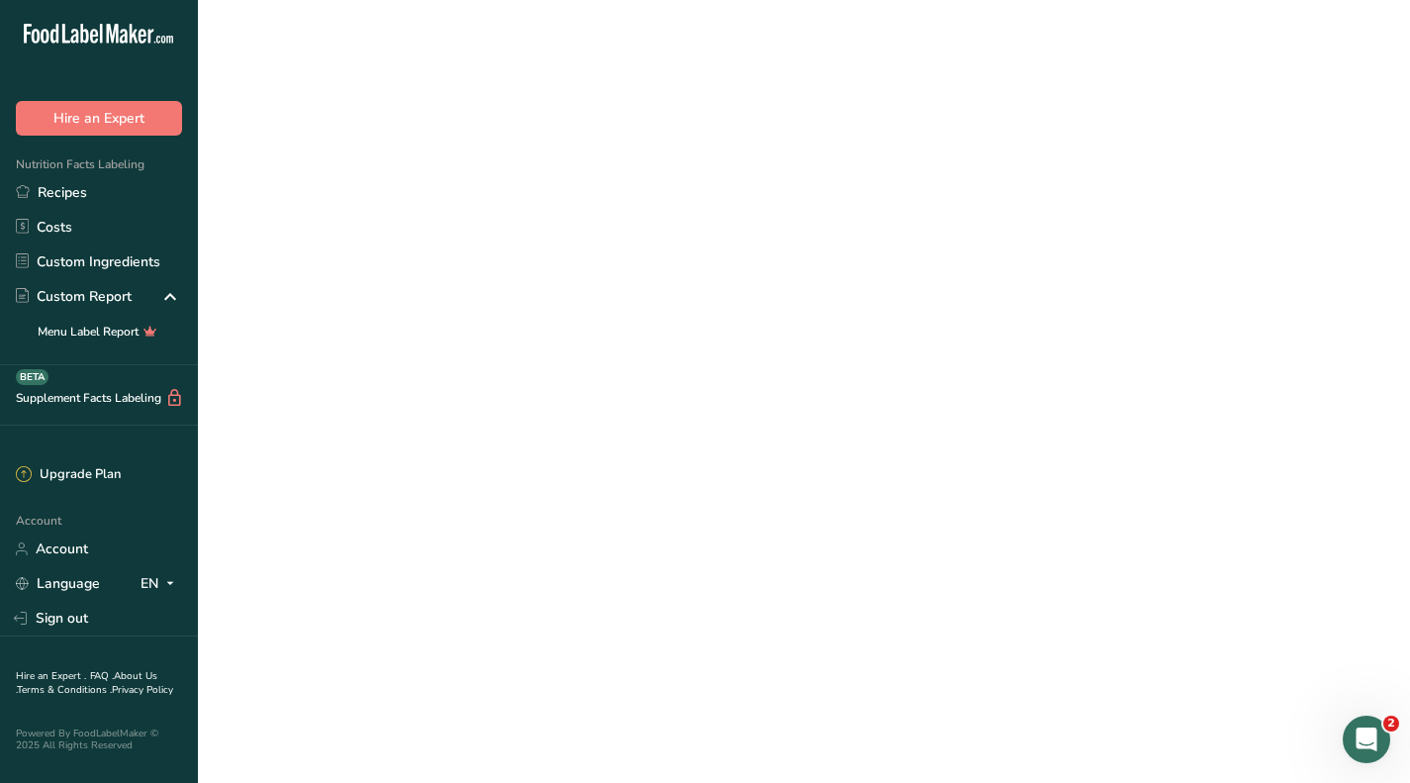
select select "1"
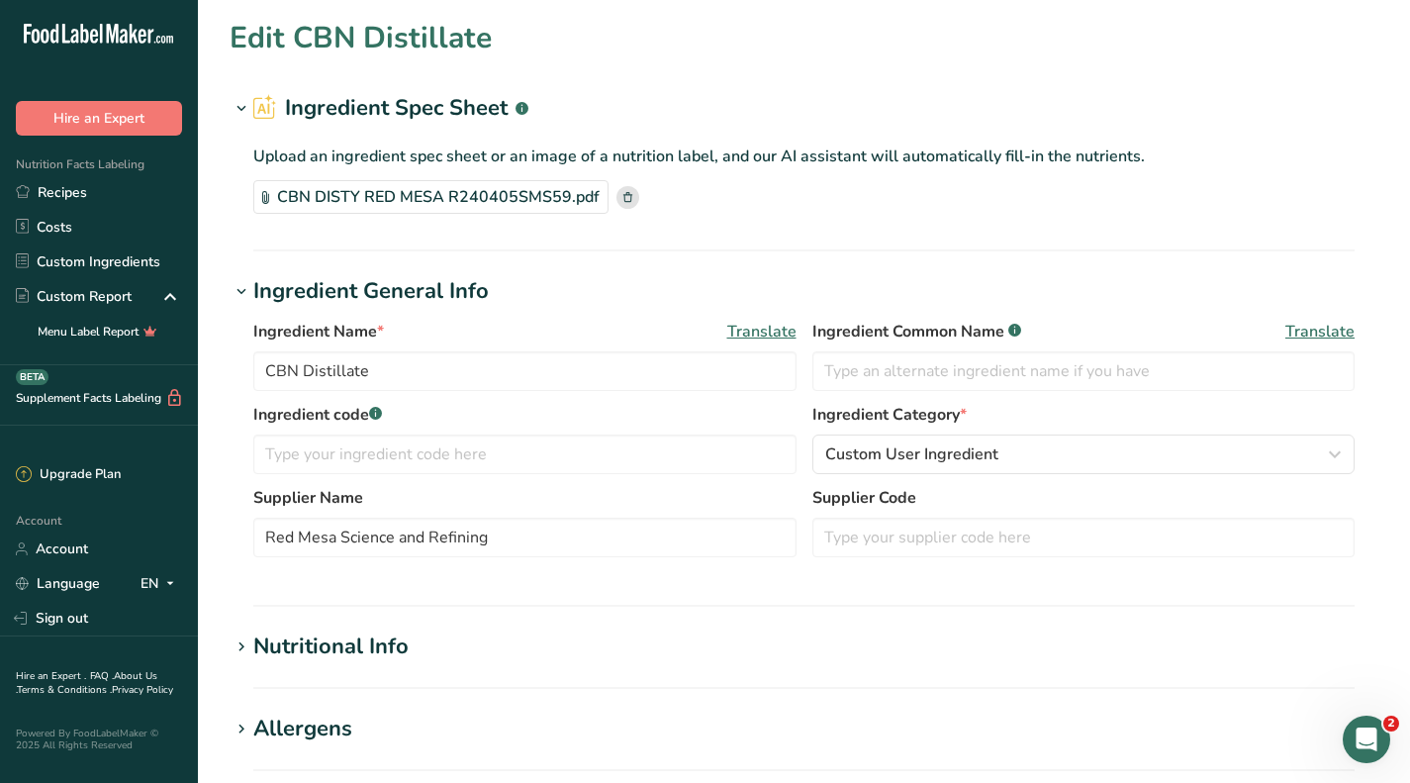
type input "CBD FECO"
type input "[US_STATE] Hemp Farmers Co"
select select
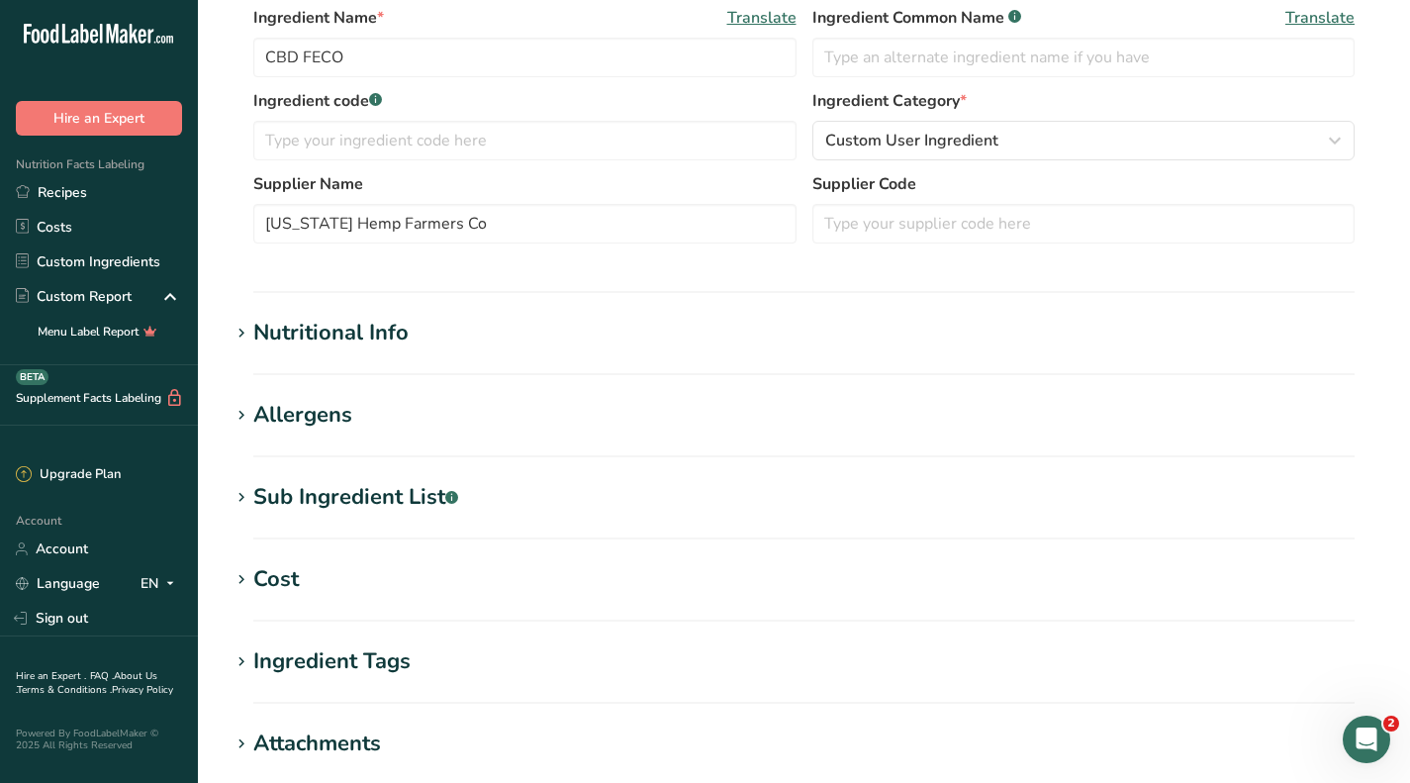
scroll to position [396, 0]
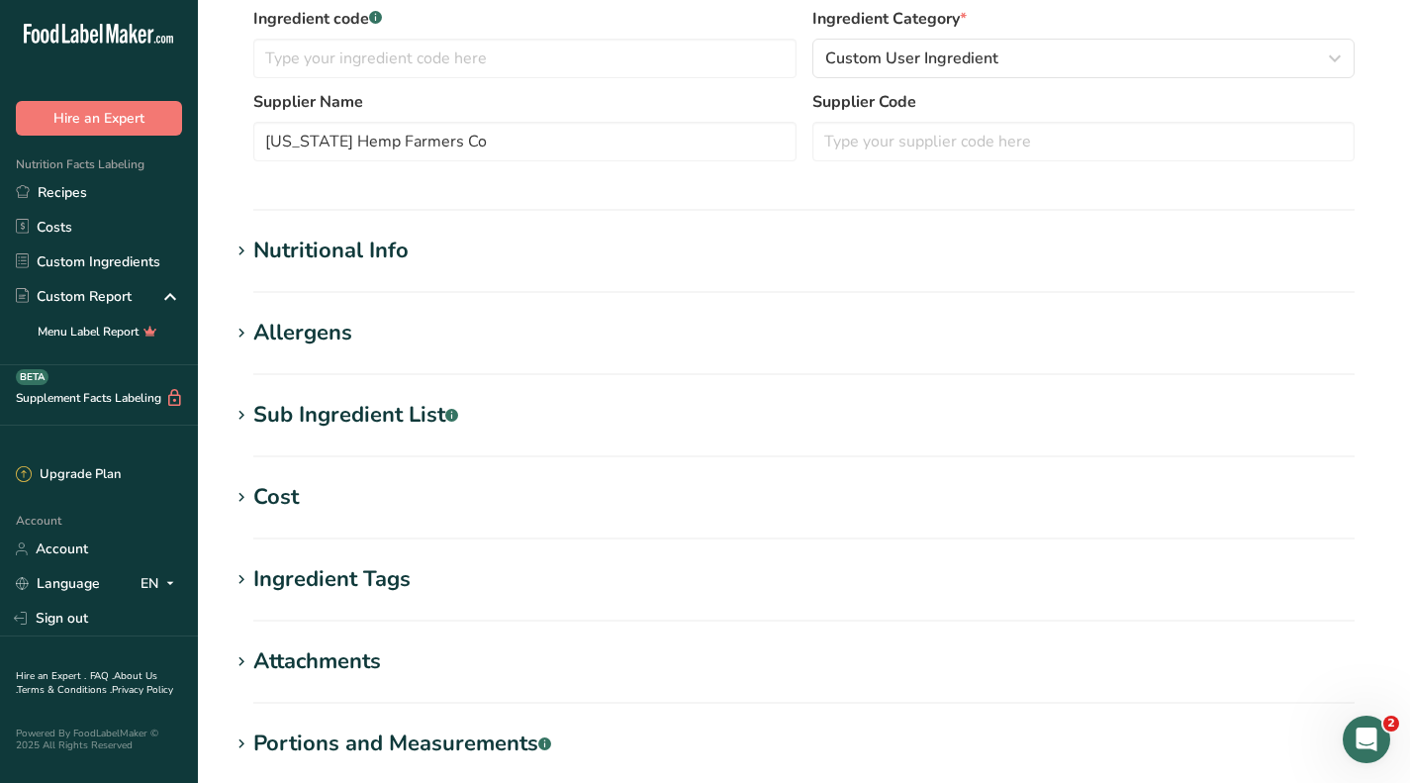
click at [280, 501] on div "Cost" at bounding box center [276, 497] width 46 height 33
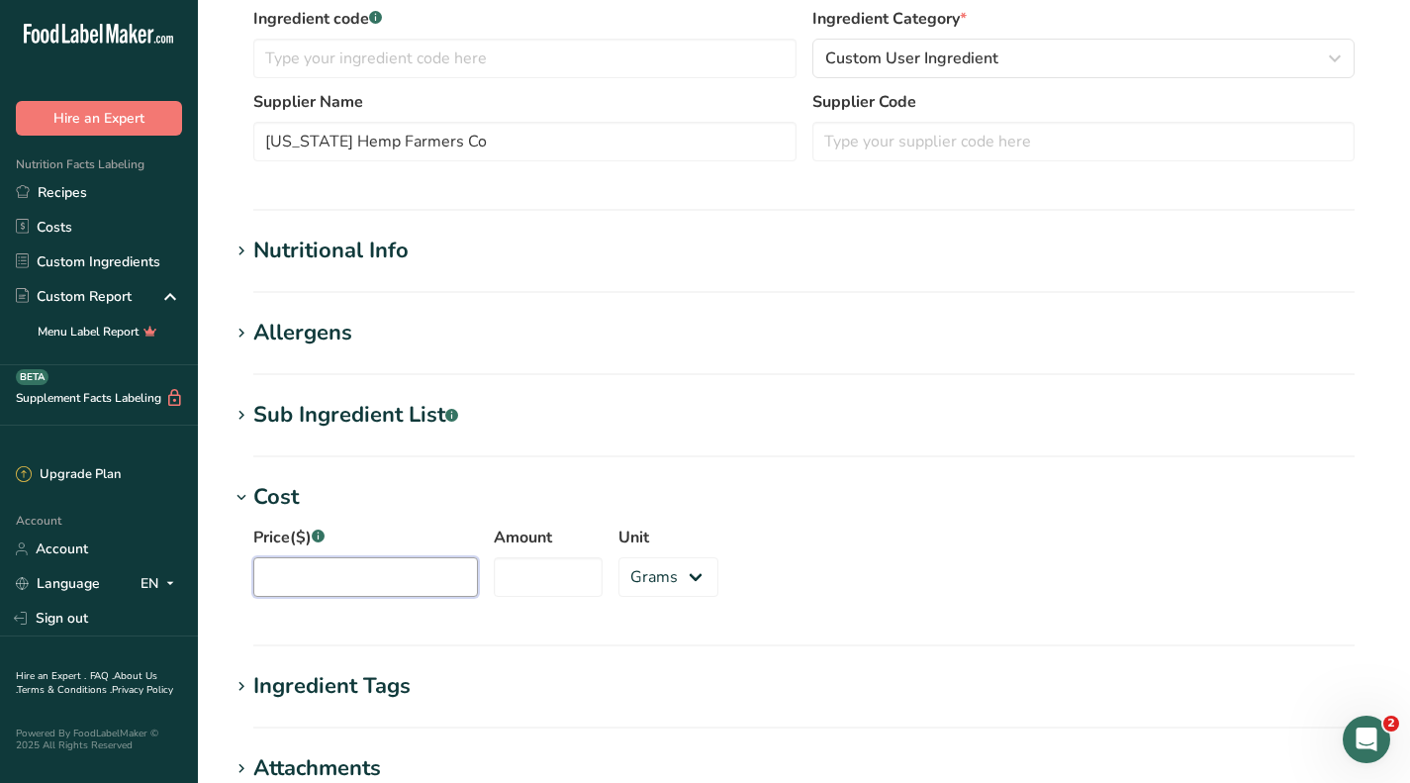
click at [348, 569] on input "Price($) .a-a{fill:#347362;}.b-a{fill:#fff;}" at bounding box center [365, 577] width 225 height 40
type input "500"
click at [517, 590] on input "Amount" at bounding box center [548, 577] width 109 height 40
type input "1"
click at [642, 579] on select "Grams kg mg mcg lb oz" at bounding box center [668, 577] width 100 height 40
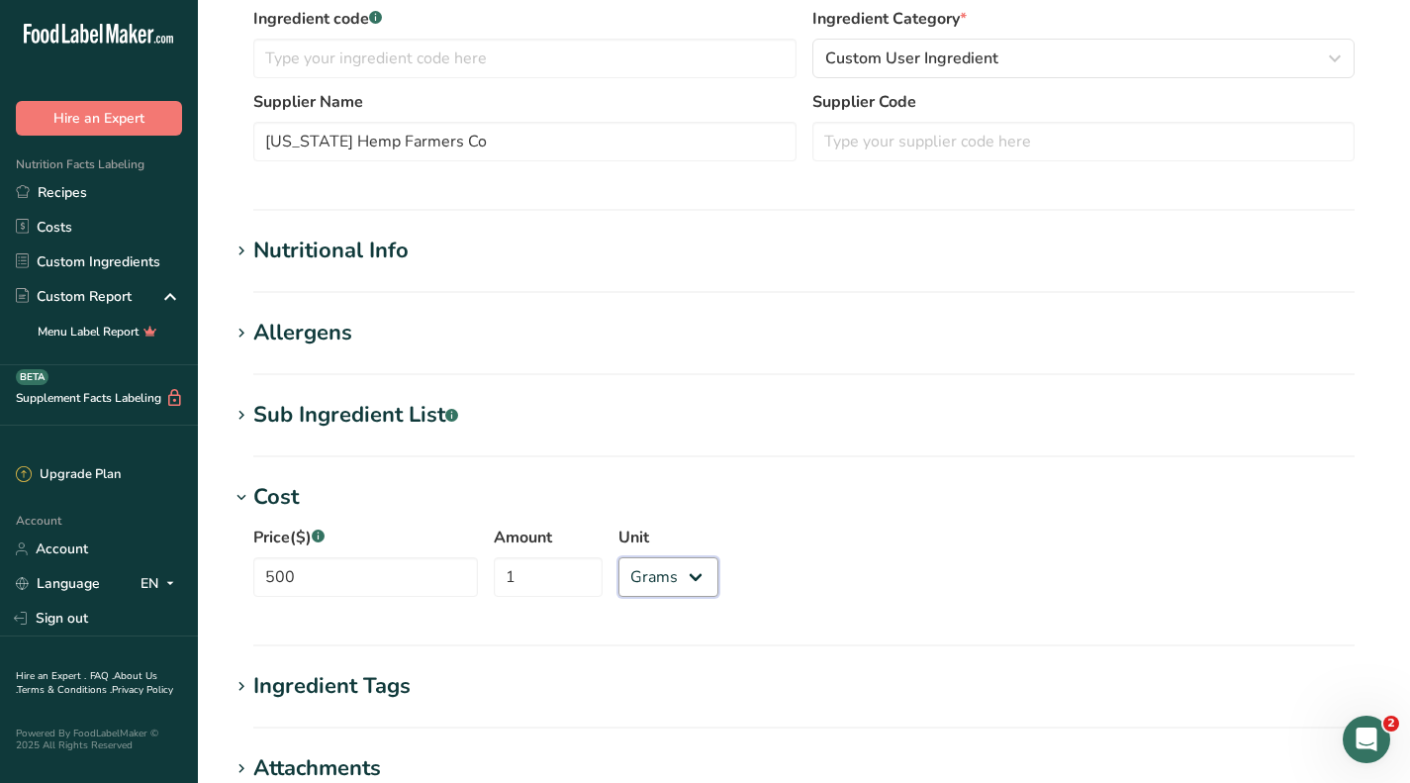
select select "1"
click at [618, 557] on select "Grams kg mg mcg lb oz" at bounding box center [668, 577] width 100 height 40
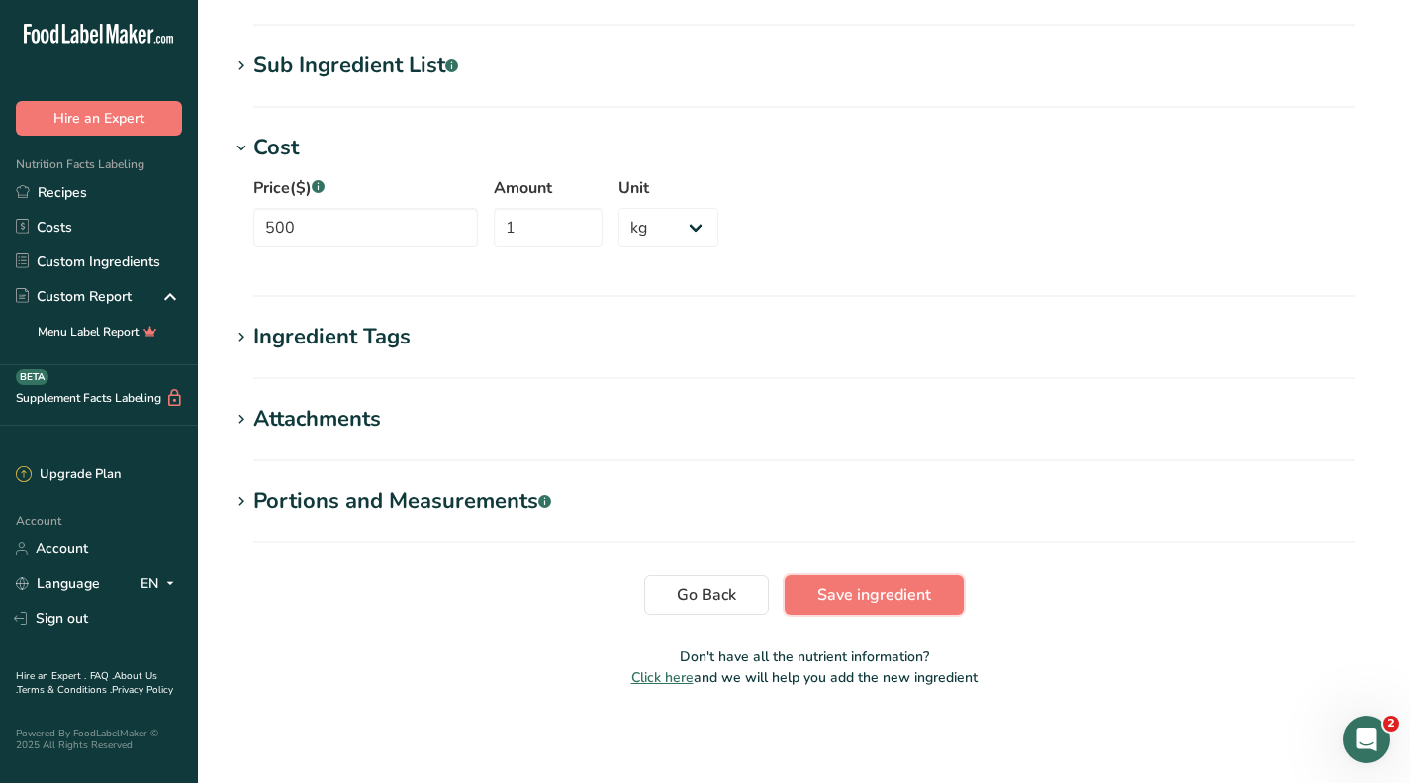
click at [868, 598] on span "Save ingredient" at bounding box center [874, 595] width 114 height 24
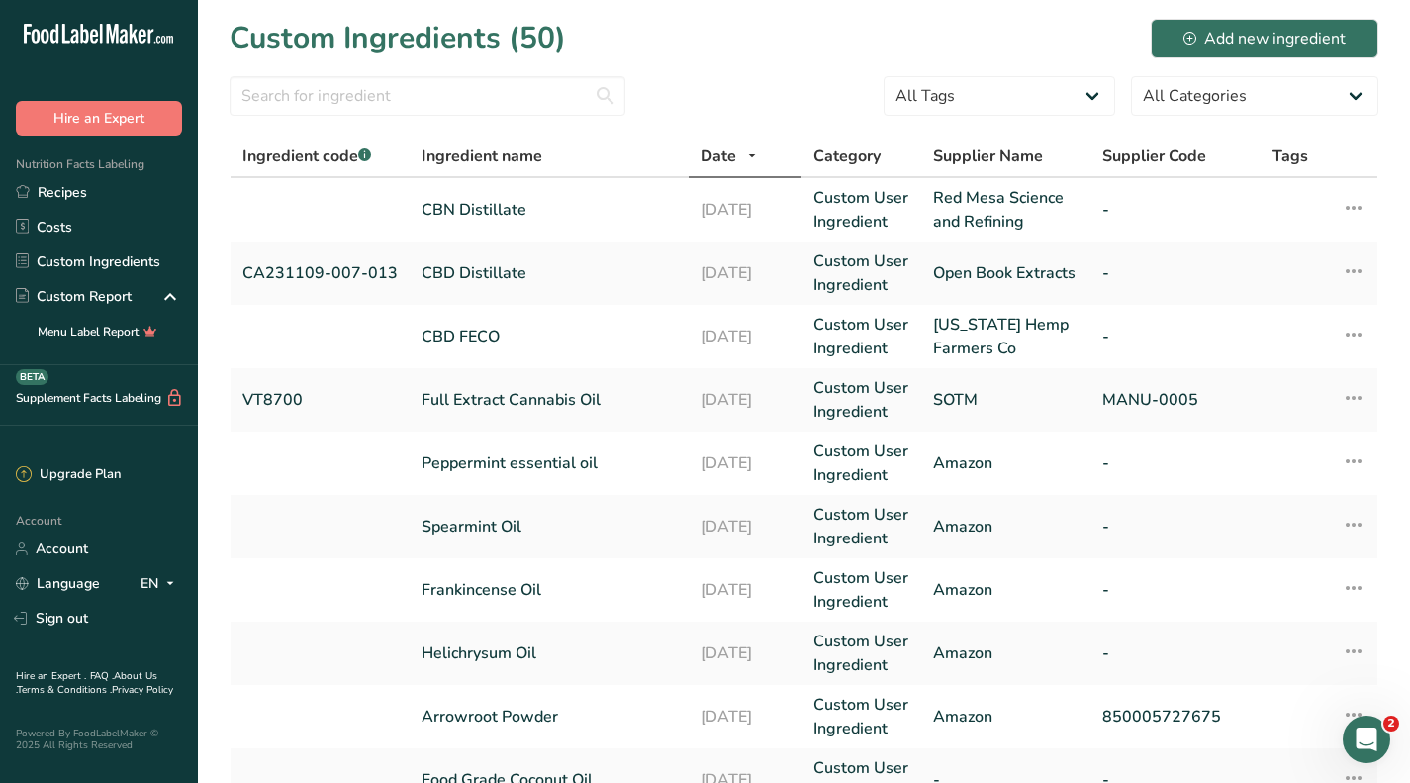
click at [493, 272] on link "CBD Distillate" at bounding box center [548, 273] width 255 height 24
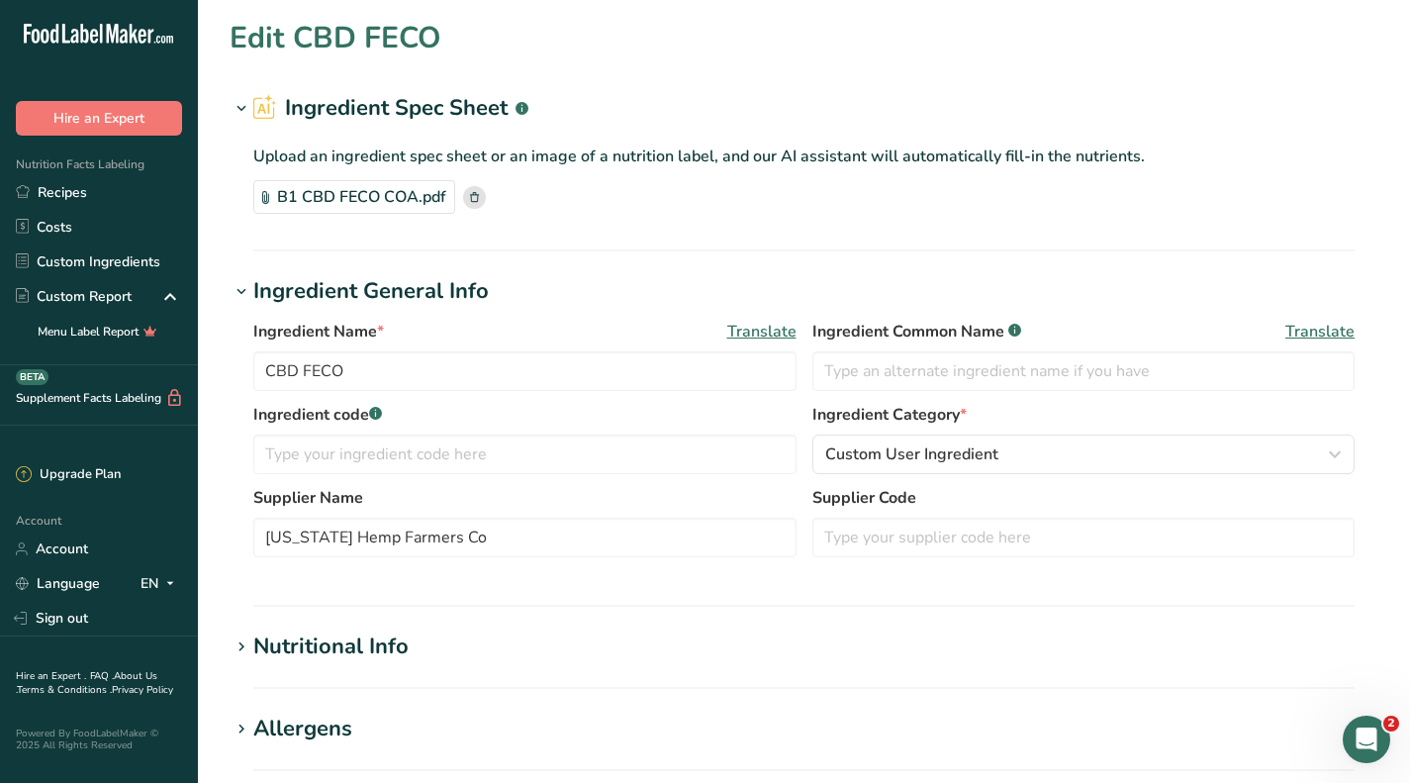
type input "CBD Distillate"
type input "CA231109-007-013"
type input "Open Book Extracts"
click at [79, 246] on link "Custom Ingredients" at bounding box center [99, 261] width 198 height 35
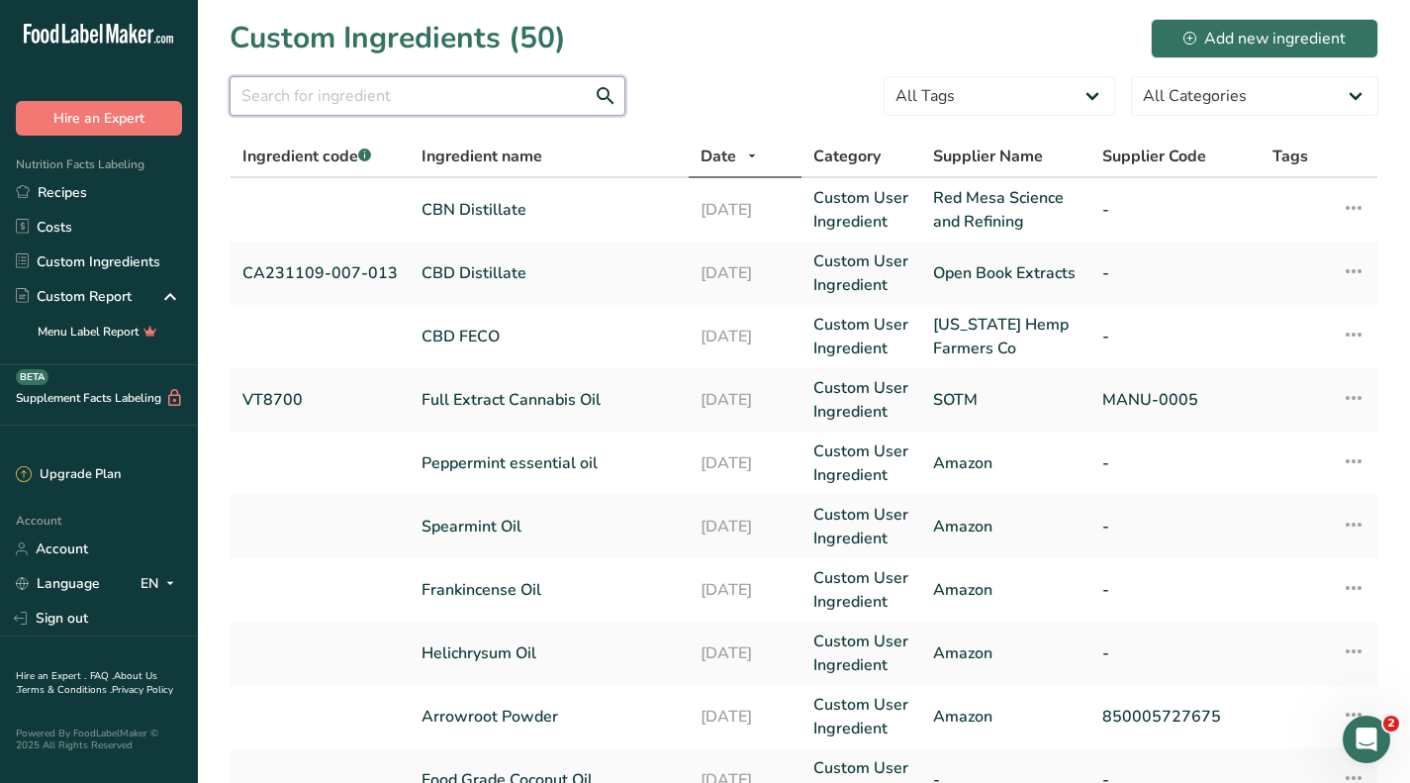
click at [364, 86] on input "text" at bounding box center [428, 96] width 396 height 40
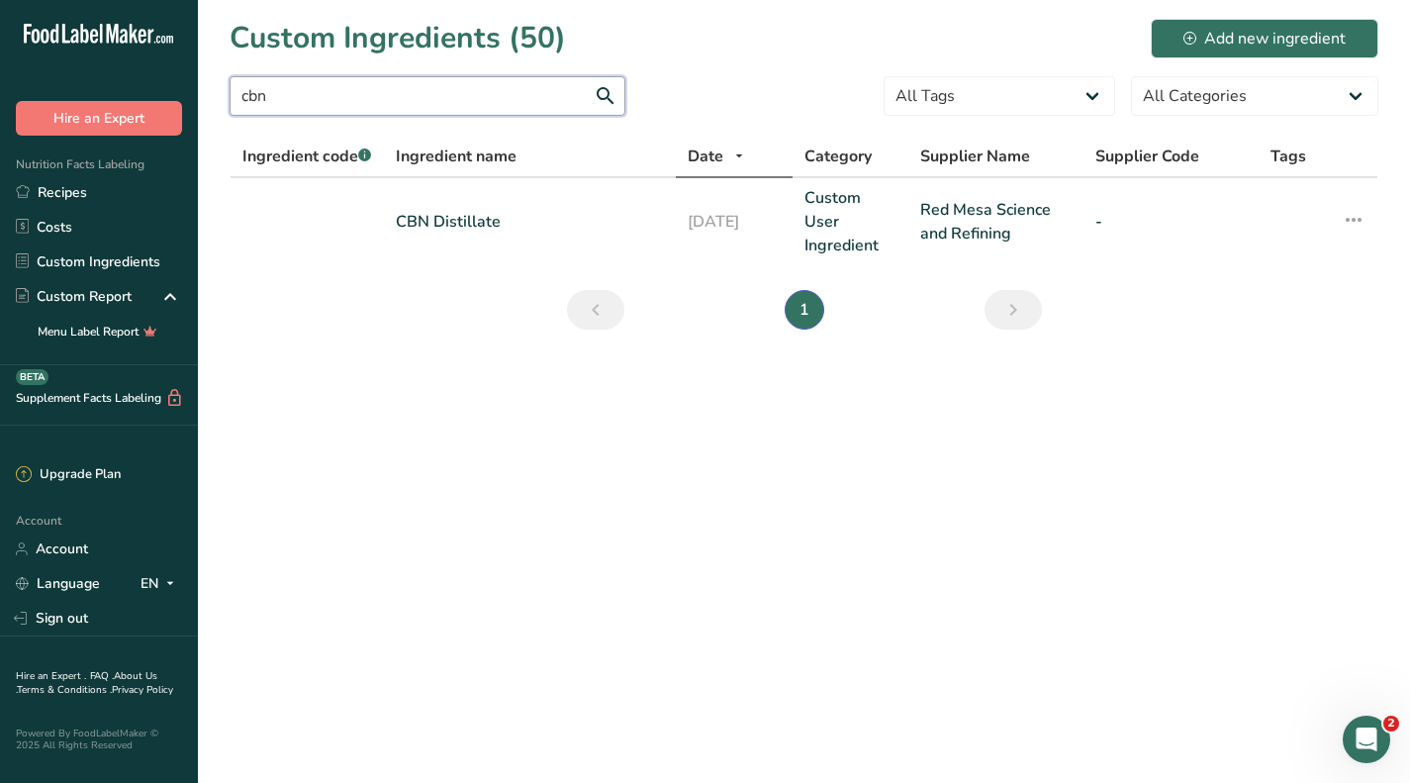
type input "cbn"
click at [516, 217] on link "CBN Distillate" at bounding box center [530, 222] width 268 height 24
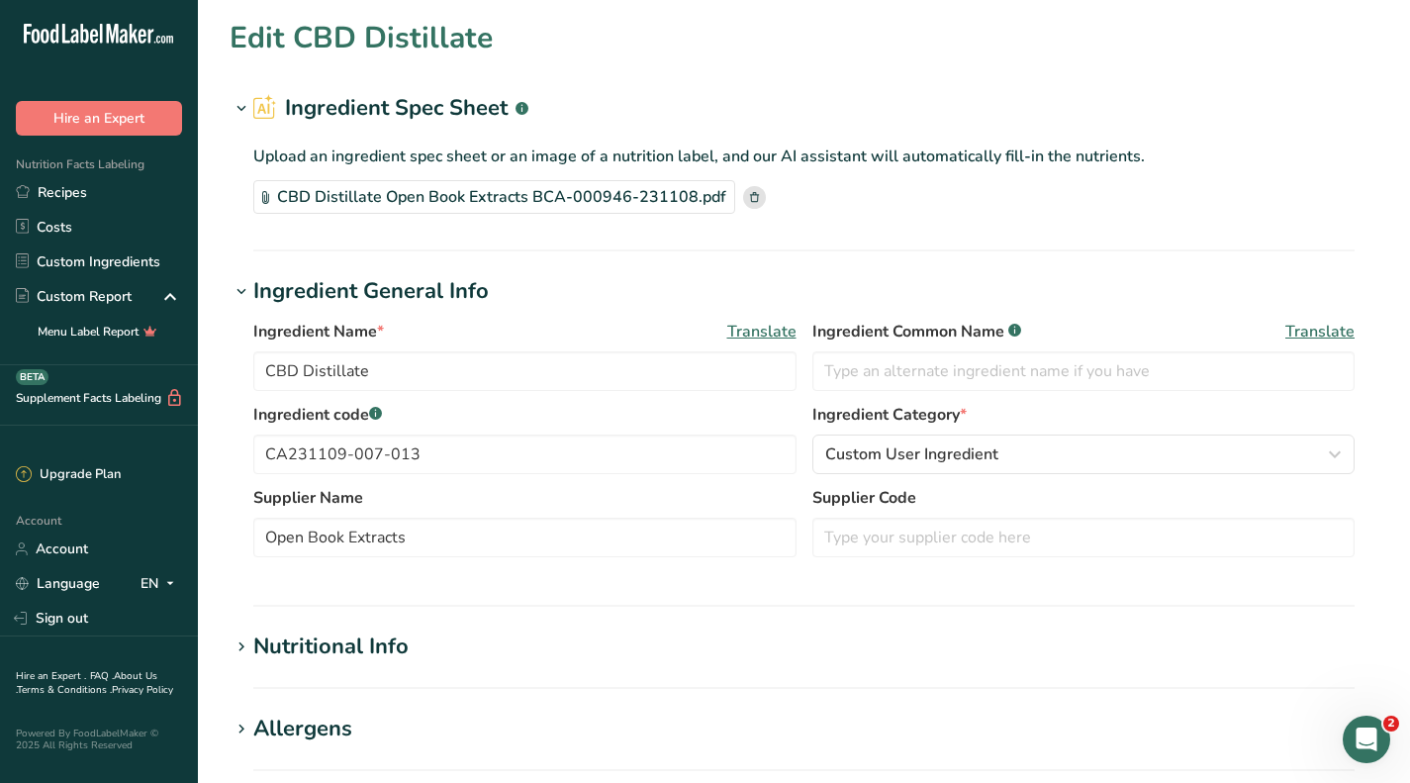
type input "CBN Distillate"
type input "Red Mesa Science and Refining"
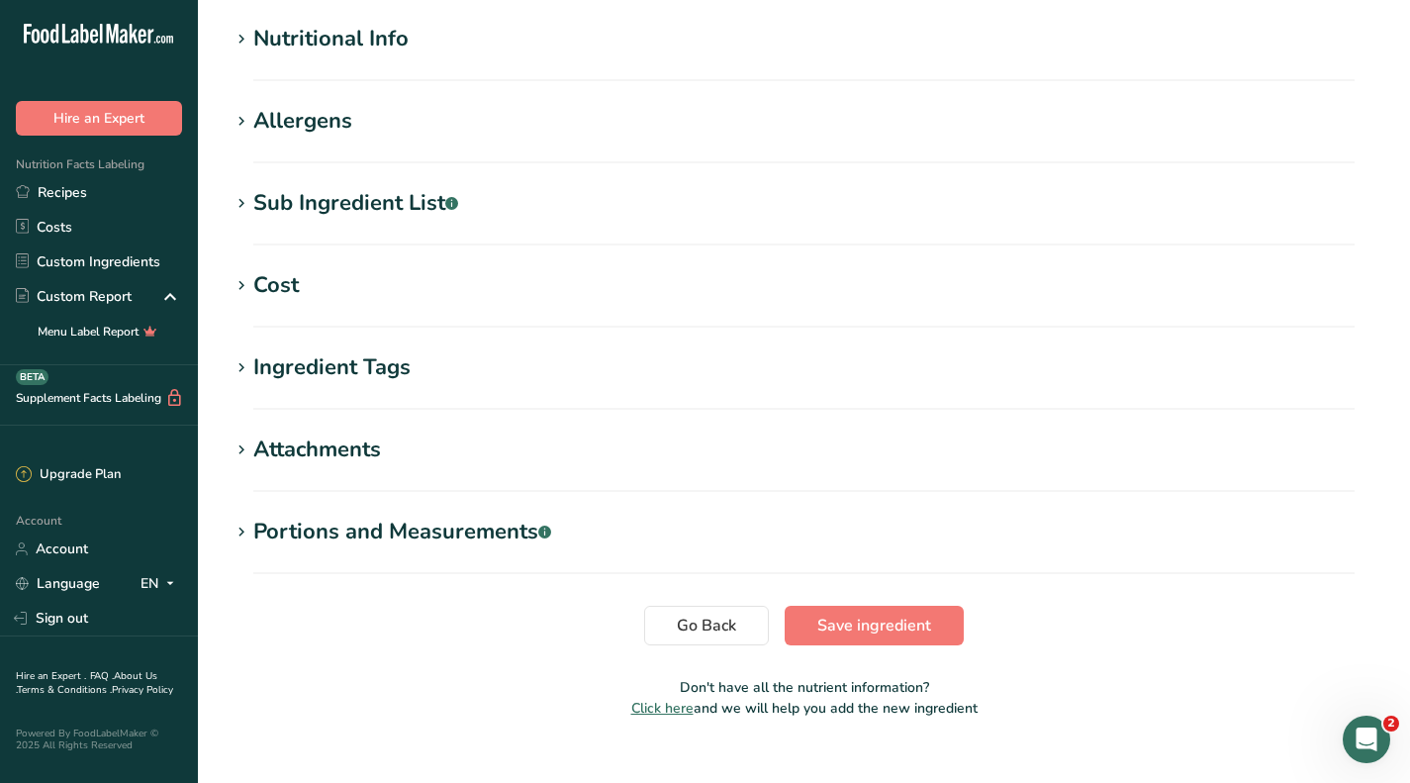
scroll to position [734, 0]
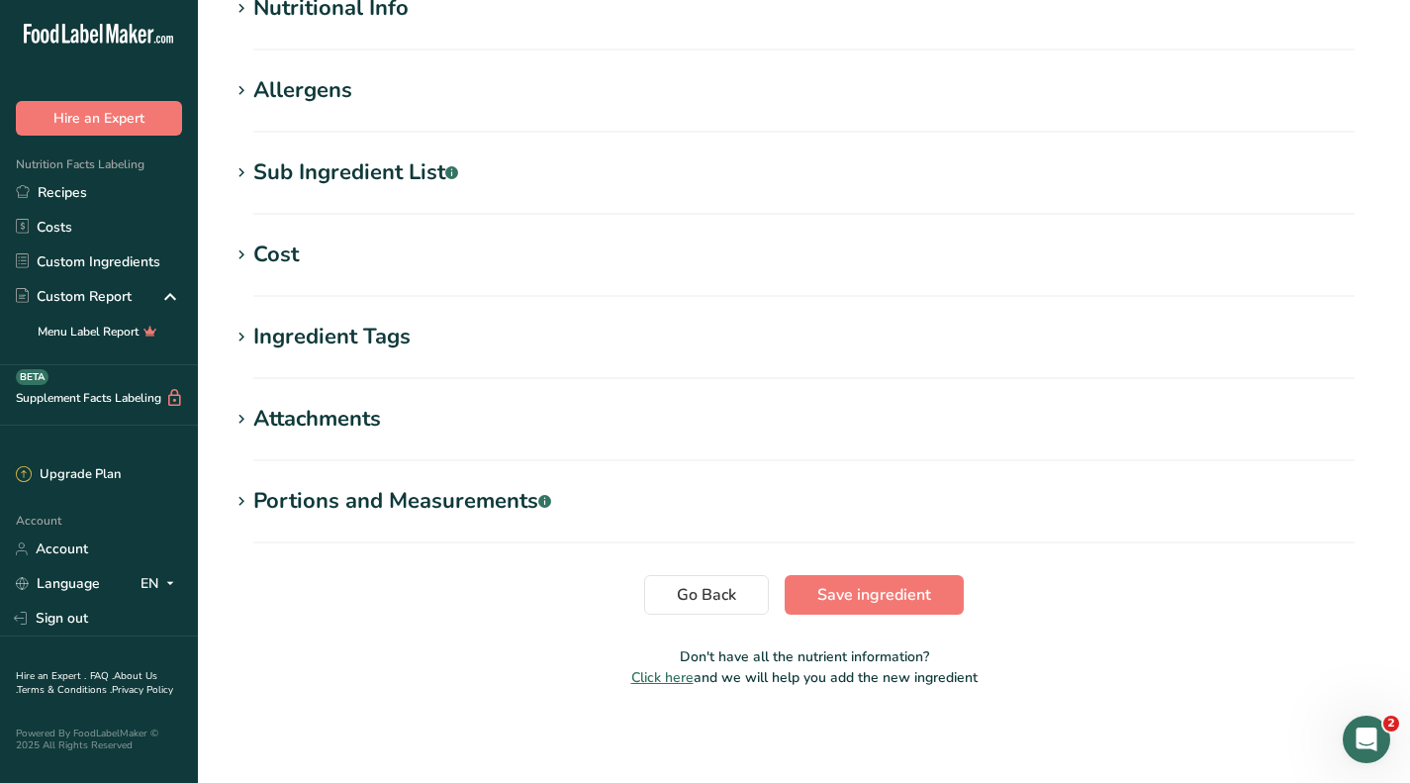
click at [289, 239] on div "Cost" at bounding box center [276, 254] width 46 height 33
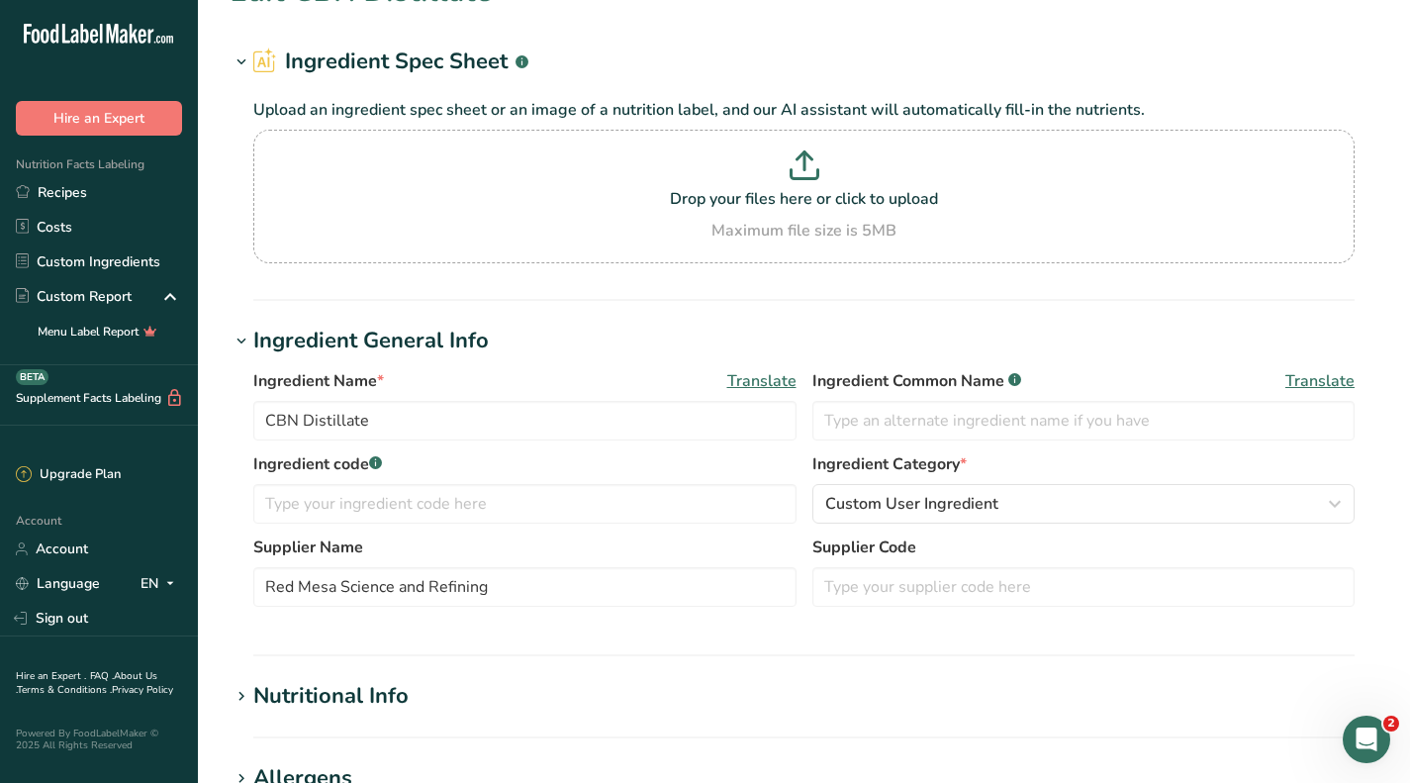
scroll to position [0, 0]
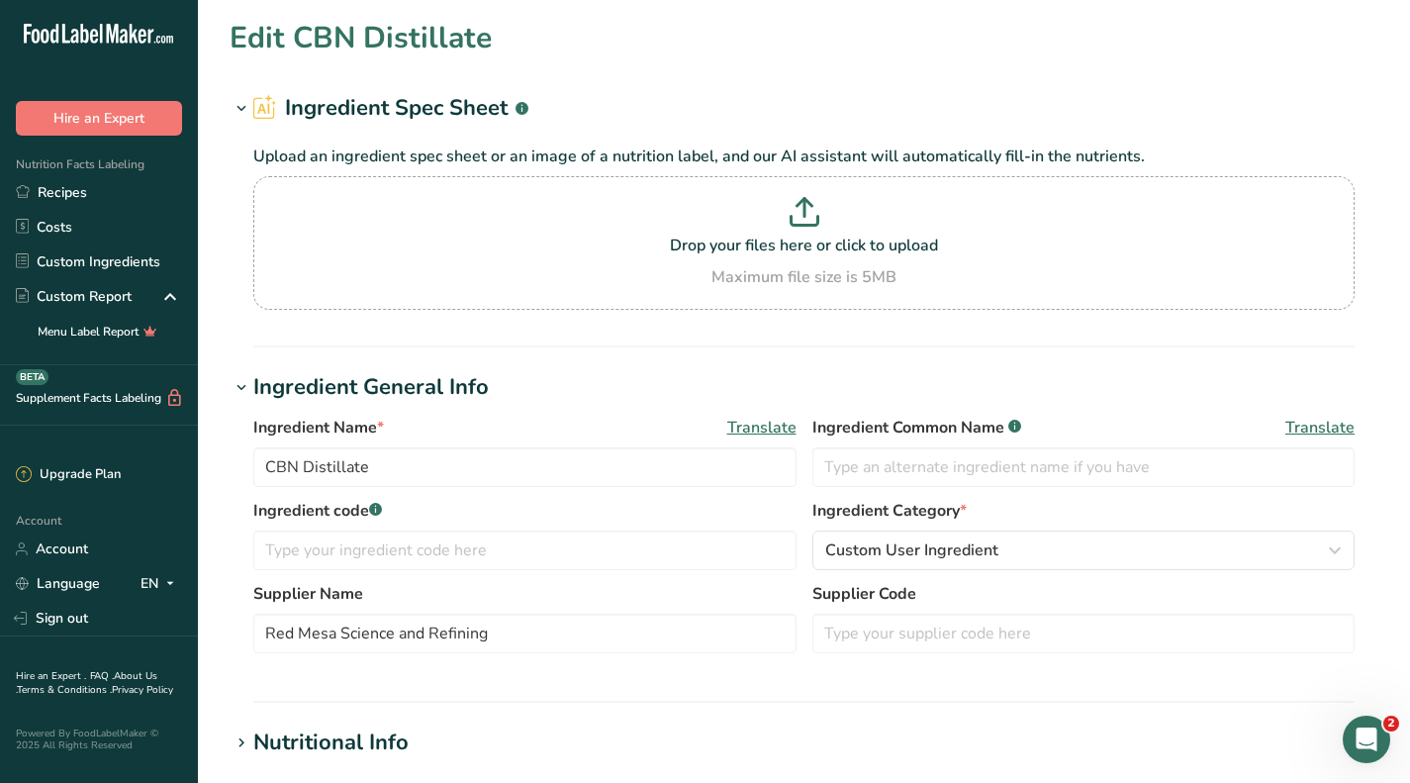
click at [56, 247] on link "Custom Ingredients" at bounding box center [99, 261] width 198 height 35
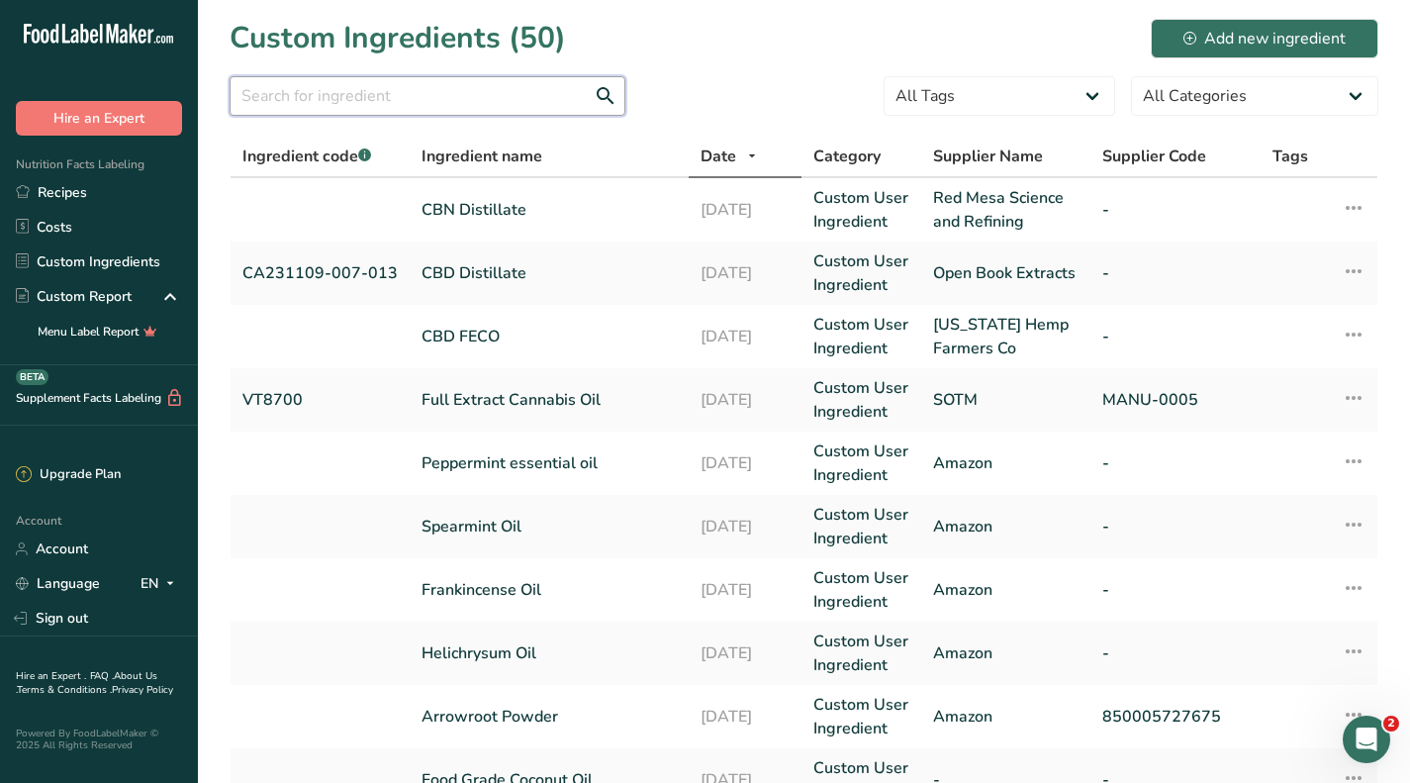
click at [371, 102] on input "text" at bounding box center [428, 96] width 396 height 40
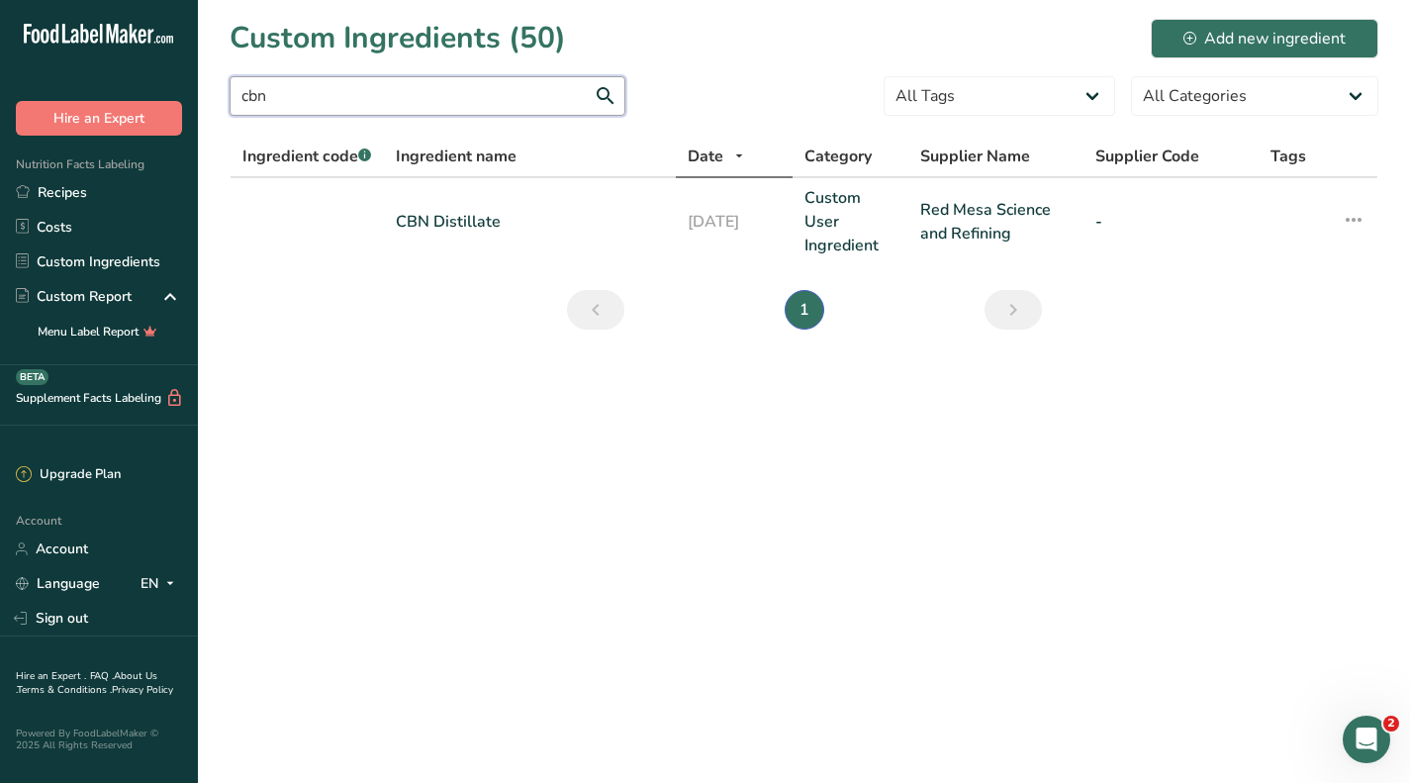
type input "cbn"
click at [1259, 43] on div "Add new ingredient" at bounding box center [1264, 39] width 162 height 24
